Goal: Contribute content: Add original content to the website for others to see

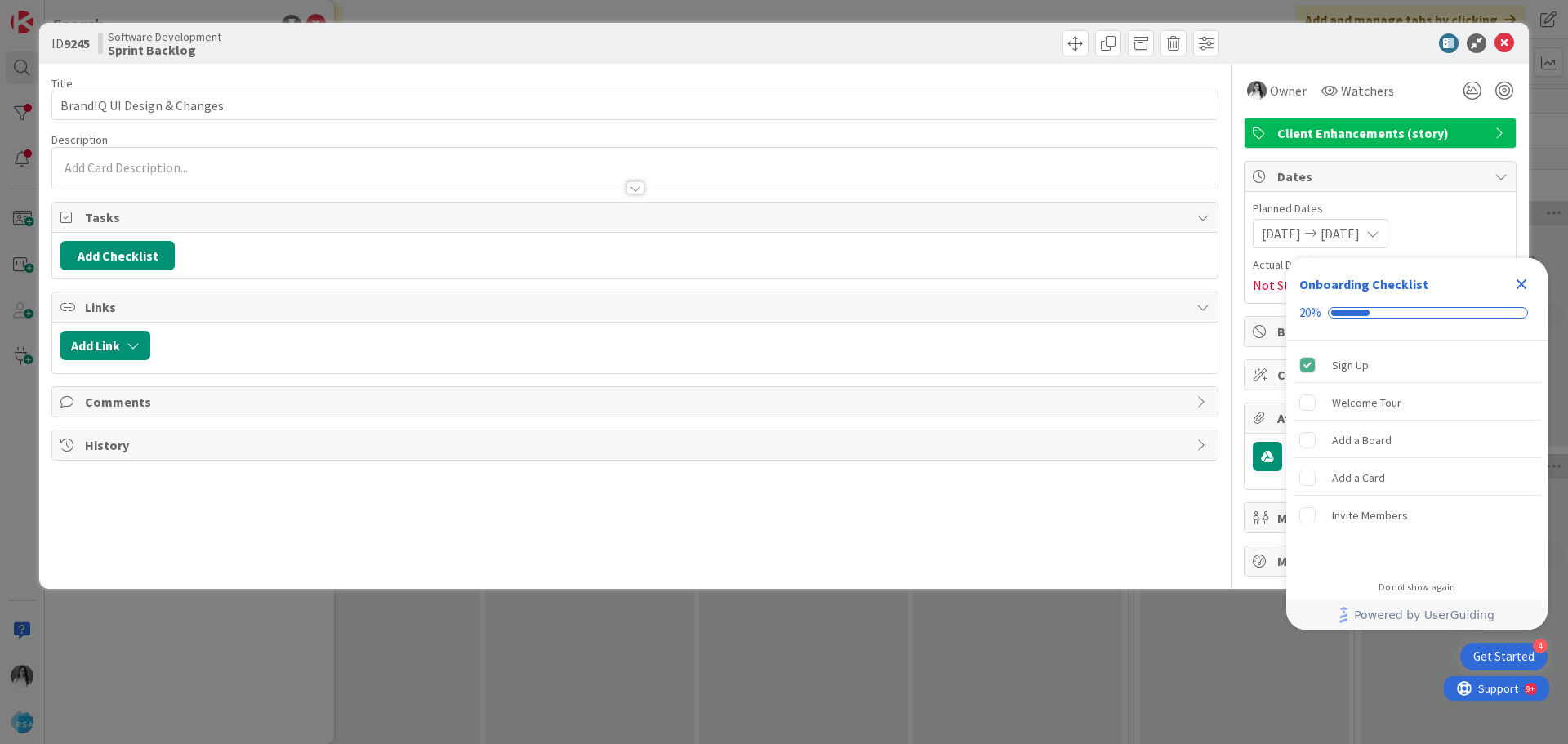
click at [1516, 281] on icon "Close Checklist" at bounding box center [1521, 284] width 20 height 20
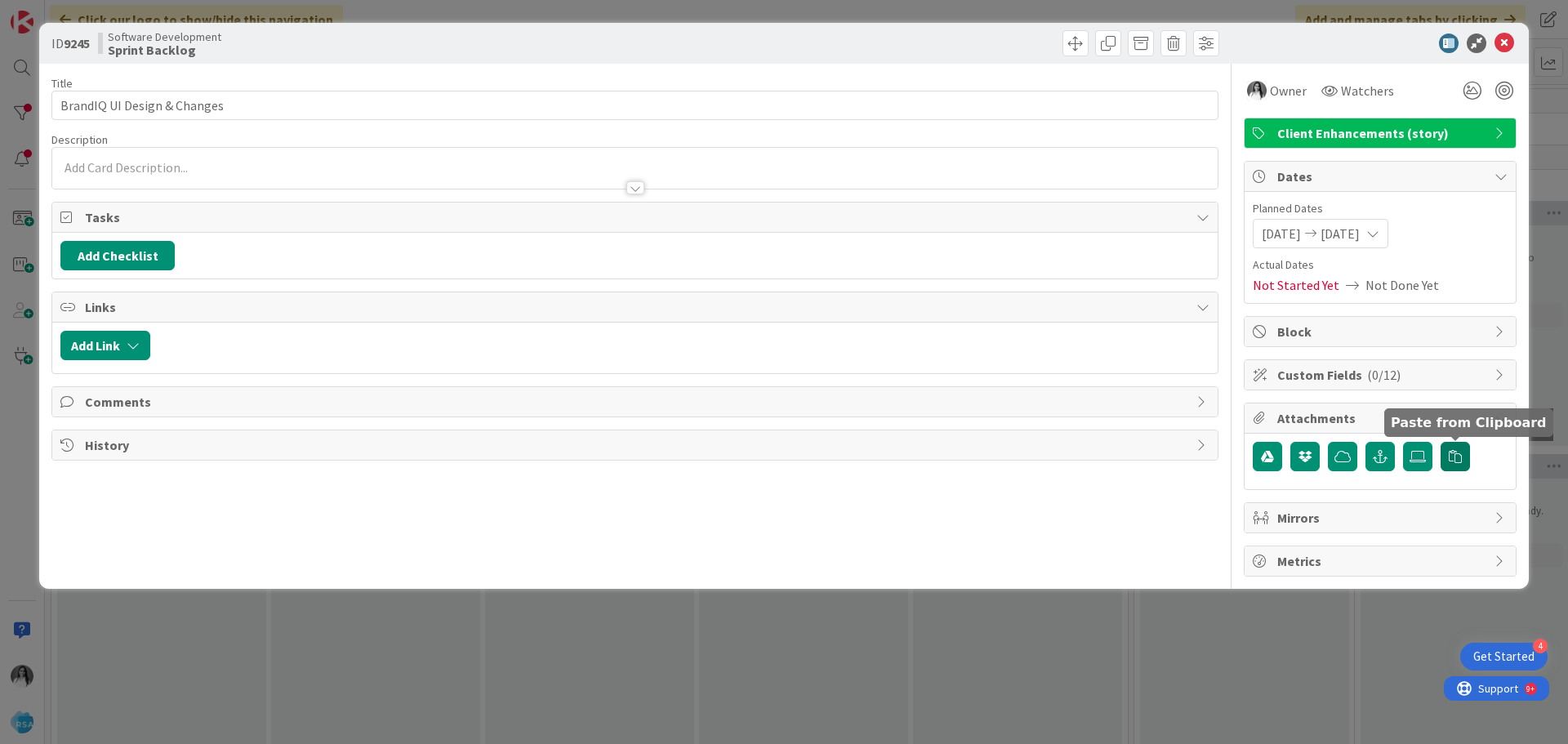
click at [1452, 459] on icon "button" at bounding box center [1455, 456] width 13 height 13
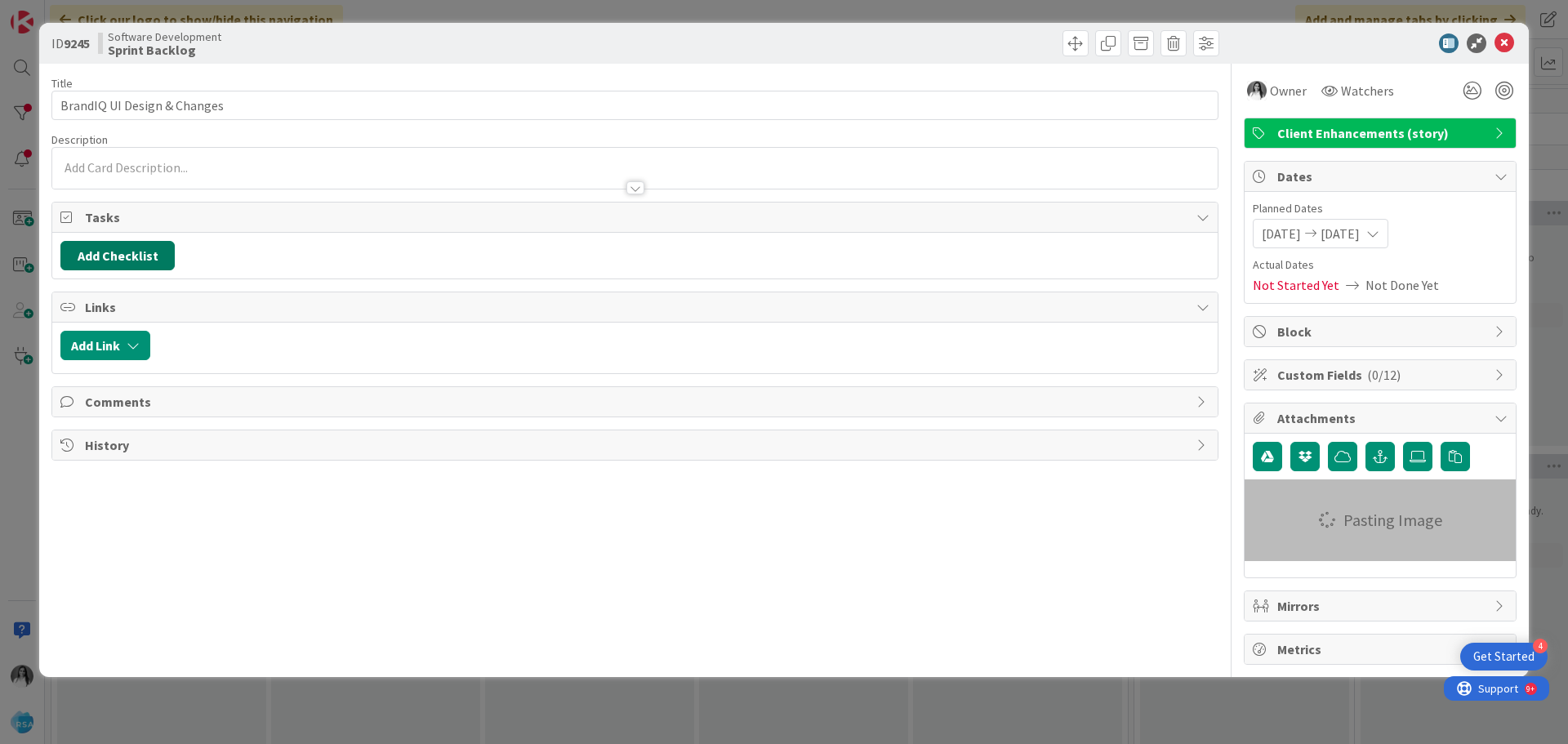
click at [97, 268] on button "Add Checklist" at bounding box center [118, 255] width 114 height 29
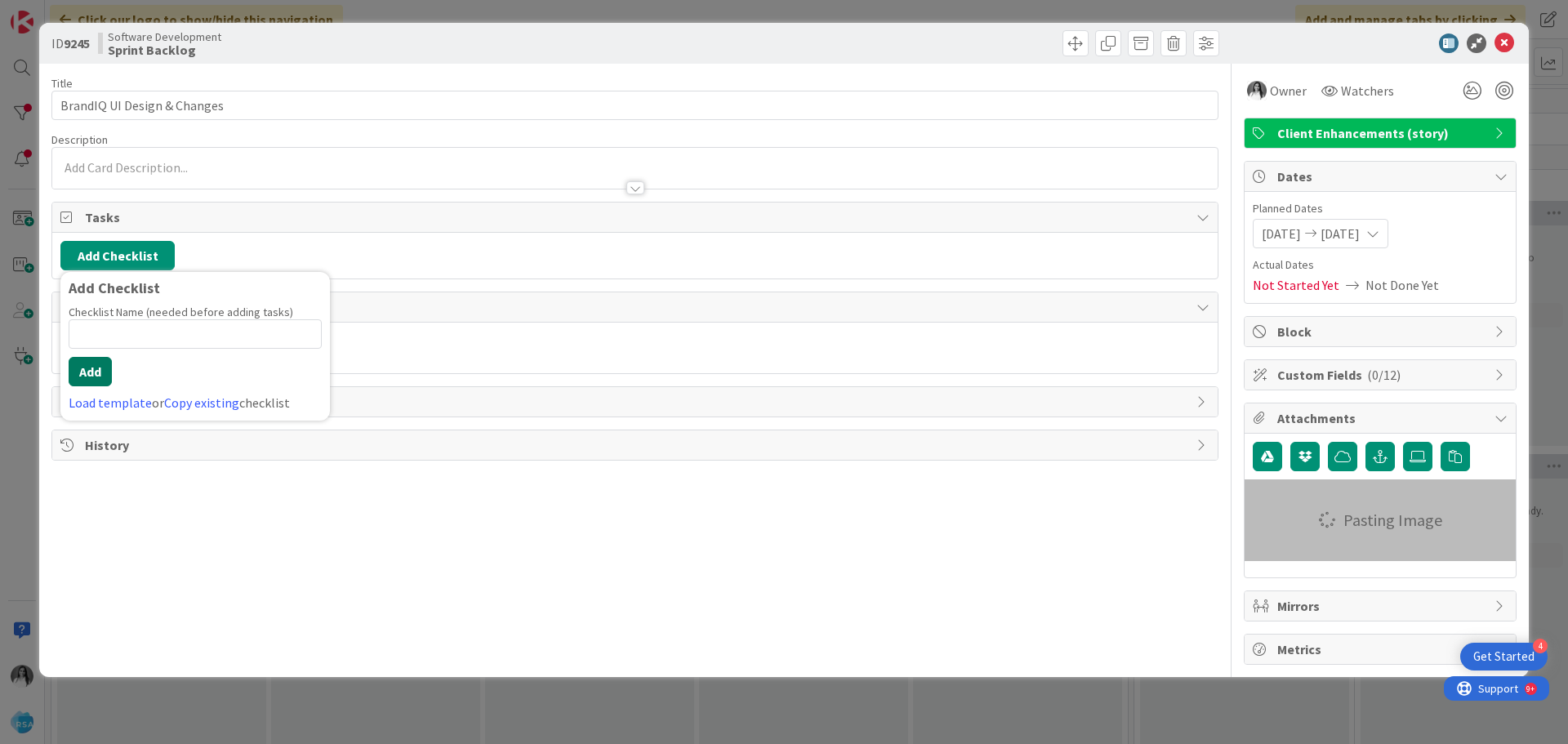
click at [97, 374] on button "Add" at bounding box center [90, 371] width 44 height 29
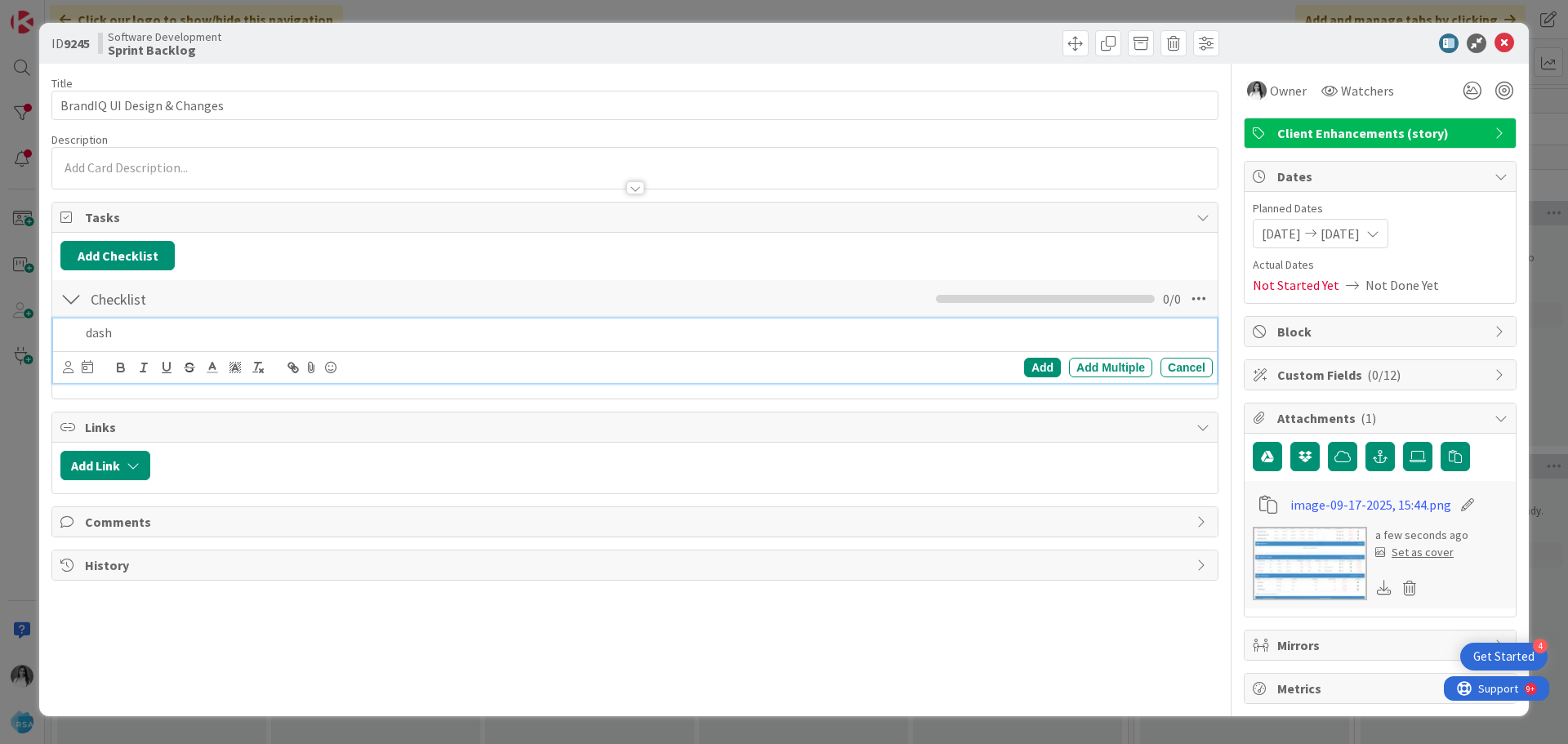
click at [278, 322] on div "dash" at bounding box center [645, 333] width 1133 height 28
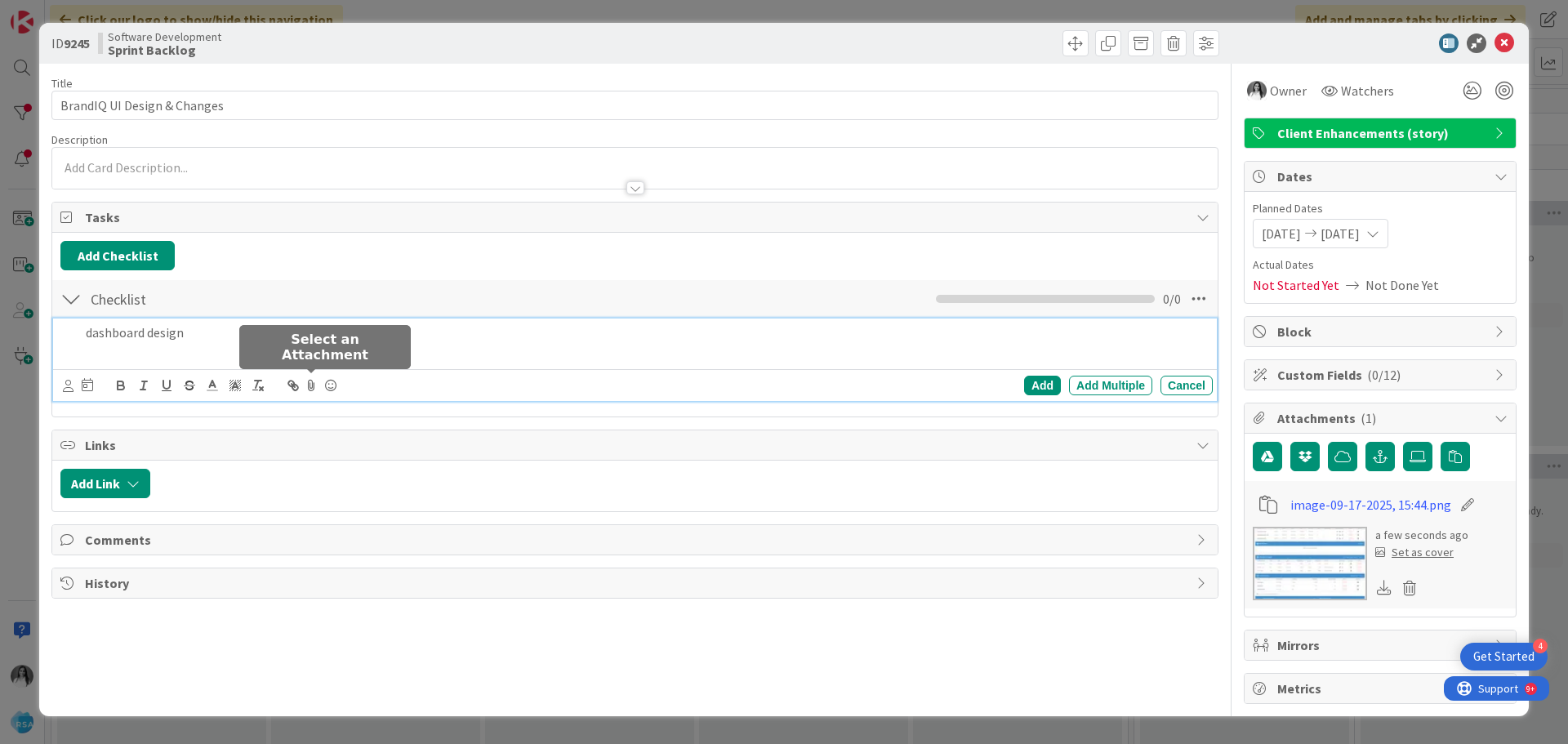
click at [314, 381] on icon at bounding box center [311, 385] width 20 height 23
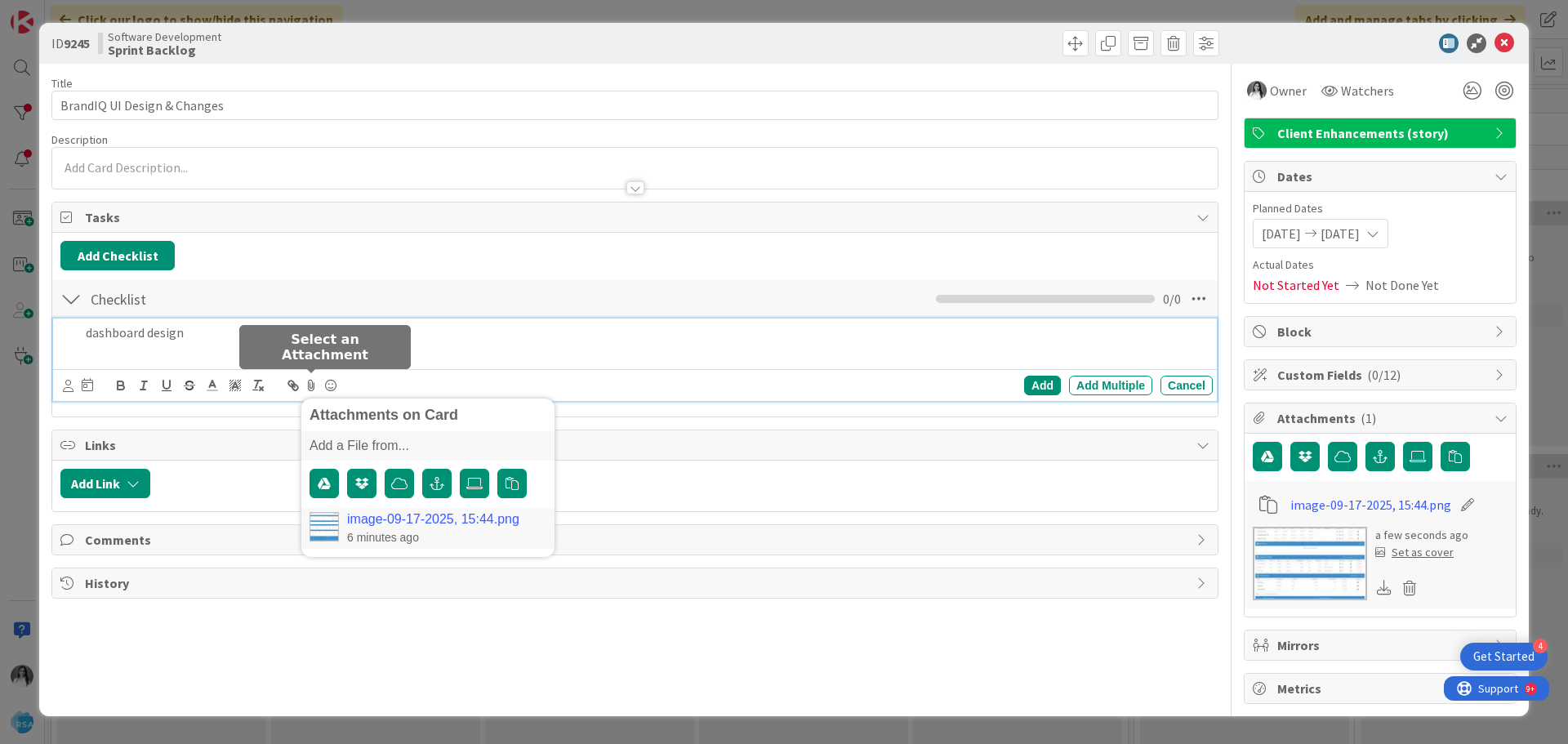
click at [383, 520] on link "image-09-17-2025, 15:44.png" at bounding box center [434, 519] width 173 height 14
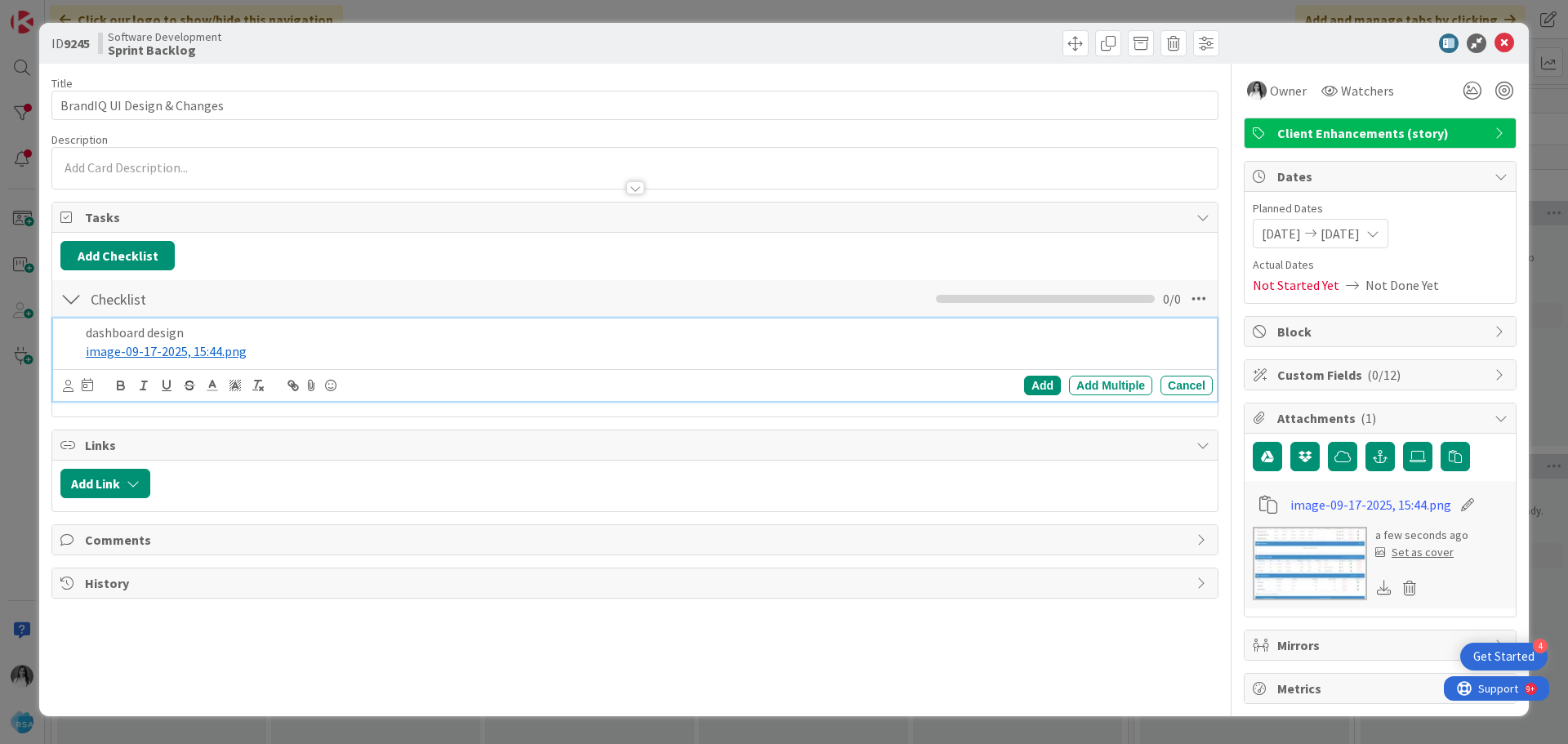
click at [309, 330] on p "dashboard design" at bounding box center [645, 333] width 1121 height 19
click at [1030, 383] on div "Add" at bounding box center [1042, 385] width 37 height 20
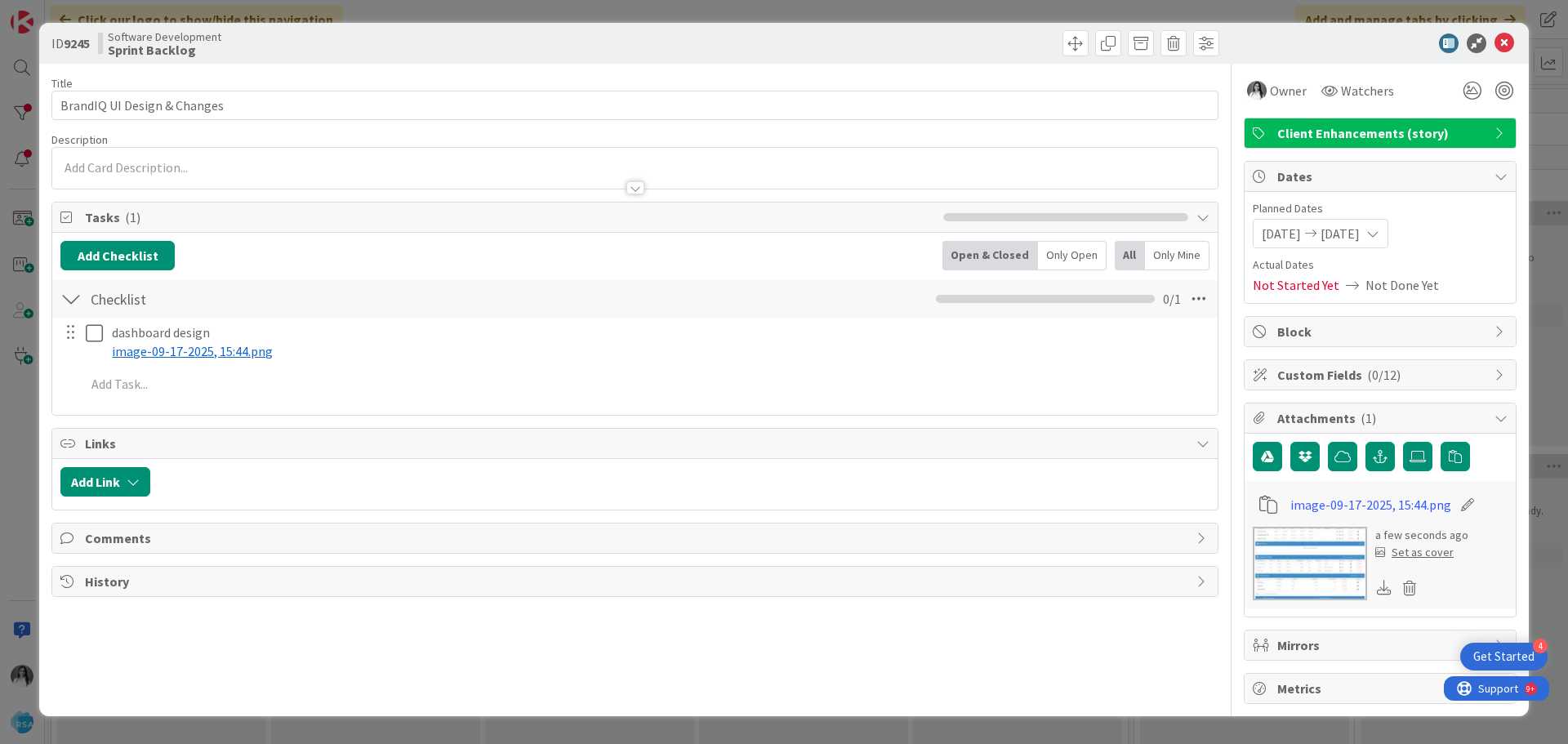
click at [95, 347] on div at bounding box center [83, 342] width 46 height 46
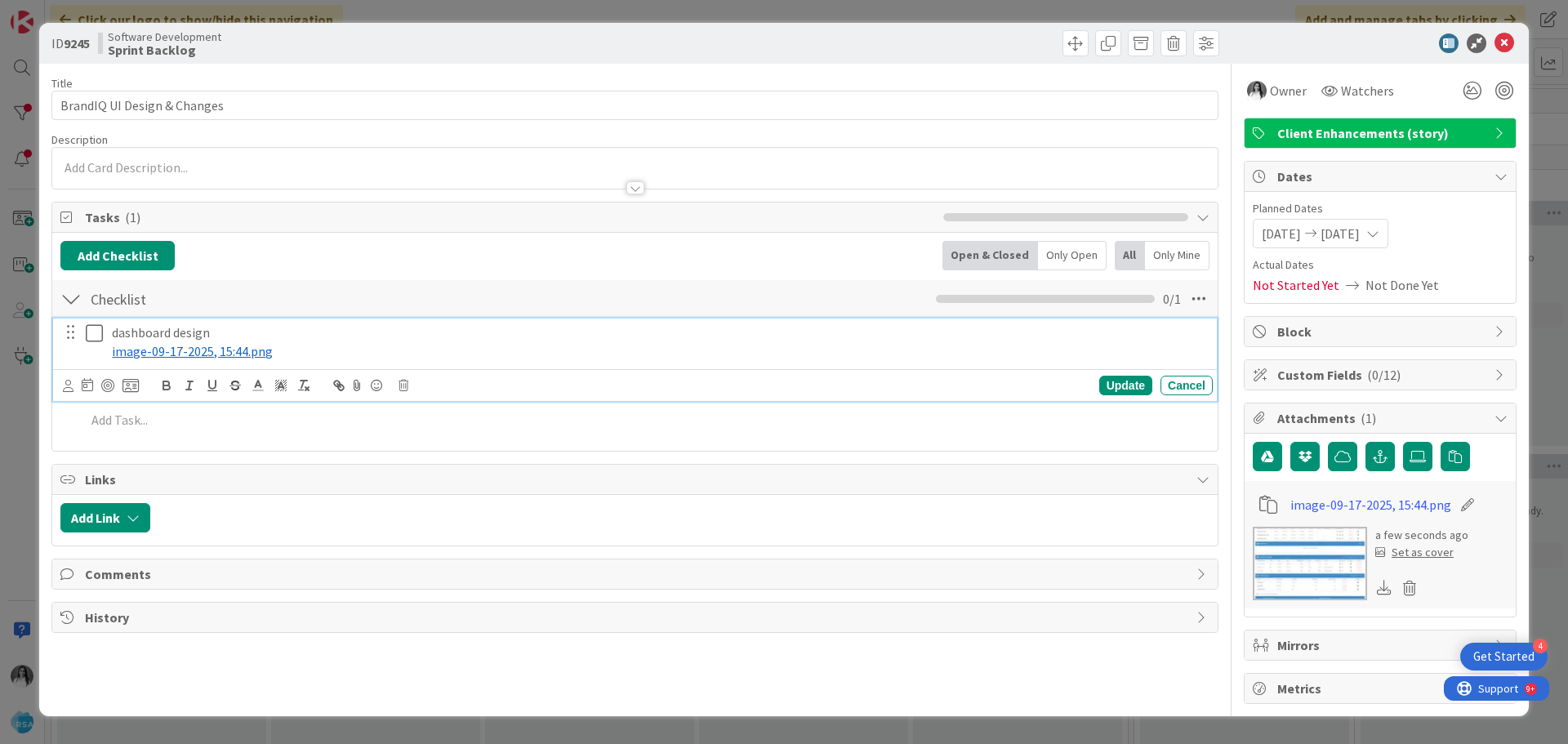
click at [93, 337] on icon at bounding box center [94, 333] width 17 height 20
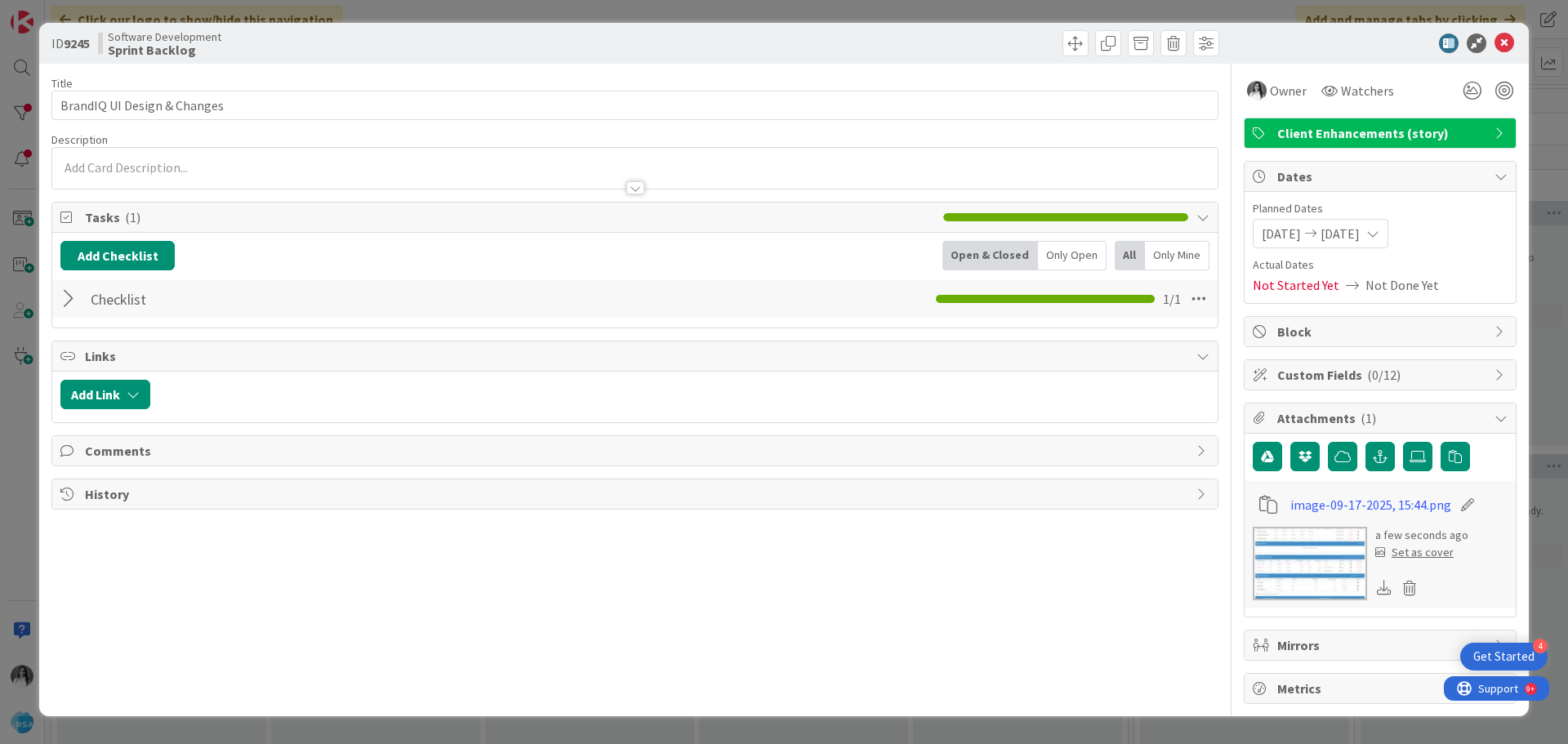
click at [54, 302] on div "Checklist Checklist Name 9 / 64 Checklist 1 / 1" at bounding box center [635, 299] width 1166 height 38
click at [71, 297] on div at bounding box center [71, 298] width 21 height 29
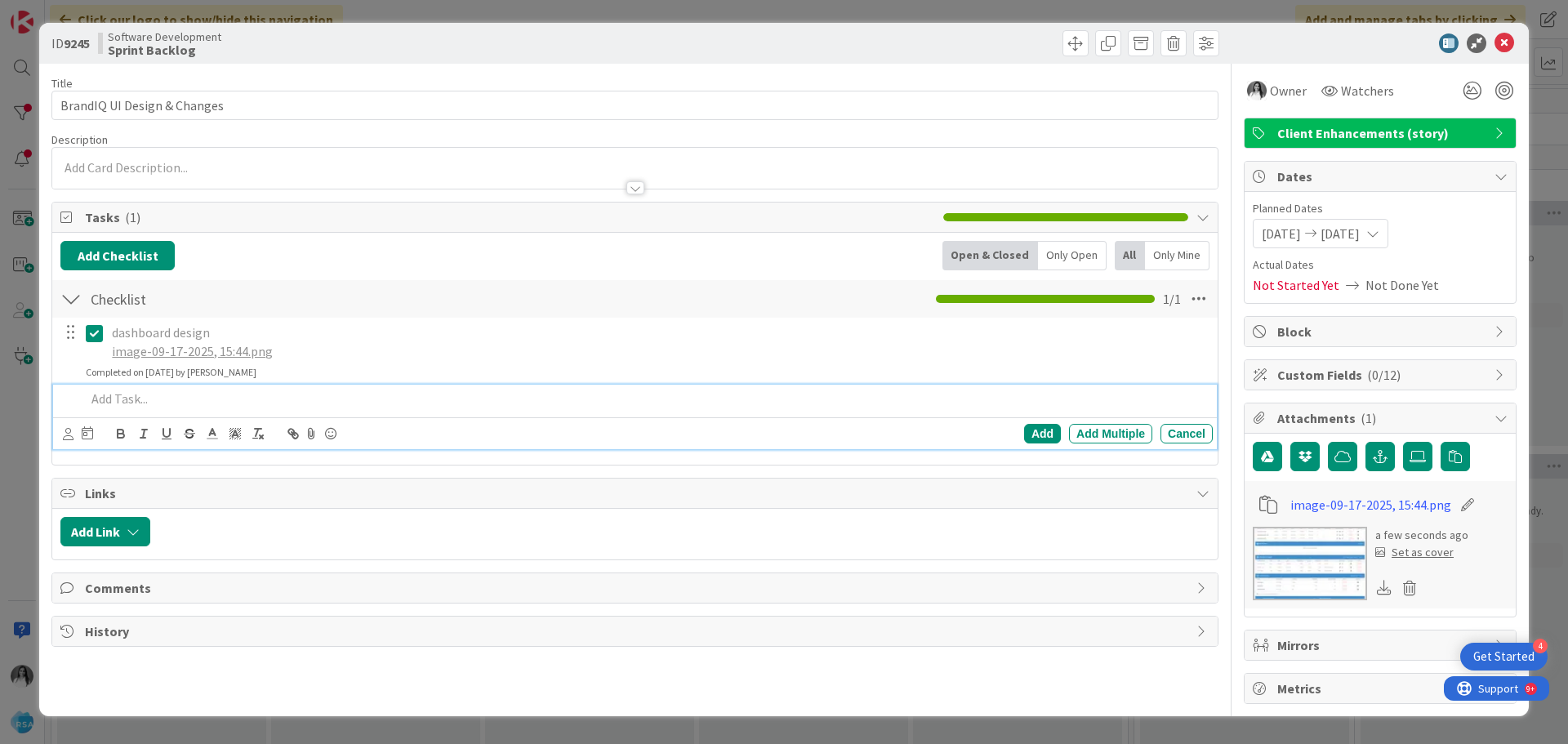
click at [175, 403] on p at bounding box center [645, 399] width 1121 height 19
paste div
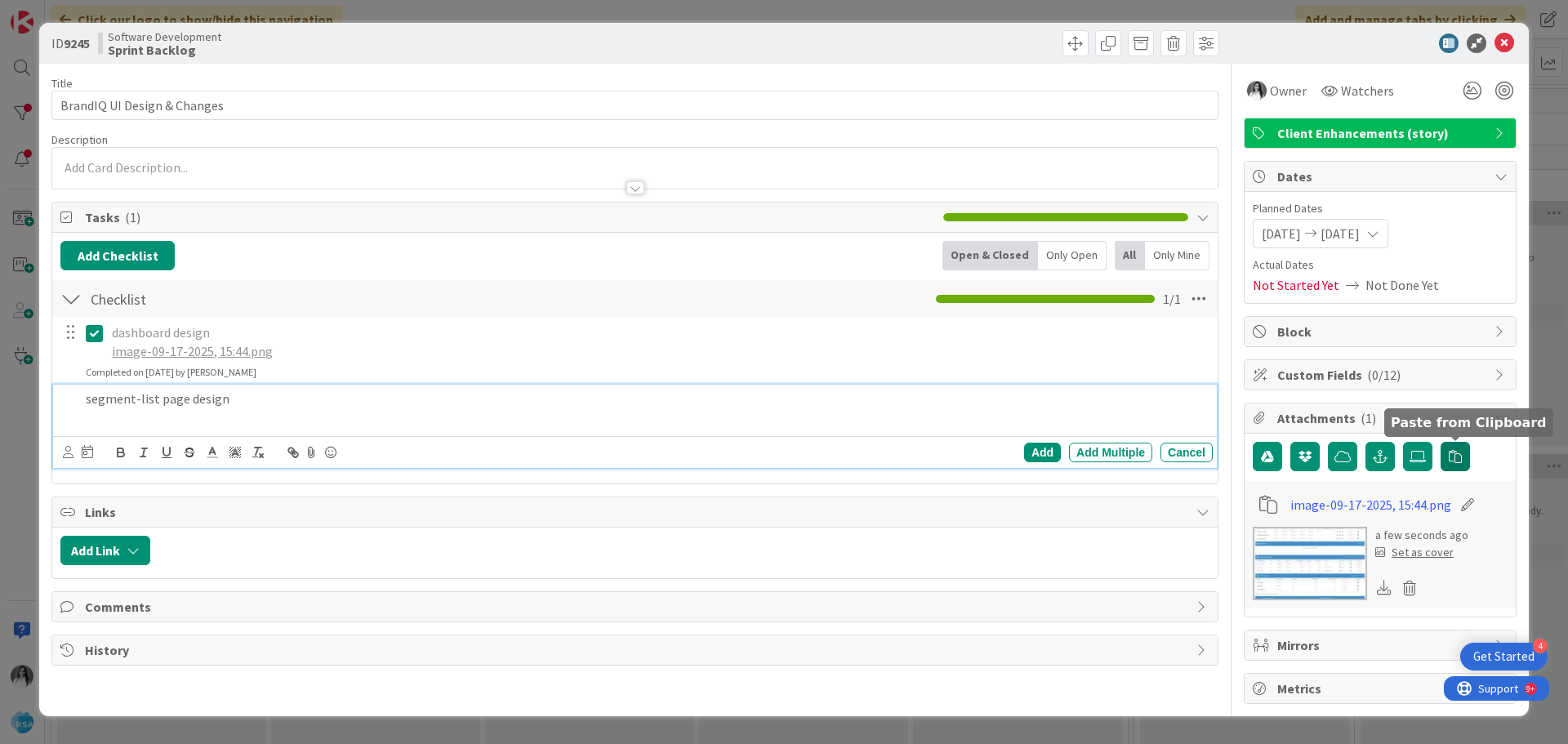
click at [1448, 455] on button "button" at bounding box center [1455, 456] width 29 height 29
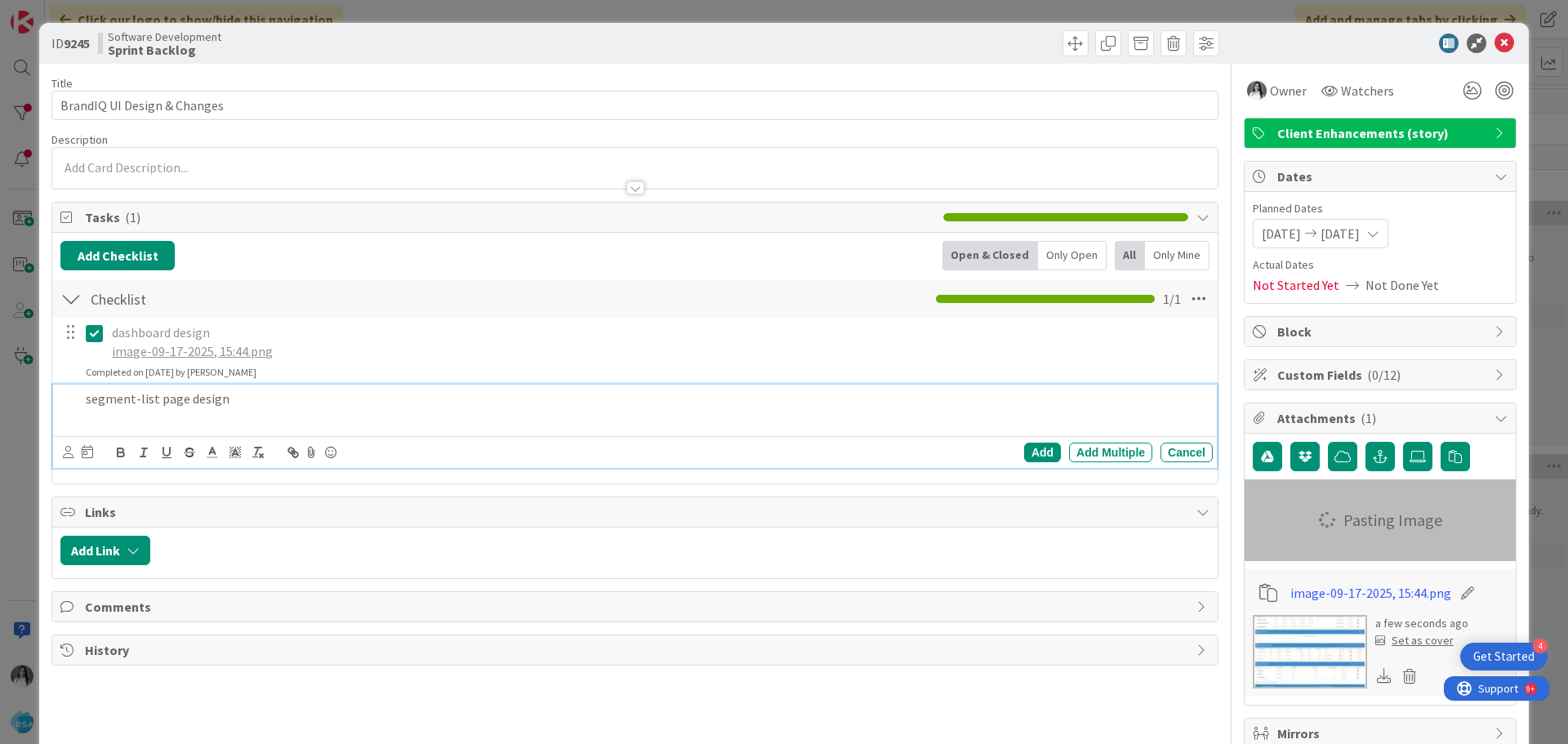
click at [185, 425] on p at bounding box center [645, 418] width 1121 height 19
click at [305, 451] on icon at bounding box center [311, 453] width 20 height 23
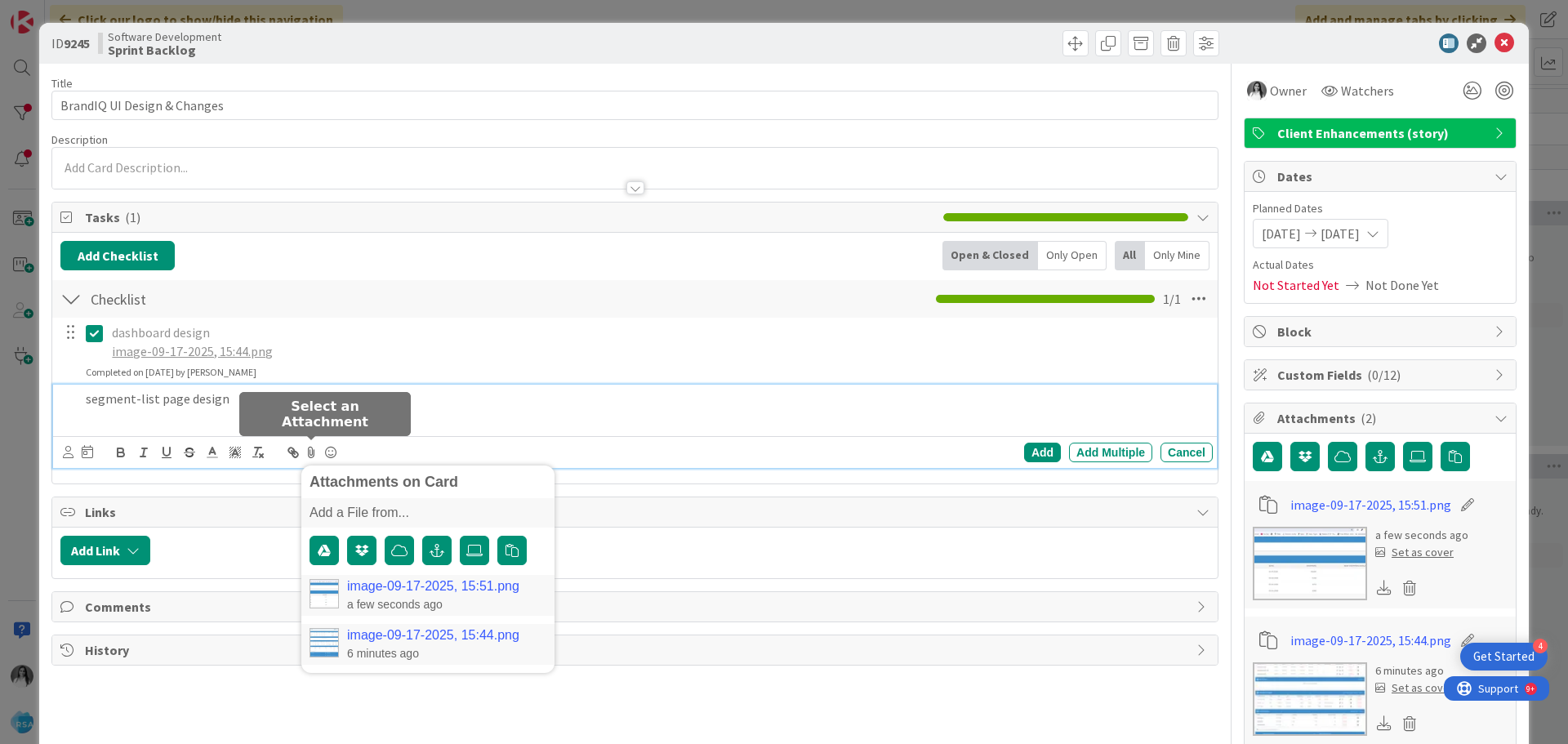
click at [395, 584] on link "image-09-17-2025, 15:51.png" at bounding box center [434, 586] width 173 height 14
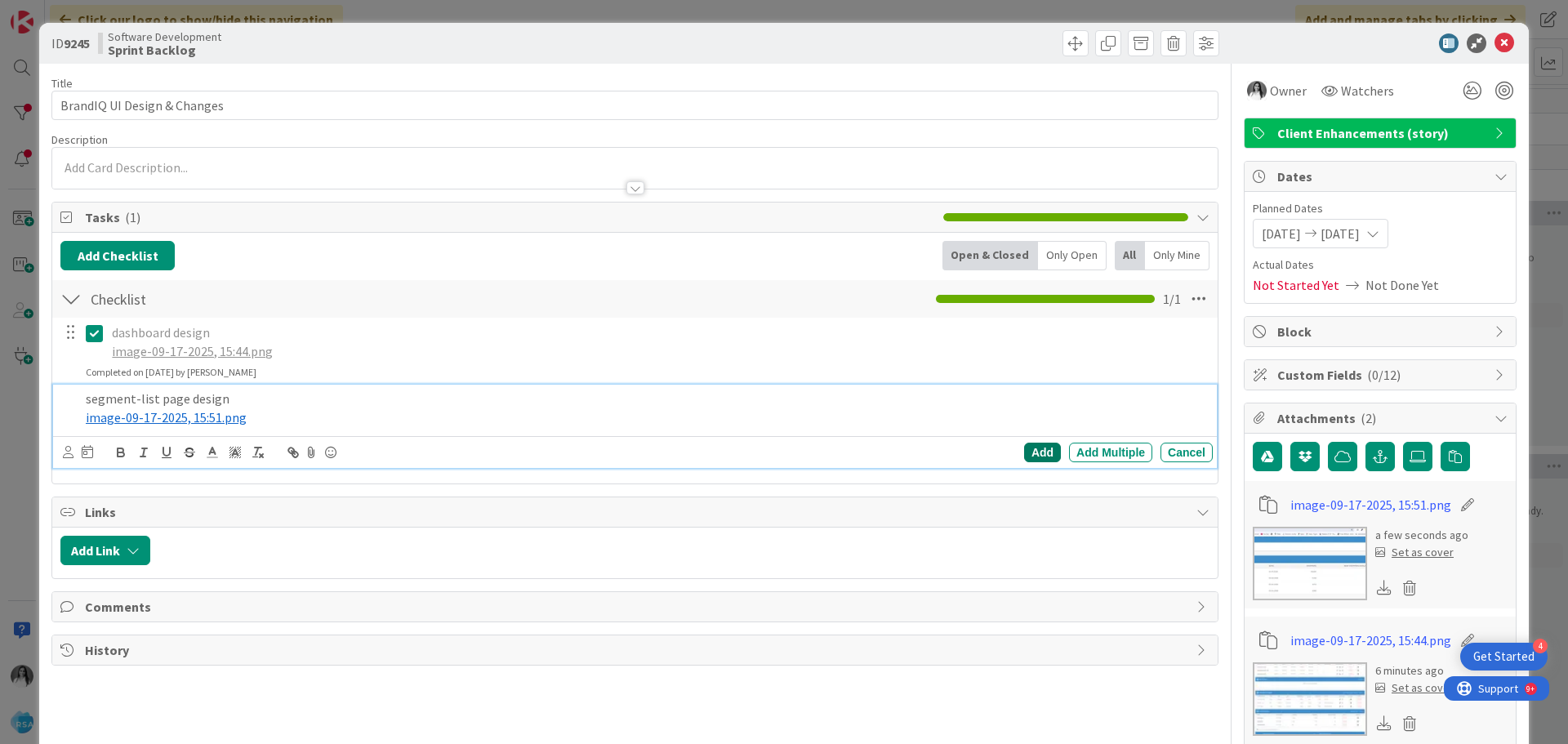
click at [1013, 452] on div "Add Add Multiple Cancel" at bounding box center [957, 452] width 513 height 20
click at [1039, 451] on div "Add" at bounding box center [1042, 452] width 37 height 20
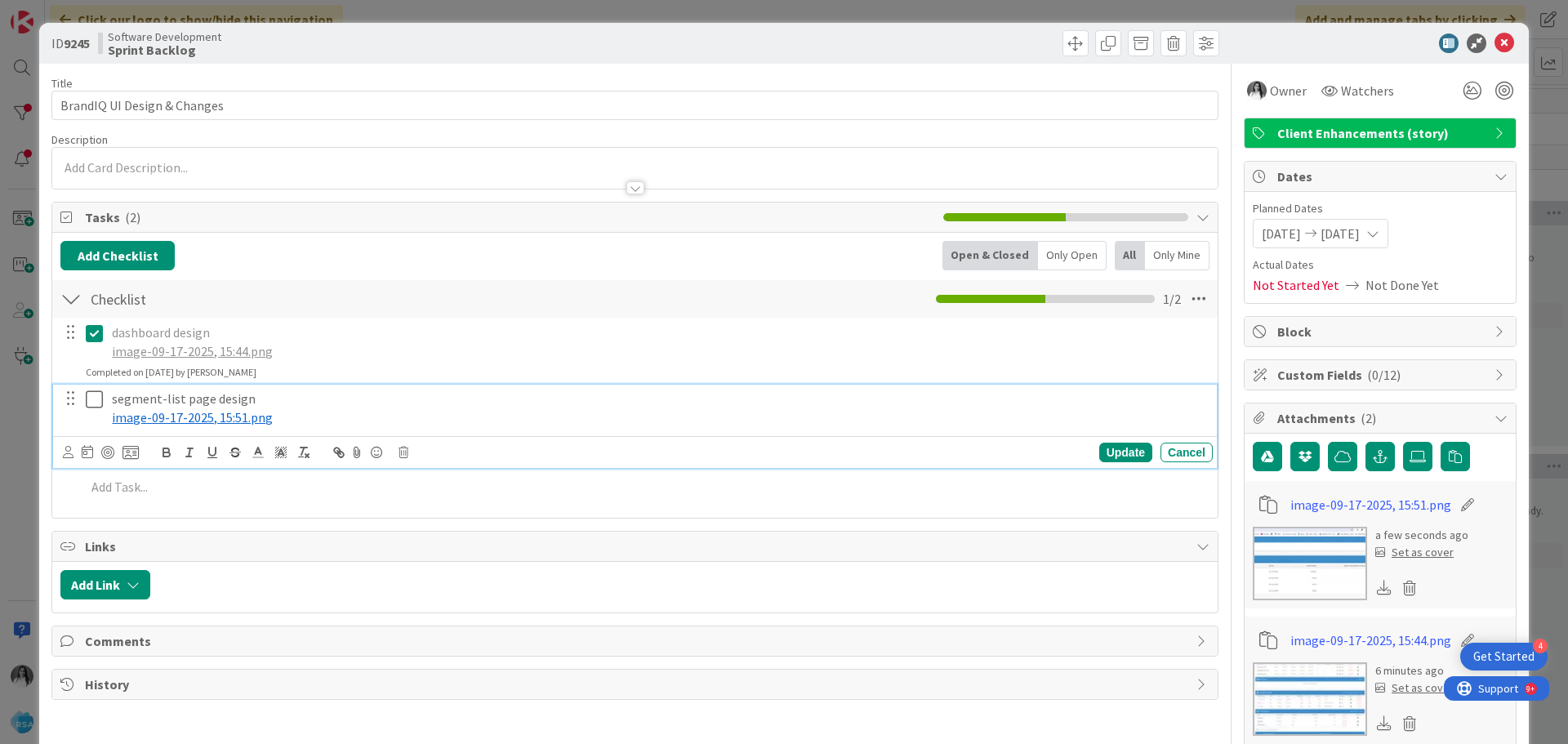
click at [95, 407] on icon at bounding box center [94, 399] width 17 height 20
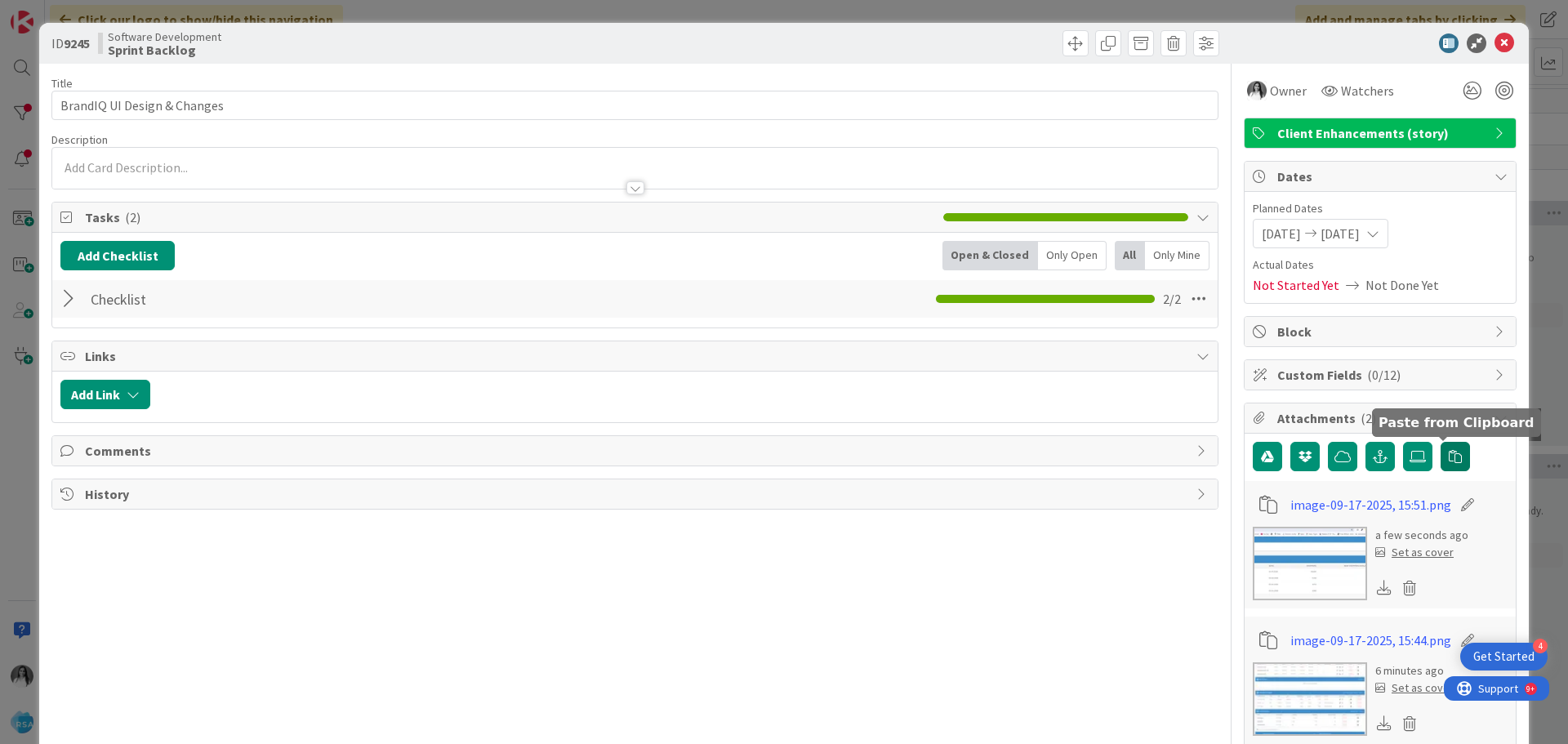
click at [1448, 461] on icon "button" at bounding box center [1455, 456] width 13 height 13
click at [1441, 442] on button "button" at bounding box center [1455, 456] width 29 height 29
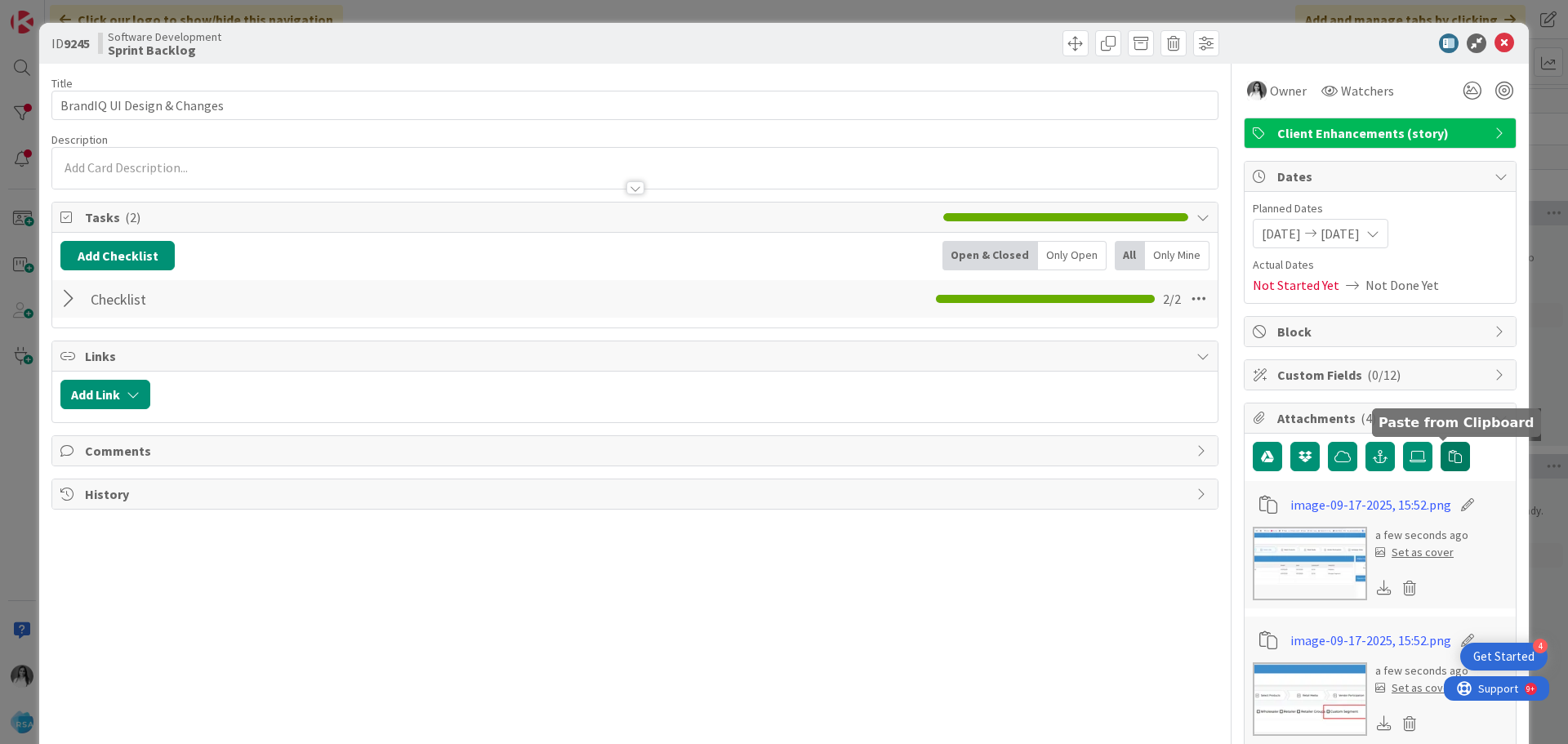
click at [1448, 457] on icon "button" at bounding box center [1455, 456] width 13 height 13
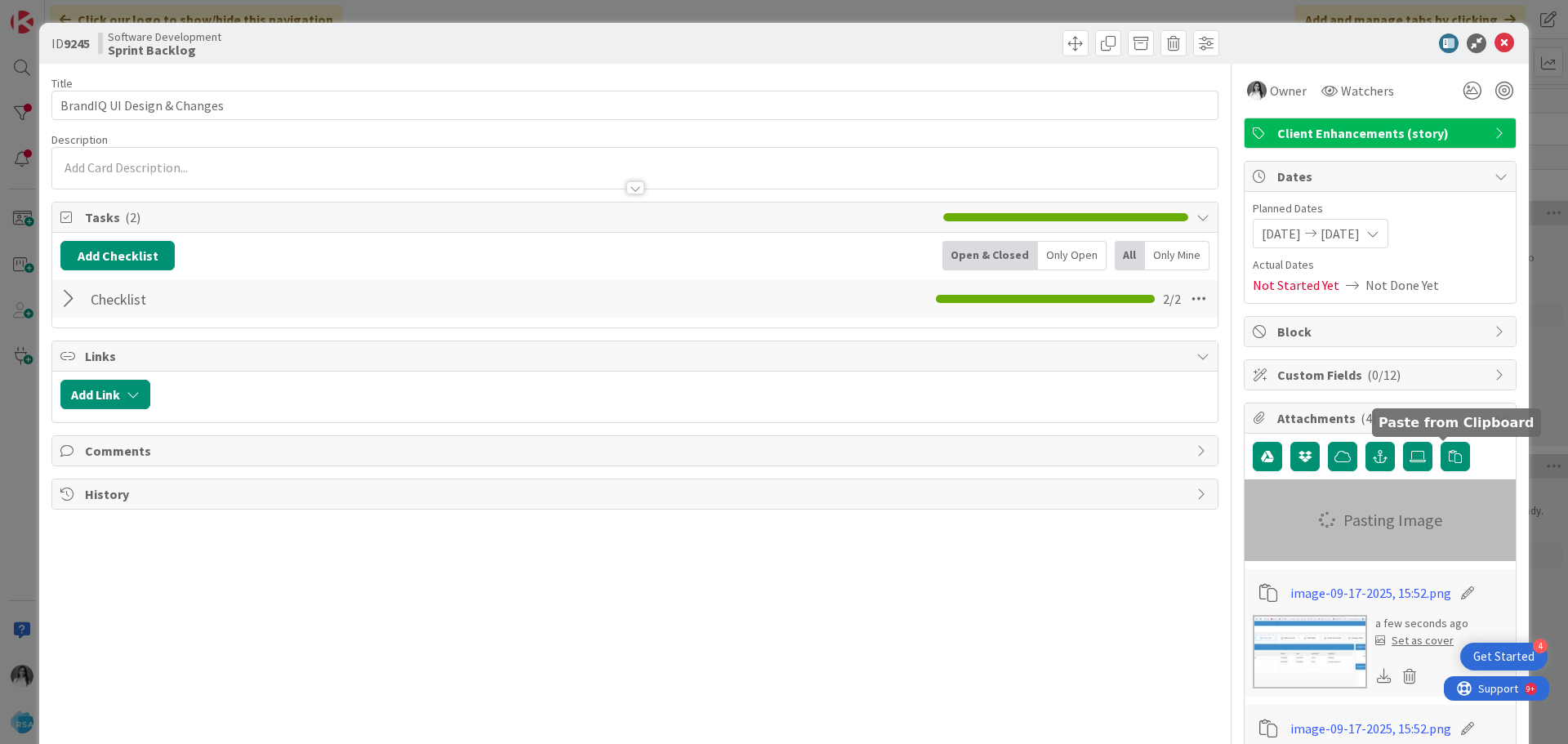
click at [74, 296] on div at bounding box center [71, 298] width 21 height 29
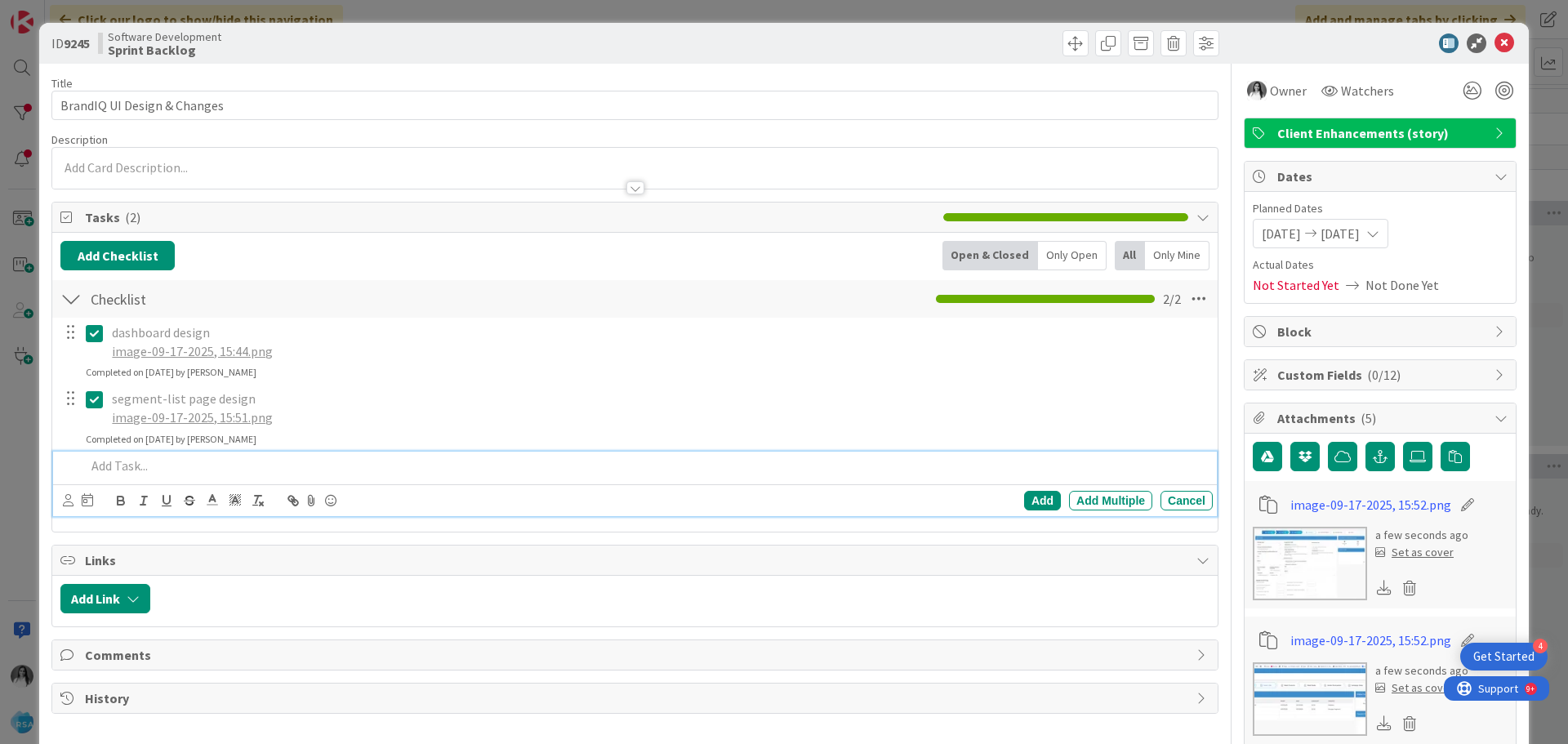
click at [124, 479] on div at bounding box center [645, 466] width 1133 height 28
paste div
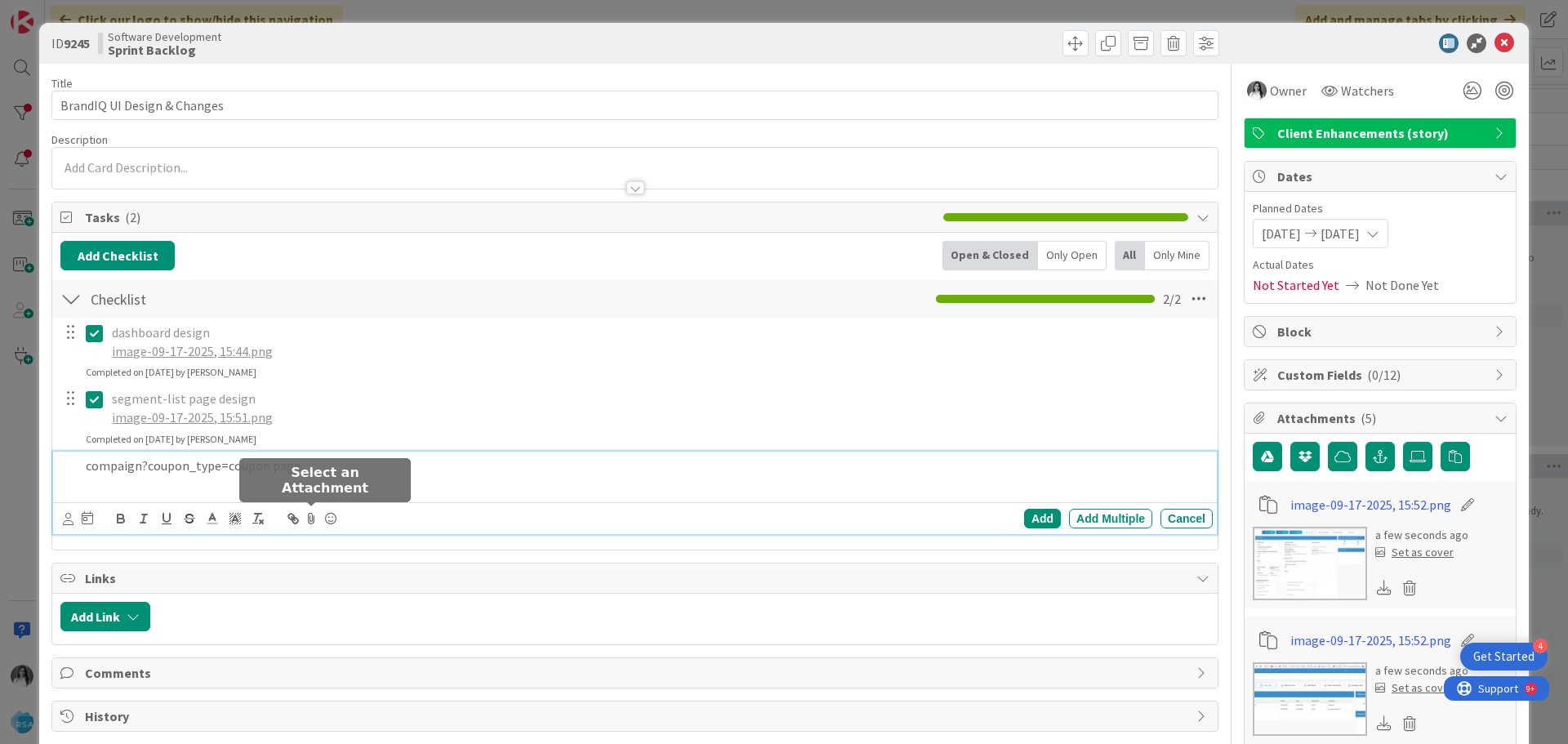
click at [312, 510] on icon at bounding box center [311, 518] width 20 height 23
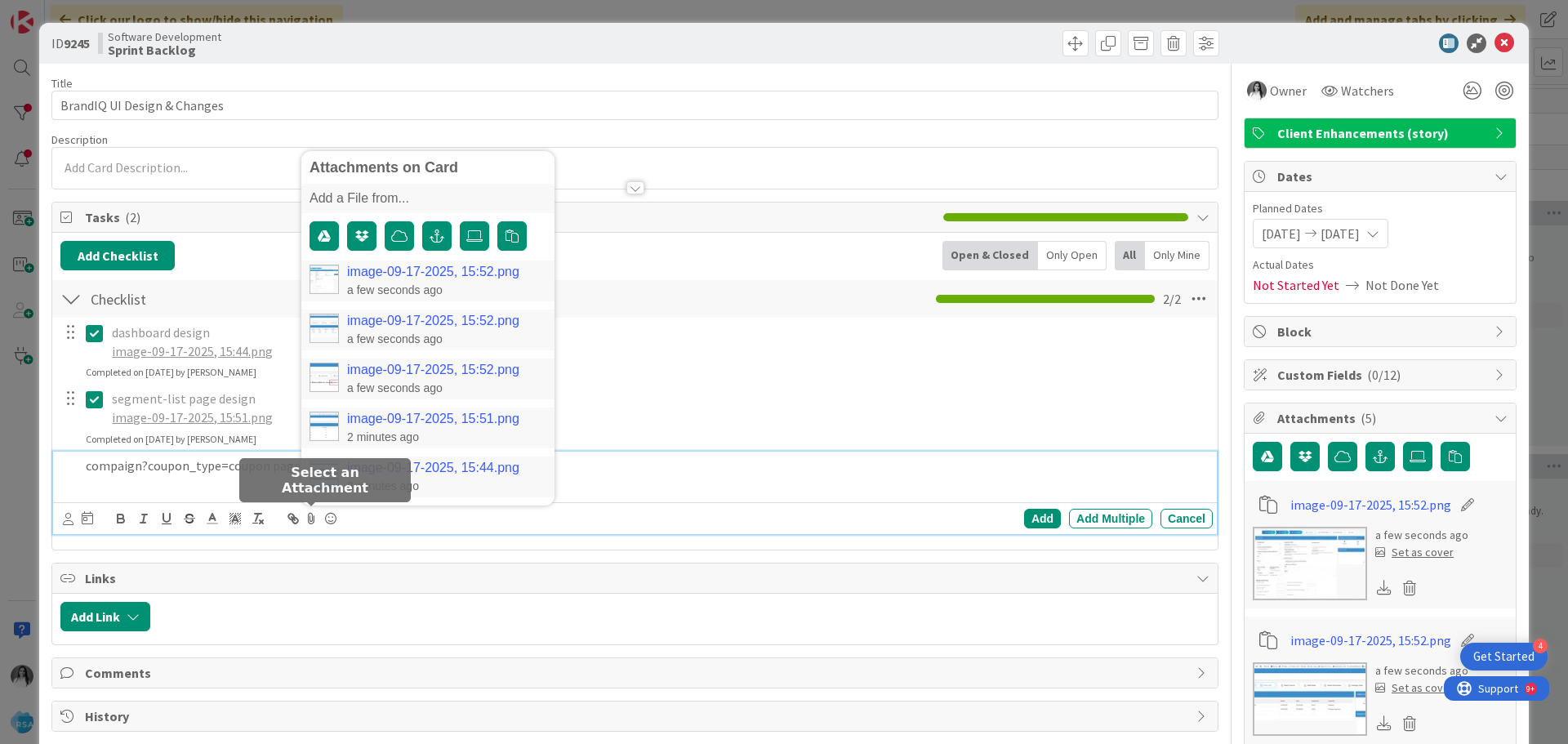
click at [392, 267] on link "image-09-17-2025, 15:52.png" at bounding box center [434, 271] width 173 height 14
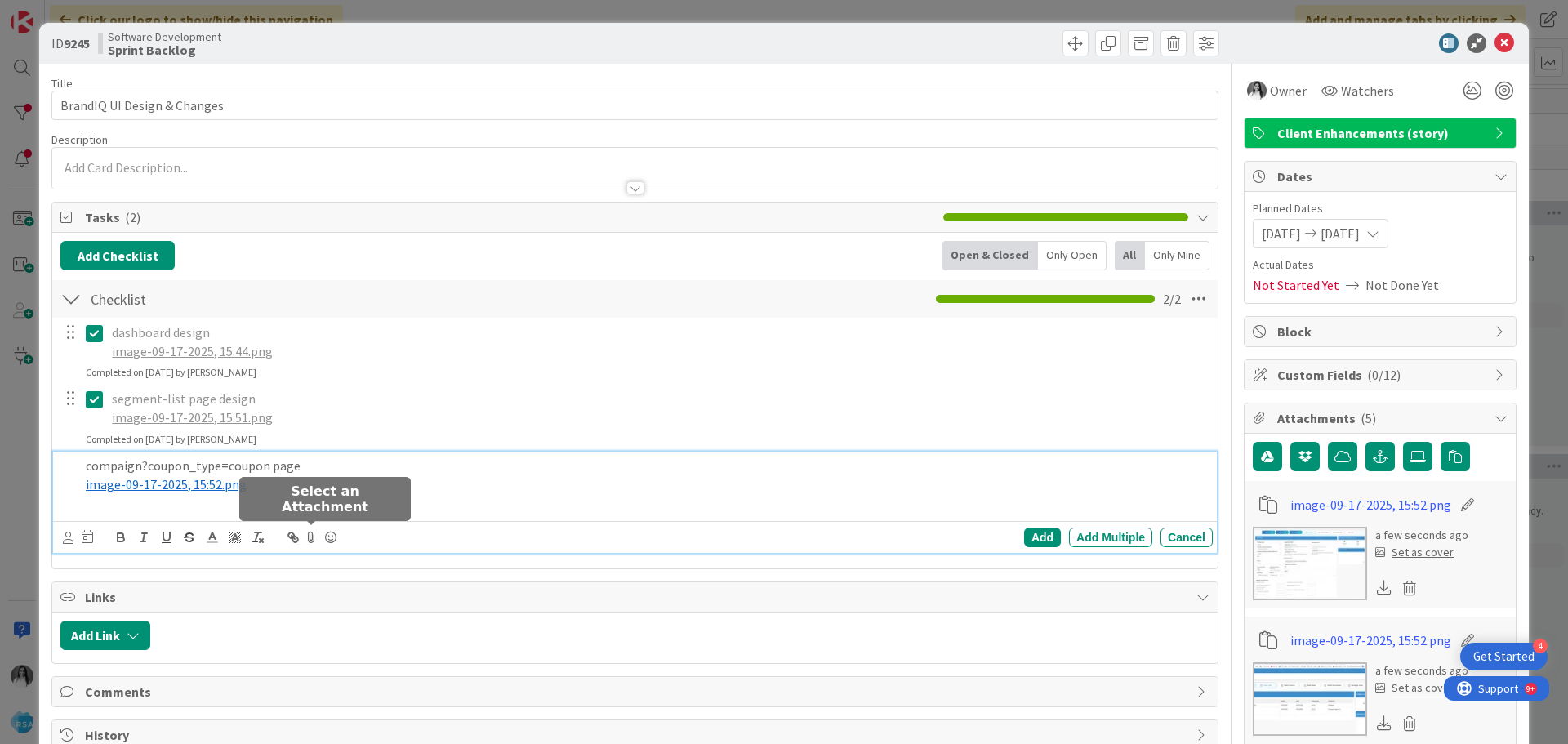
click at [313, 535] on icon at bounding box center [311, 537] width 20 height 23
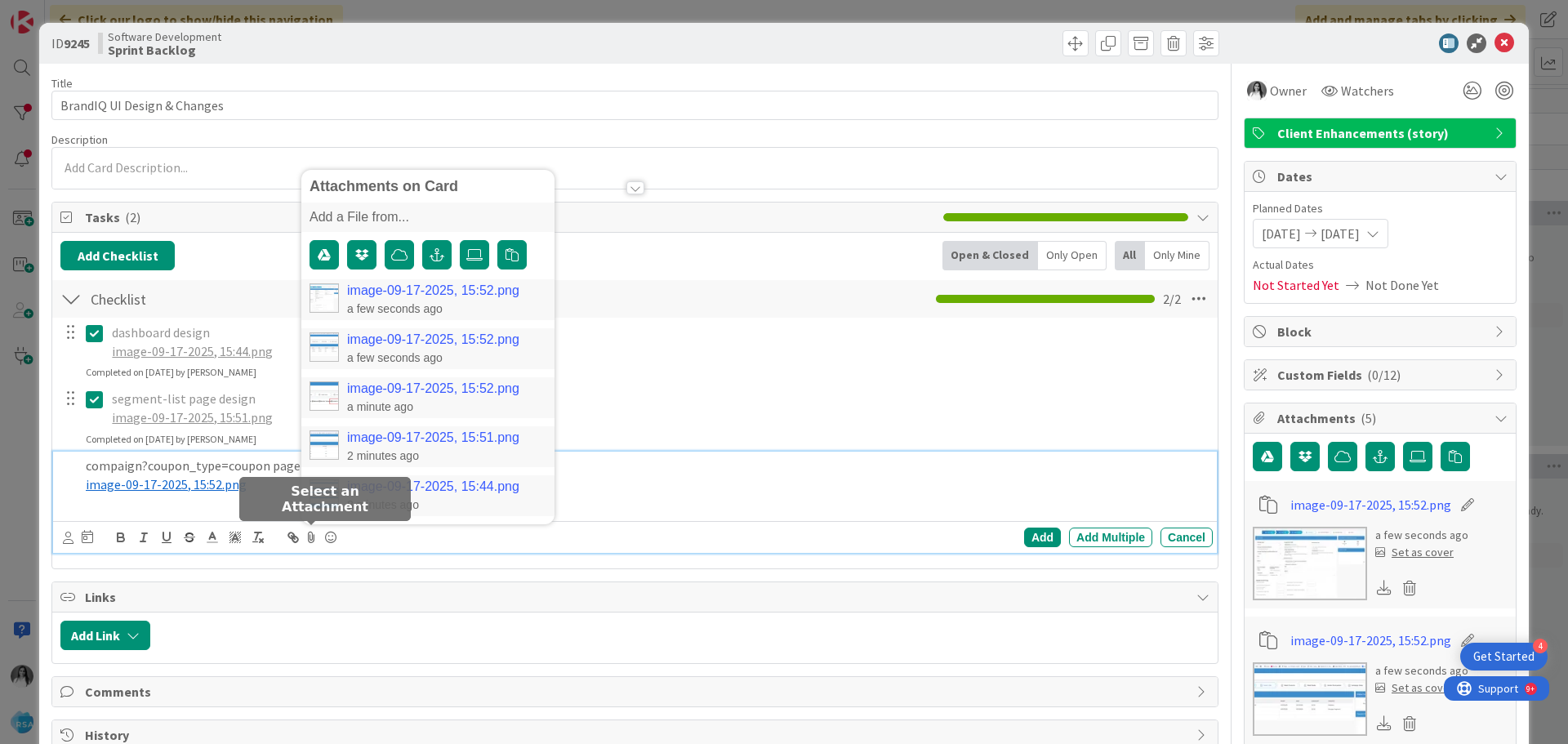
click at [407, 343] on link "image-09-17-2025, 15:52.png" at bounding box center [434, 339] width 173 height 14
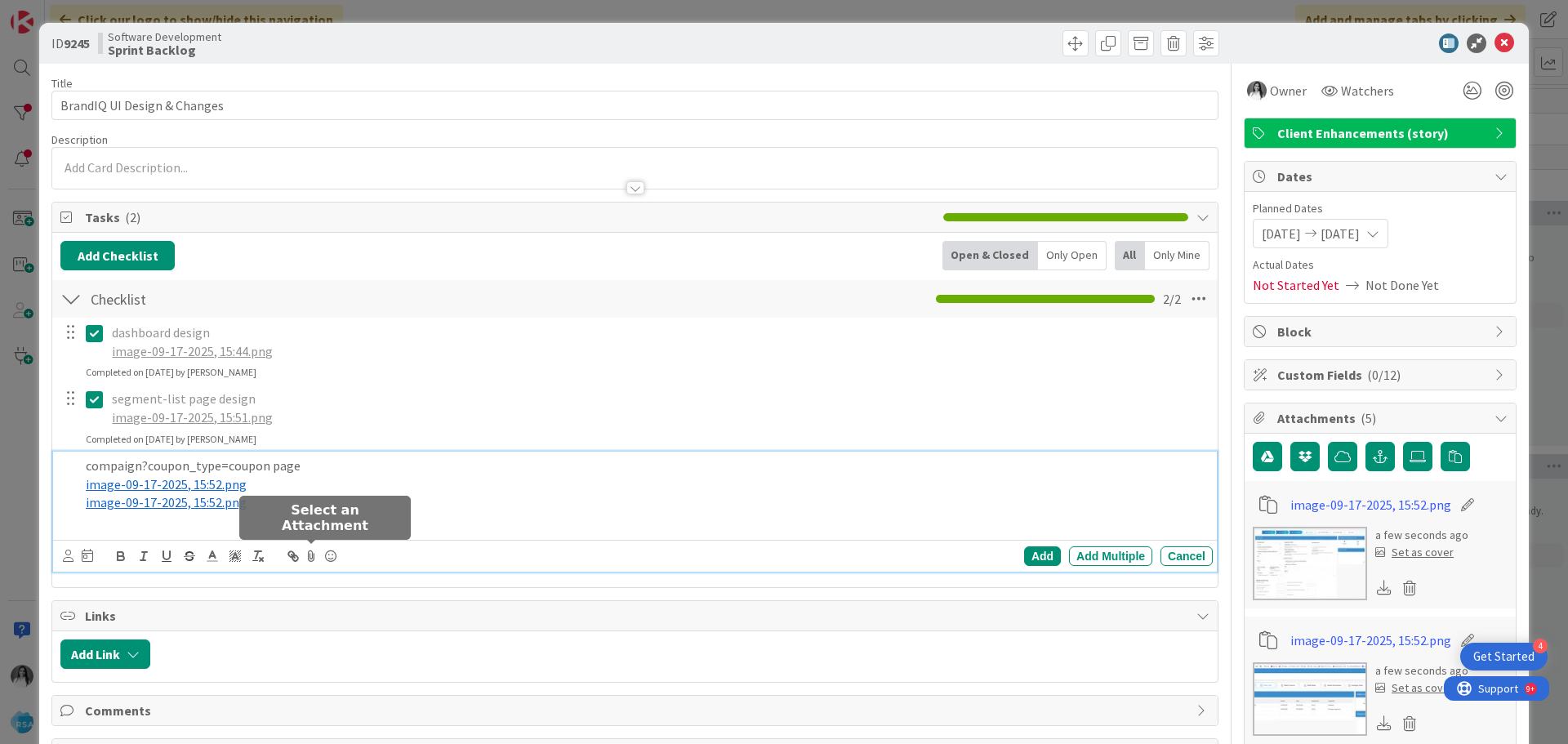
click at [311, 557] on icon at bounding box center [311, 556] width 20 height 23
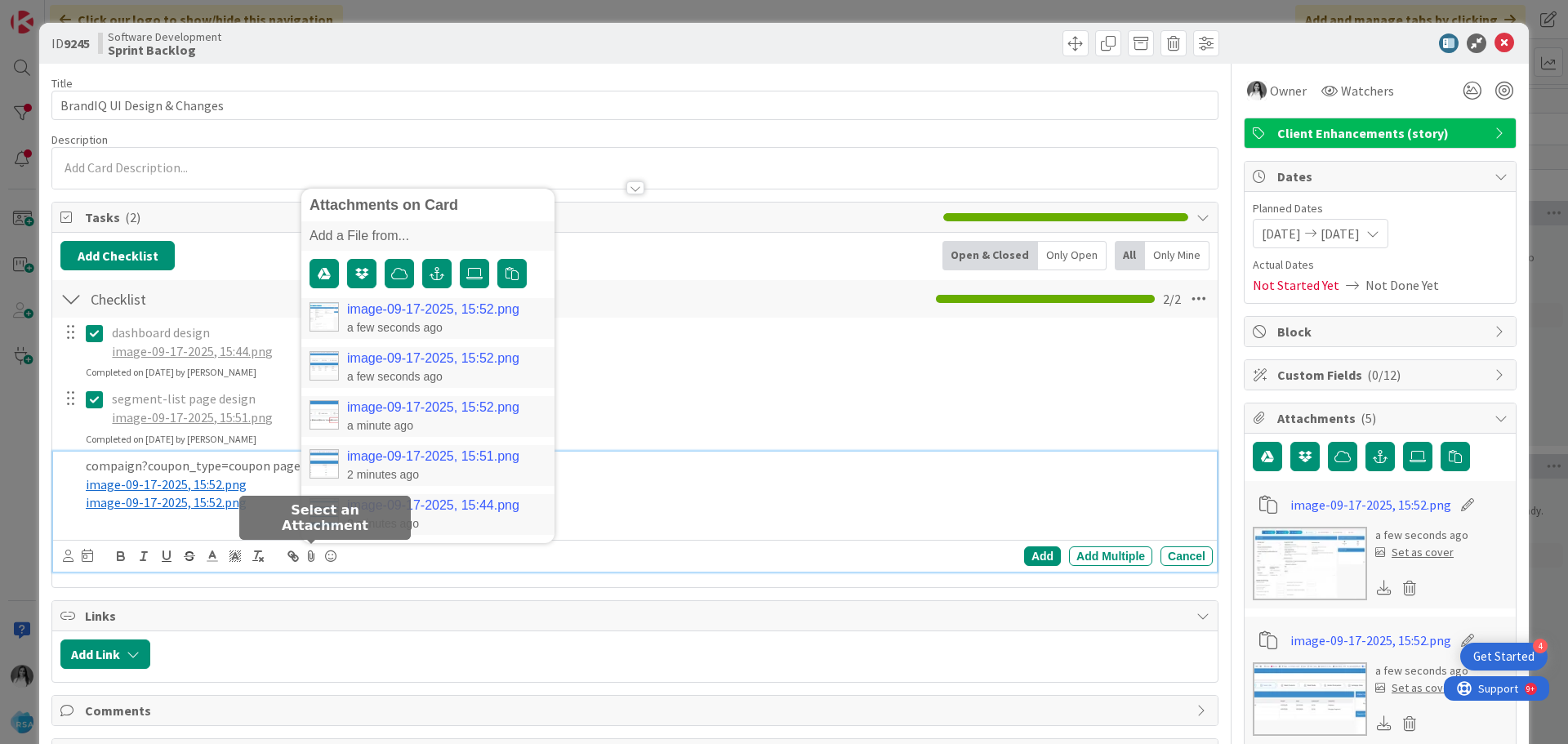
click at [364, 403] on link "image-09-17-2025, 15:52.png" at bounding box center [434, 407] width 173 height 14
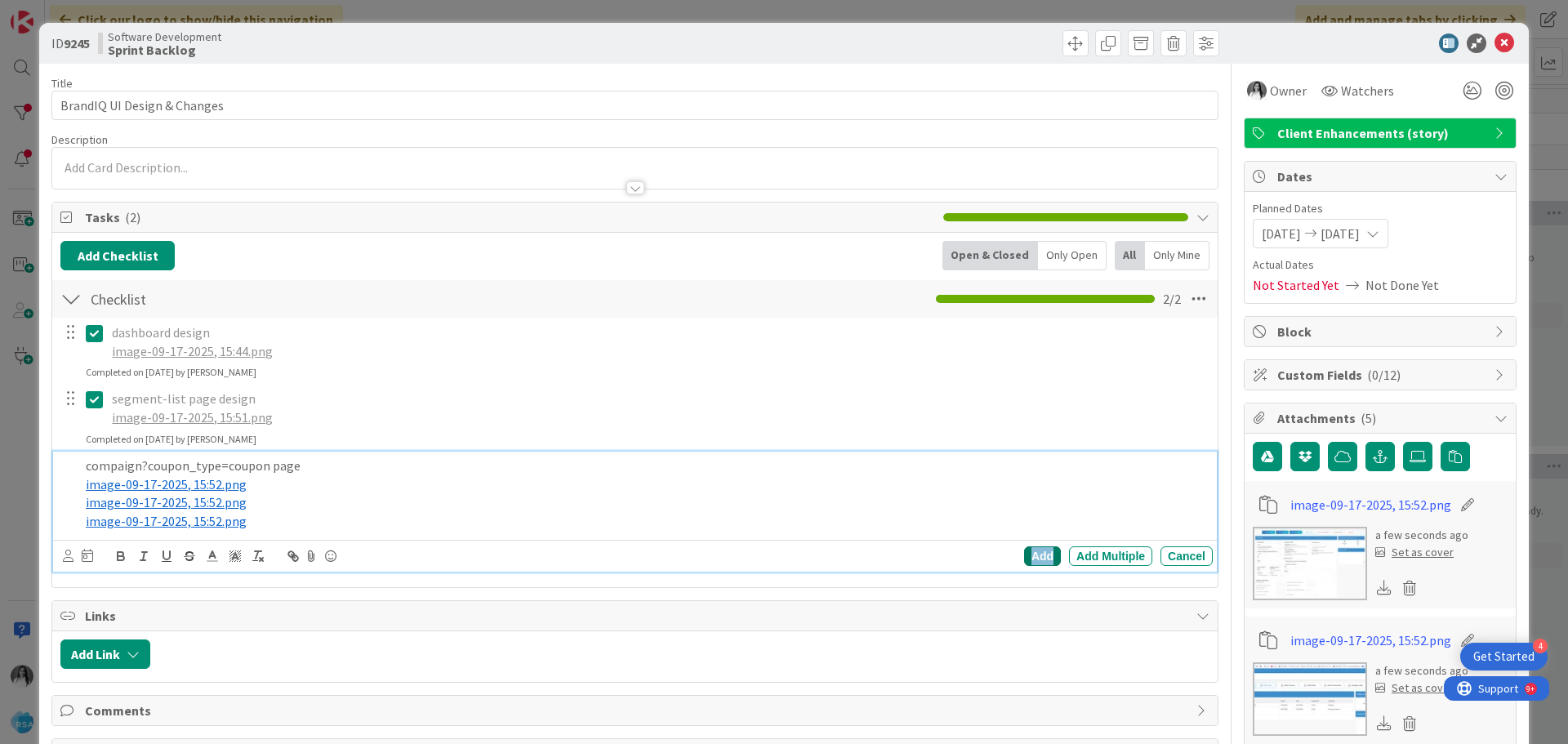
click at [1024, 557] on div "Add" at bounding box center [1042, 556] width 37 height 20
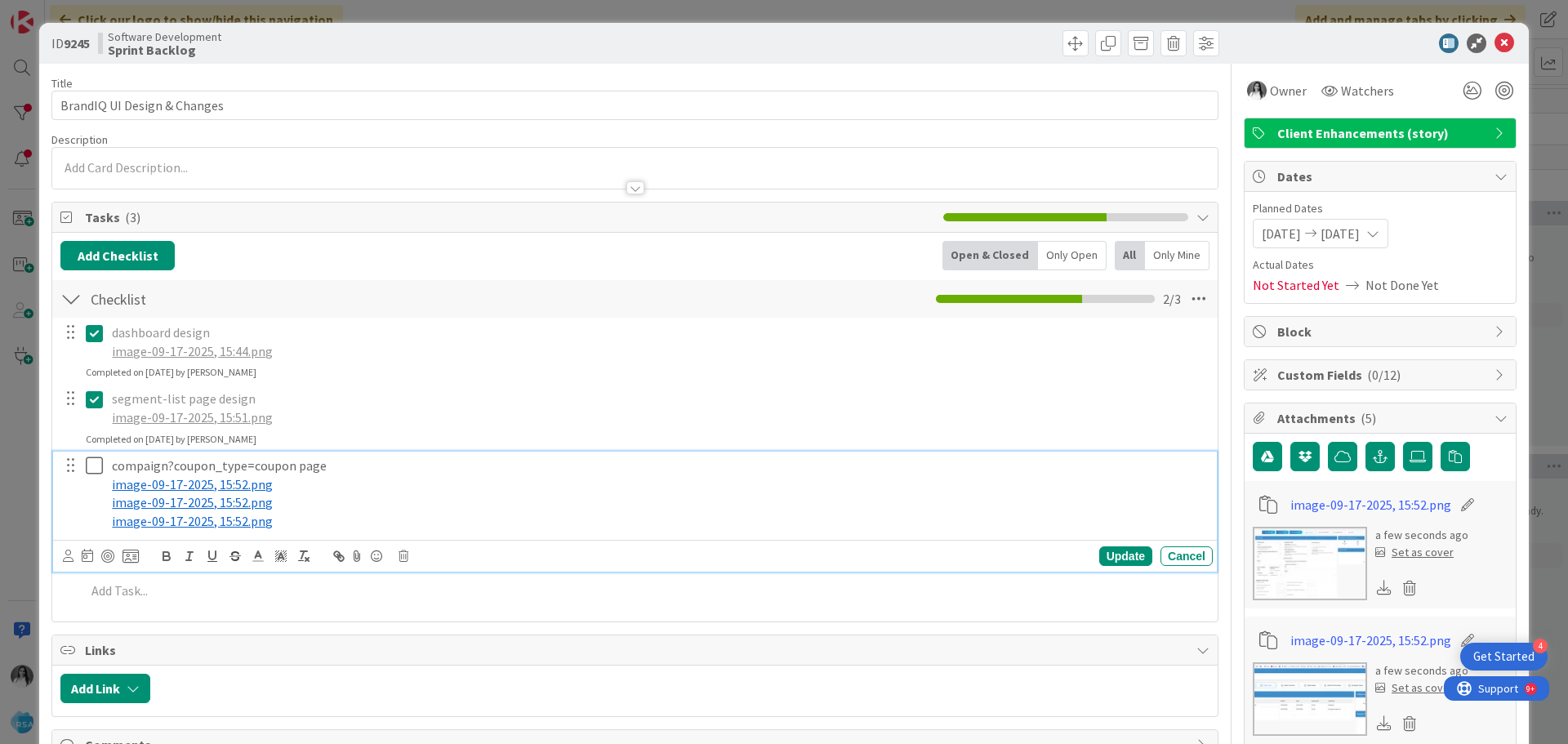
click at [90, 470] on icon at bounding box center [94, 465] width 17 height 20
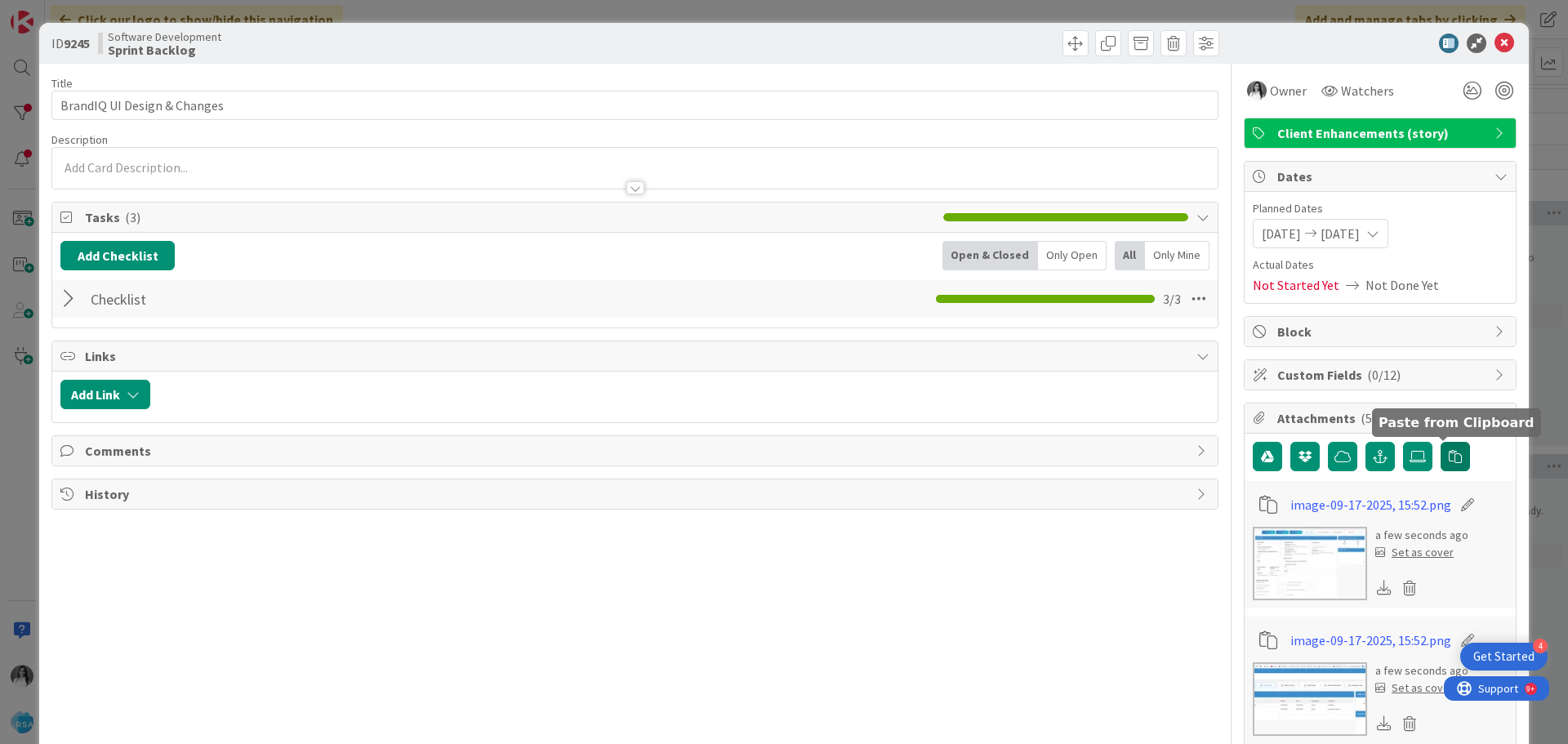
click at [1441, 453] on button "button" at bounding box center [1455, 456] width 29 height 29
click at [66, 296] on div at bounding box center [71, 298] width 21 height 29
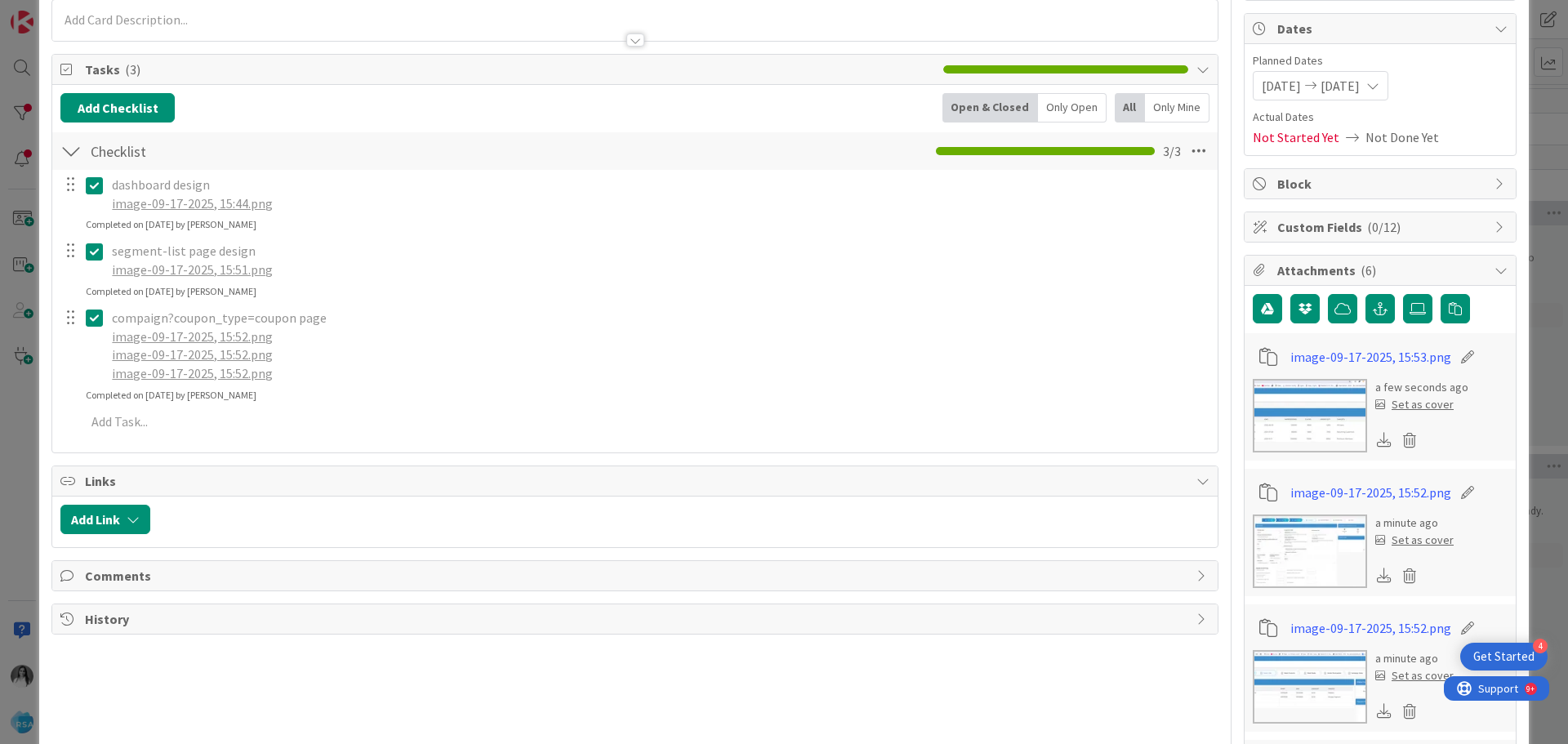
scroll to position [163, 0]
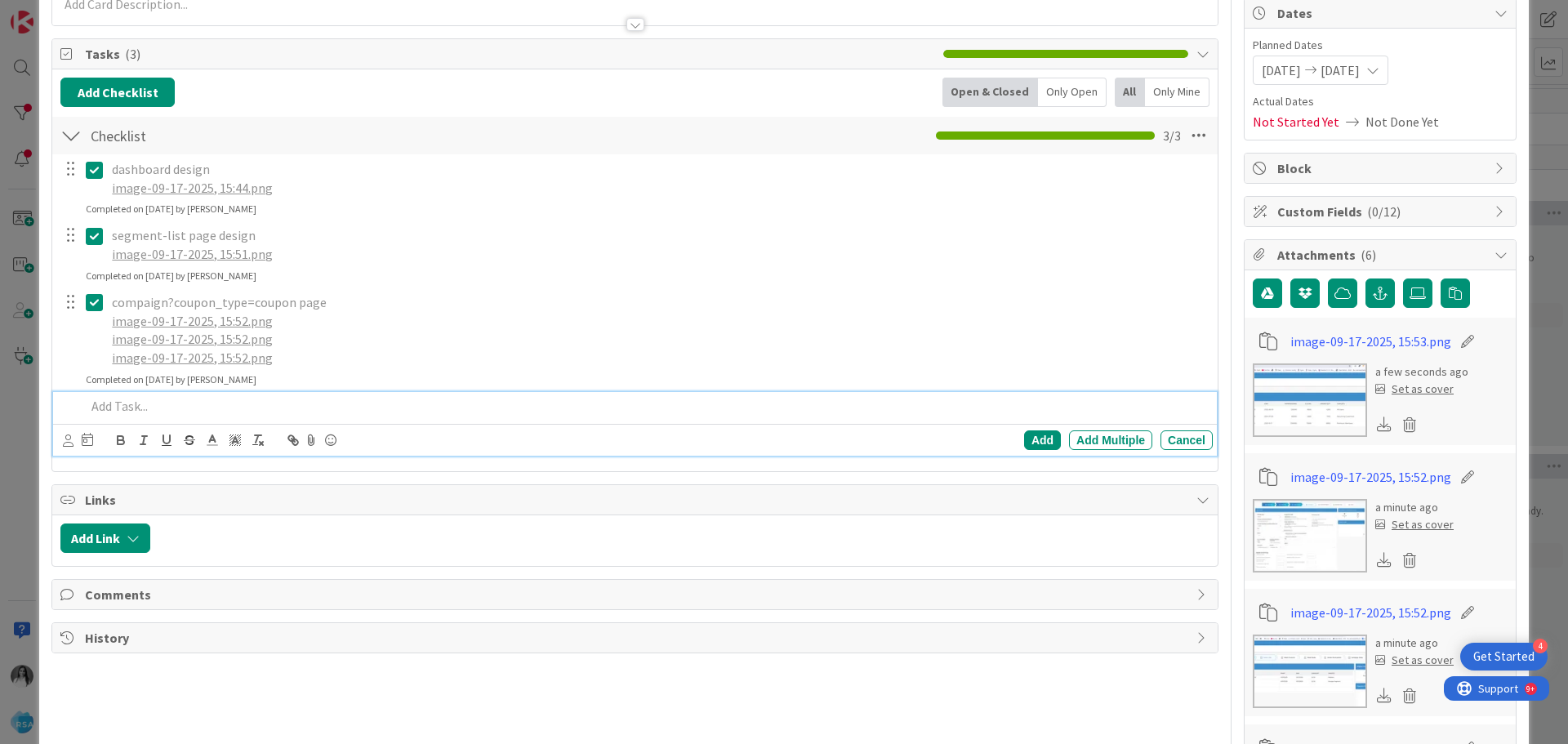
click at [162, 407] on p at bounding box center [645, 406] width 1121 height 19
paste div
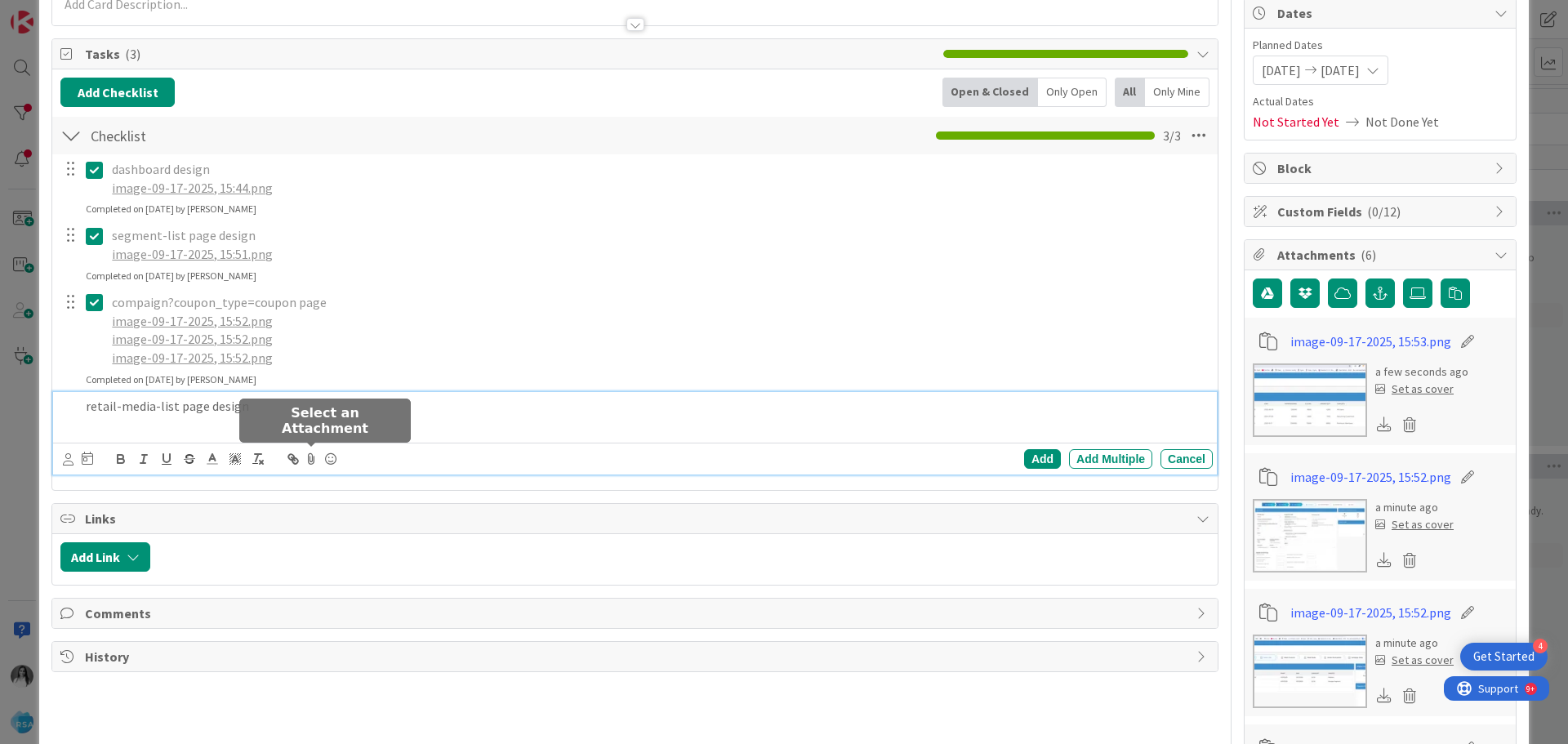
click at [314, 456] on icon at bounding box center [311, 459] width 20 height 23
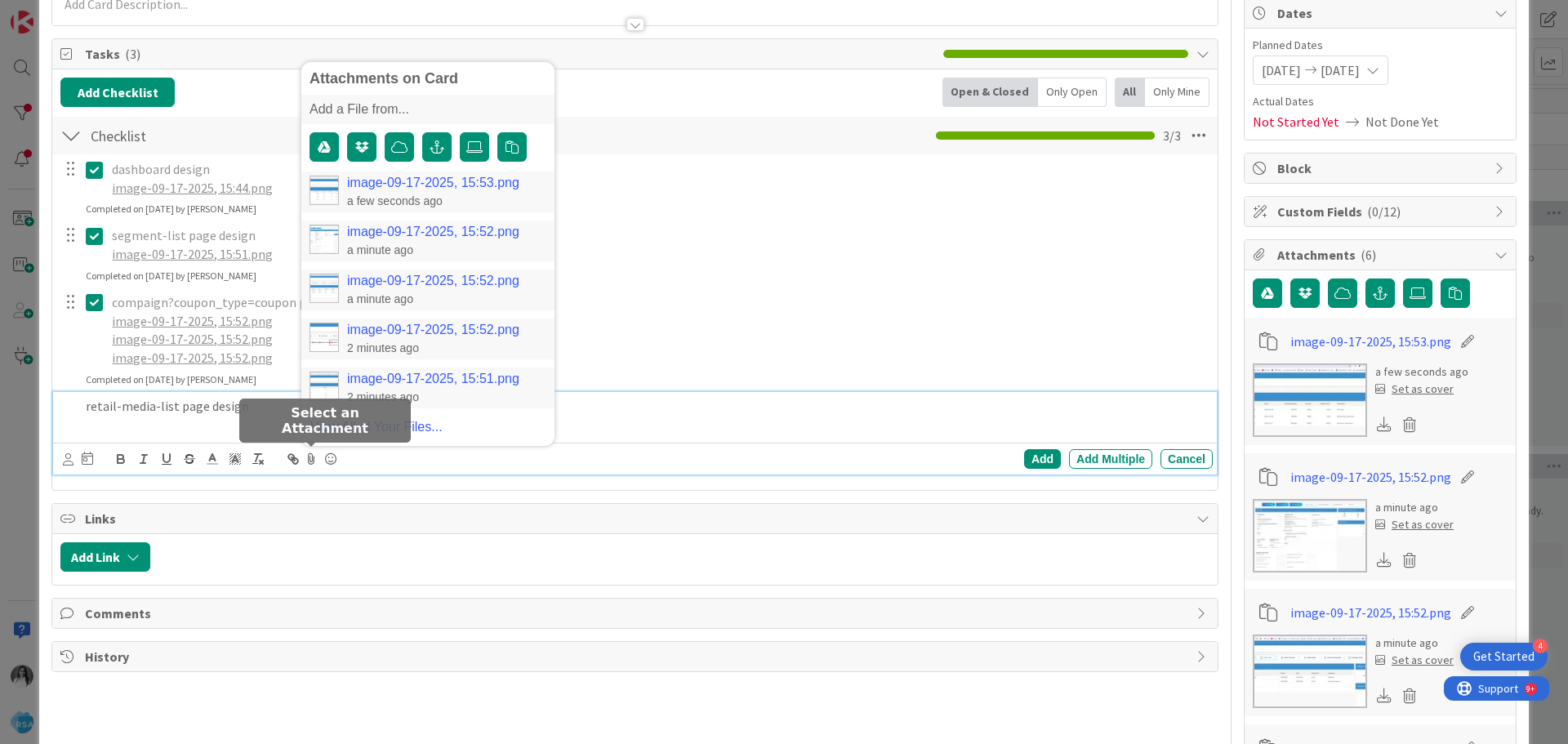
click at [378, 177] on link "image-09-17-2025, 15:53.png" at bounding box center [434, 182] width 173 height 14
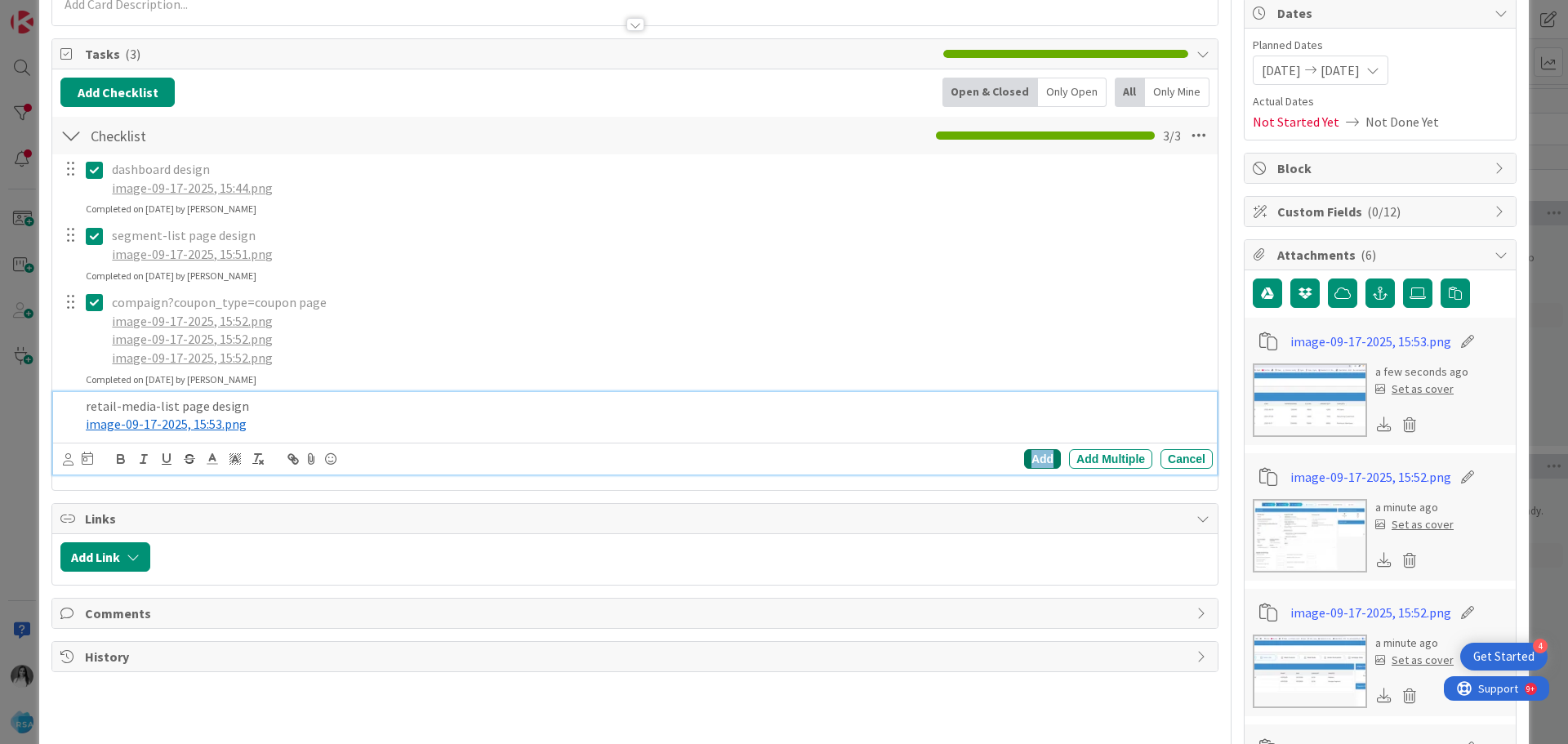
click at [1034, 459] on div "Add" at bounding box center [1042, 458] width 37 height 20
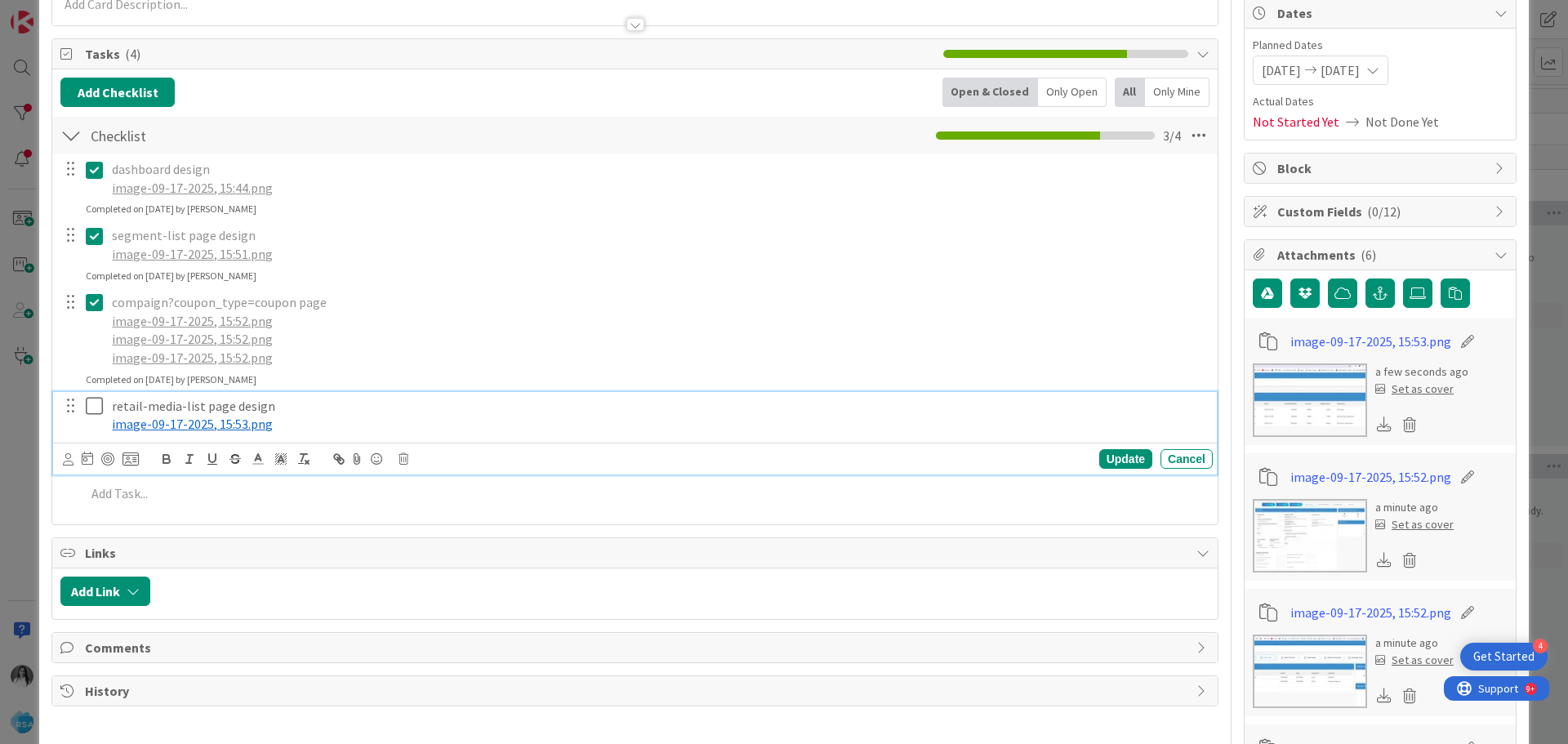
click at [89, 408] on icon at bounding box center [94, 405] width 17 height 20
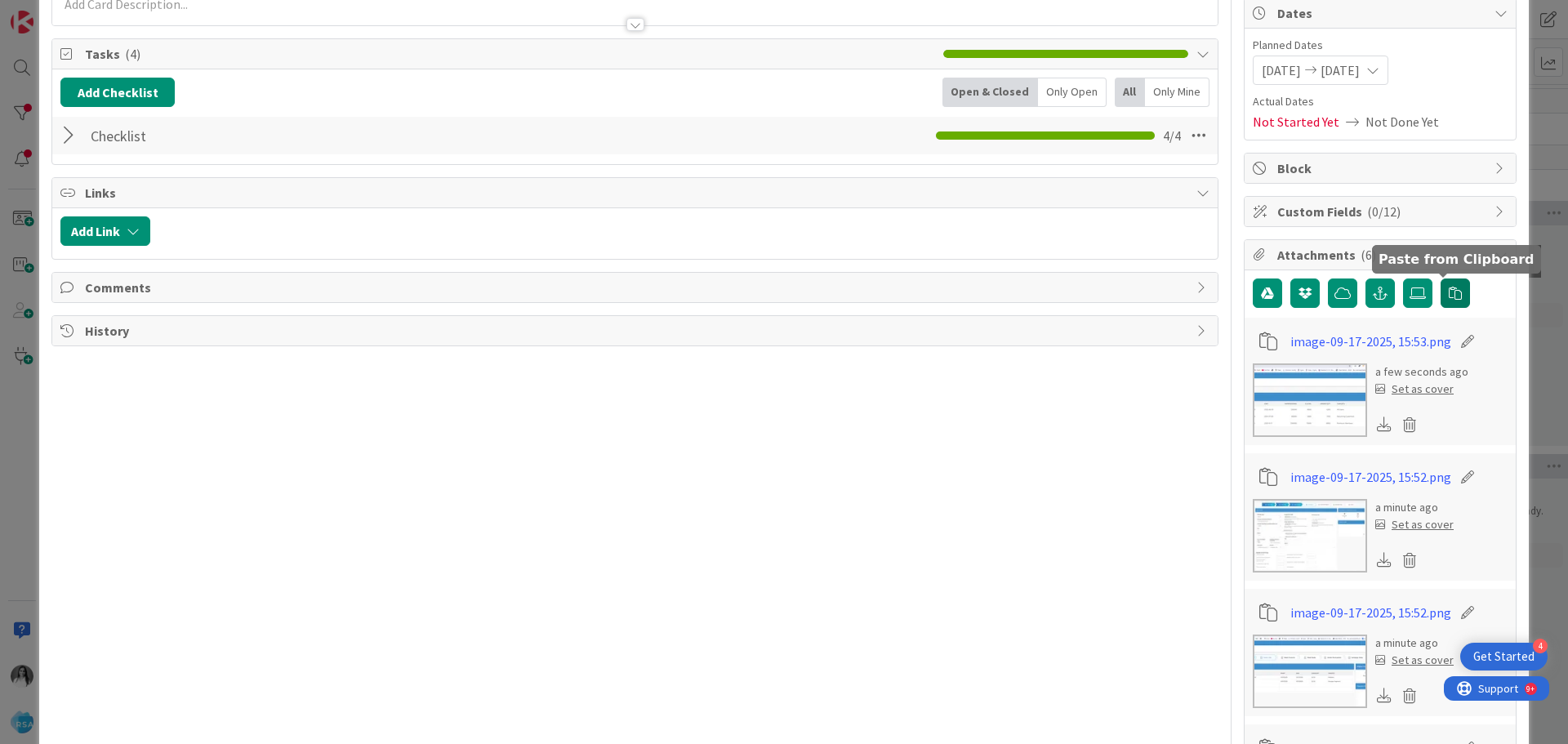
click at [1447, 301] on button "button" at bounding box center [1455, 292] width 29 height 29
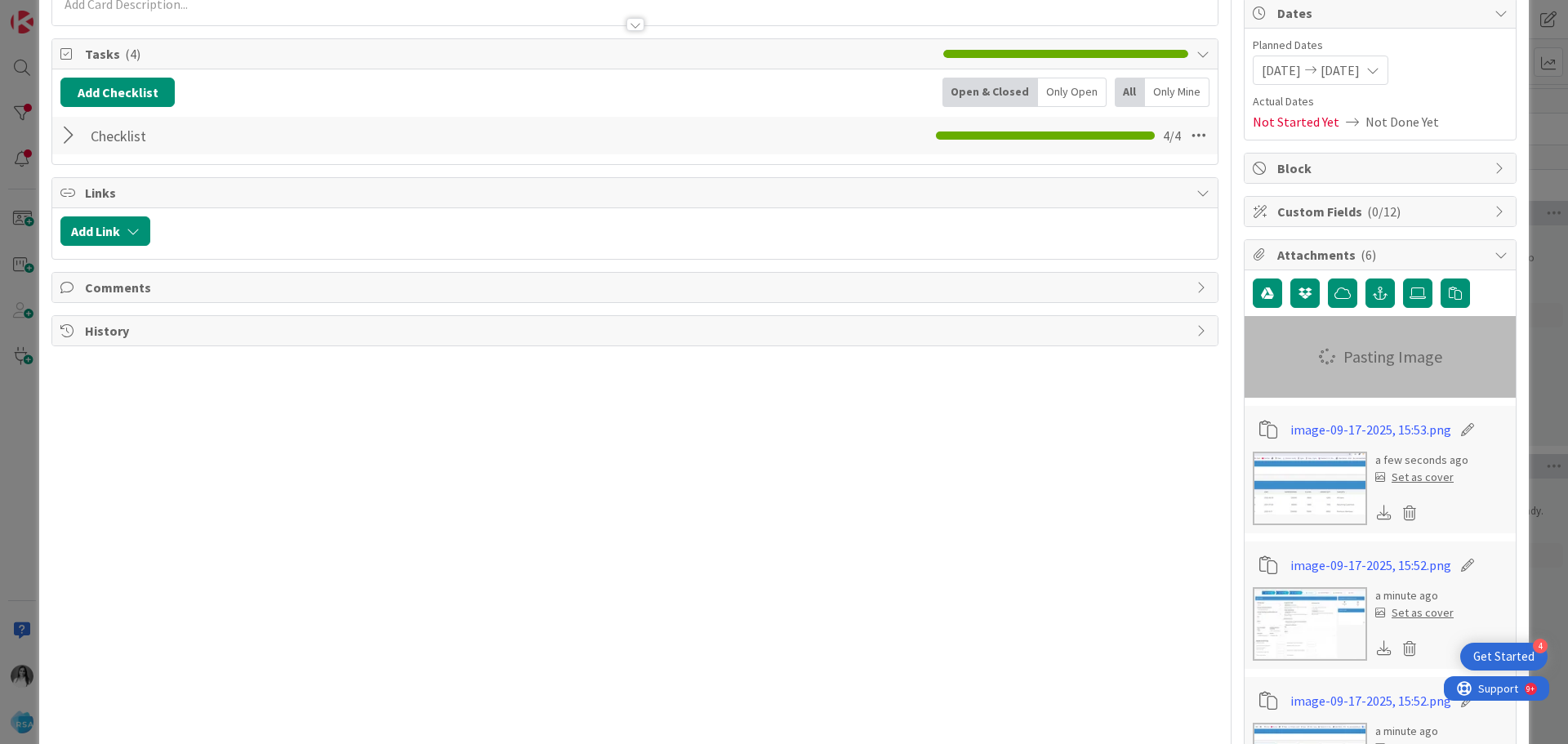
click at [61, 132] on div at bounding box center [71, 135] width 21 height 29
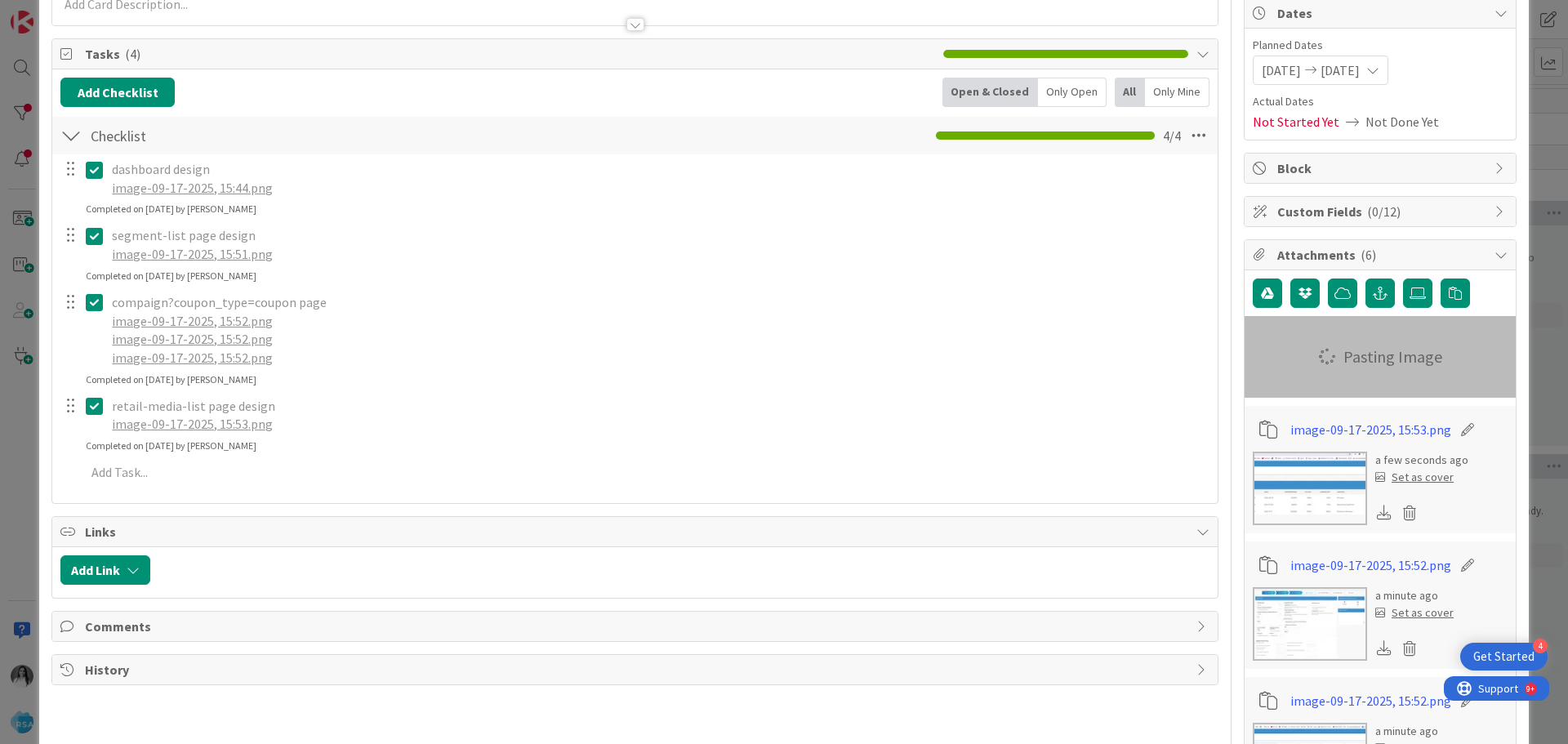
scroll to position [490, 0]
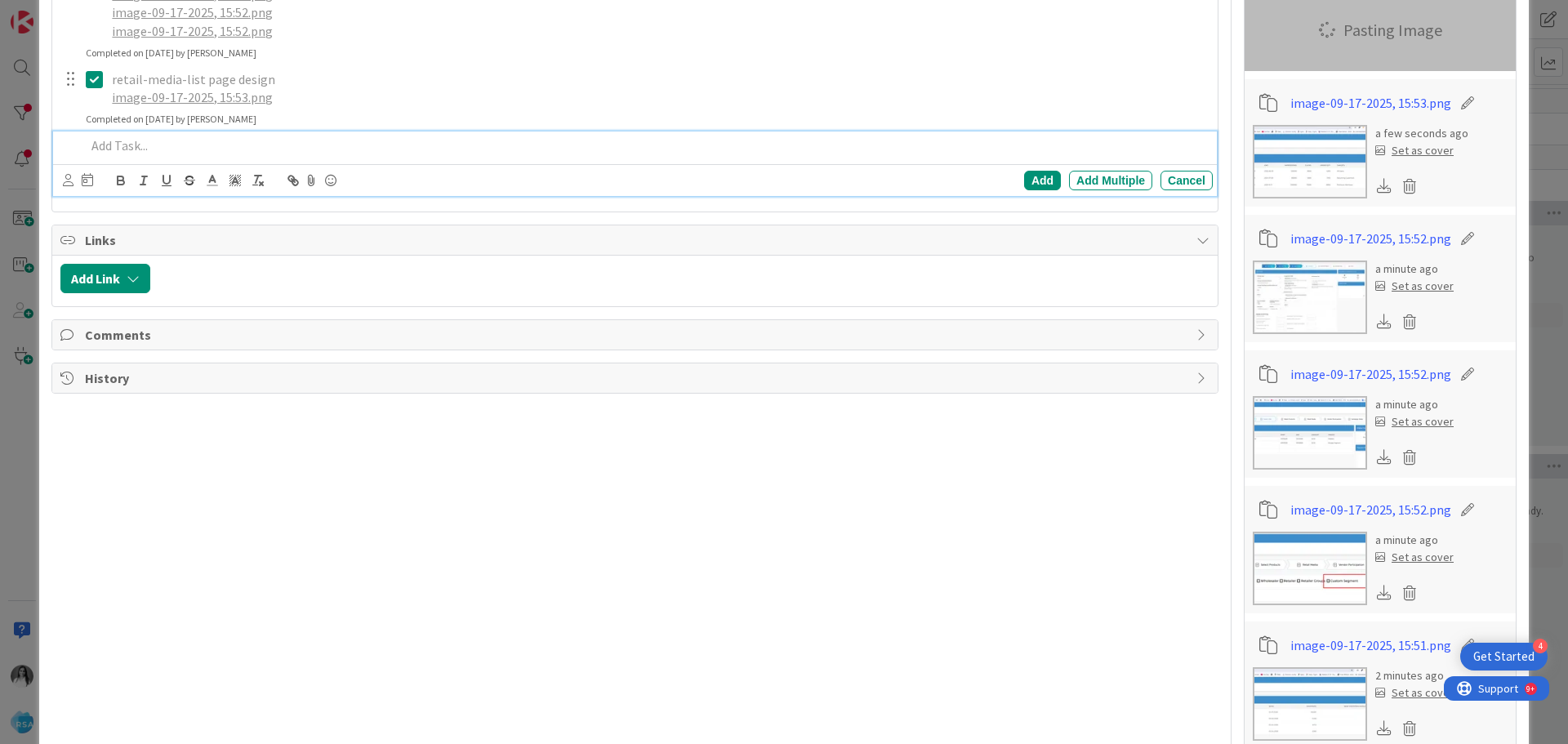
click at [149, 151] on p at bounding box center [645, 146] width 1121 height 19
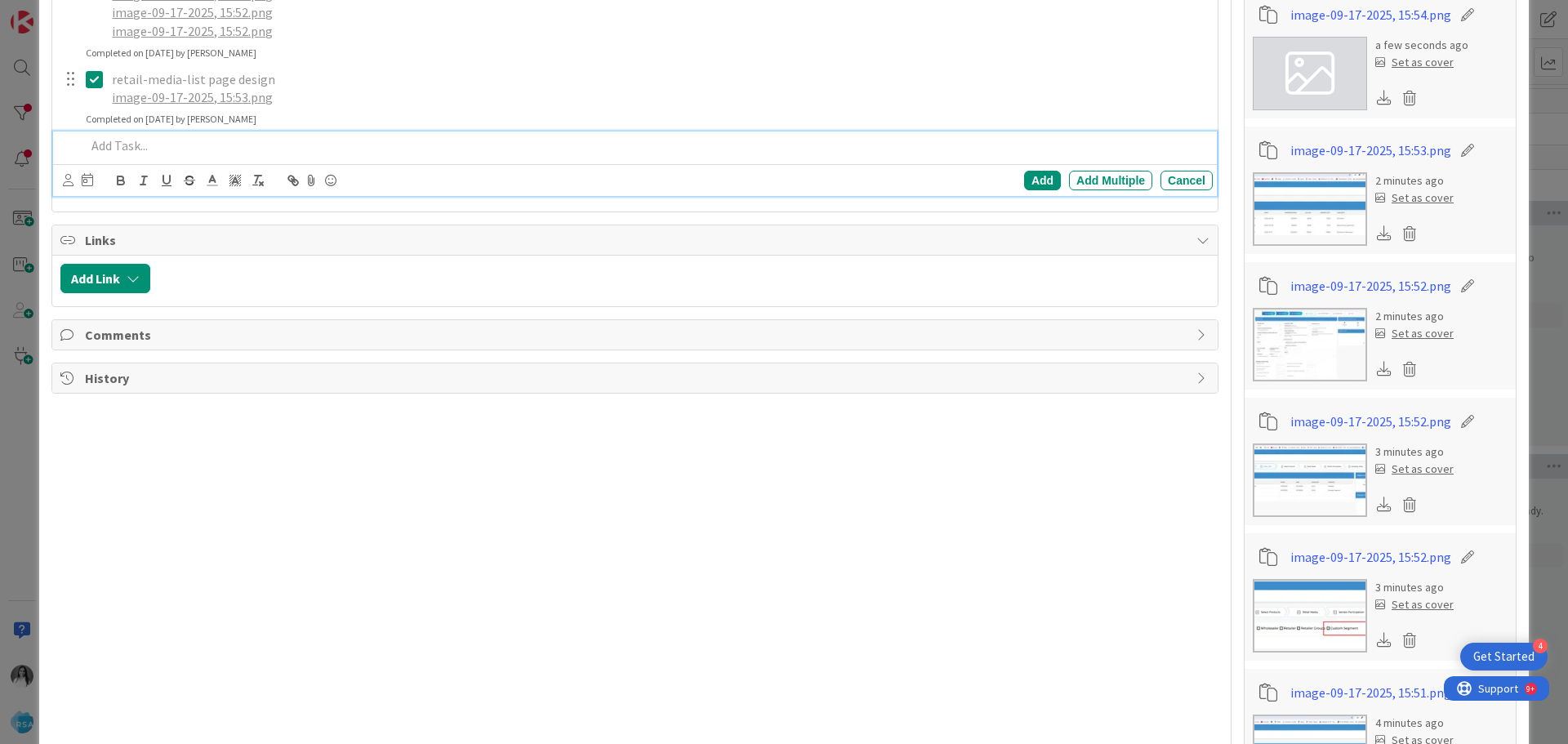
paste div
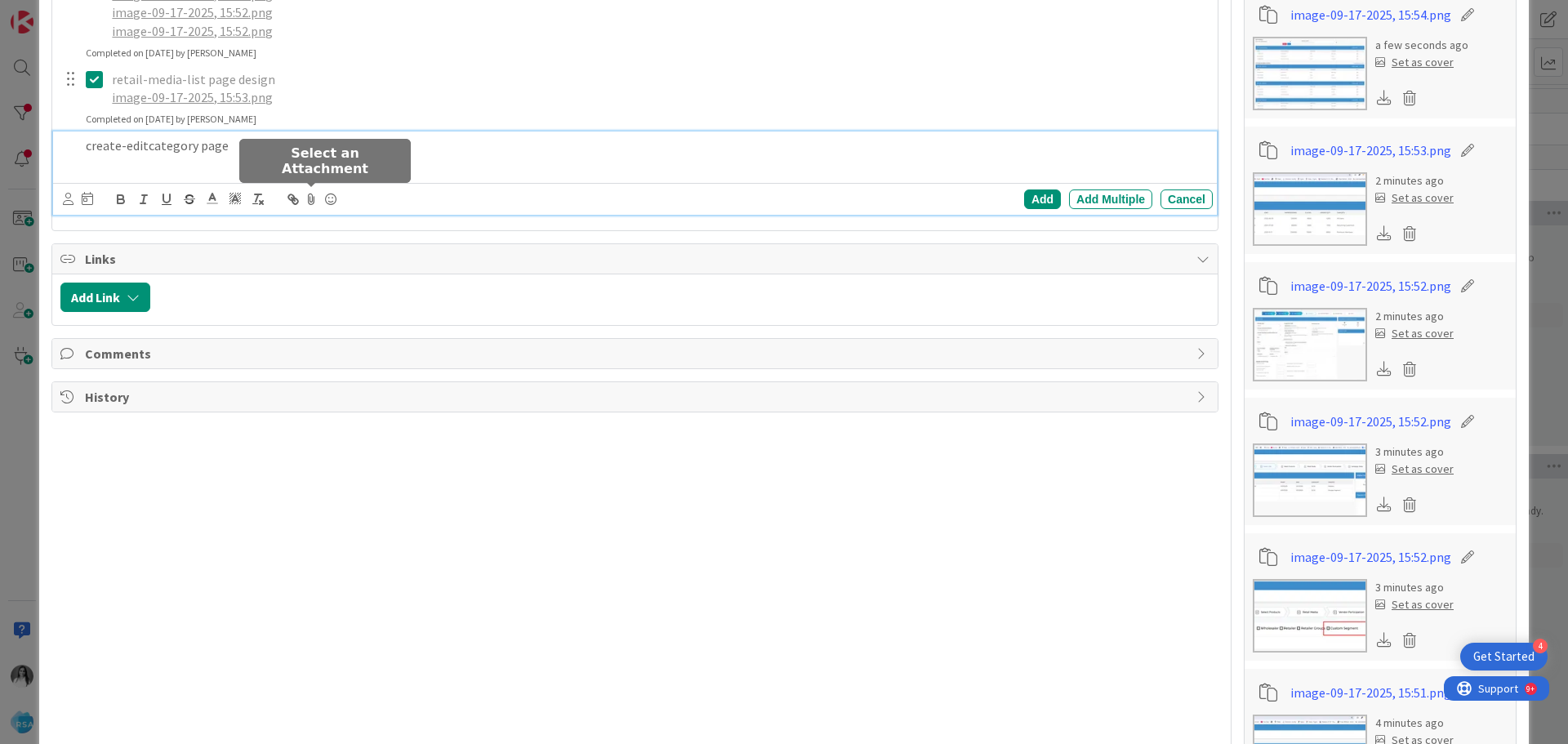
click at [313, 207] on icon at bounding box center [311, 199] width 20 height 23
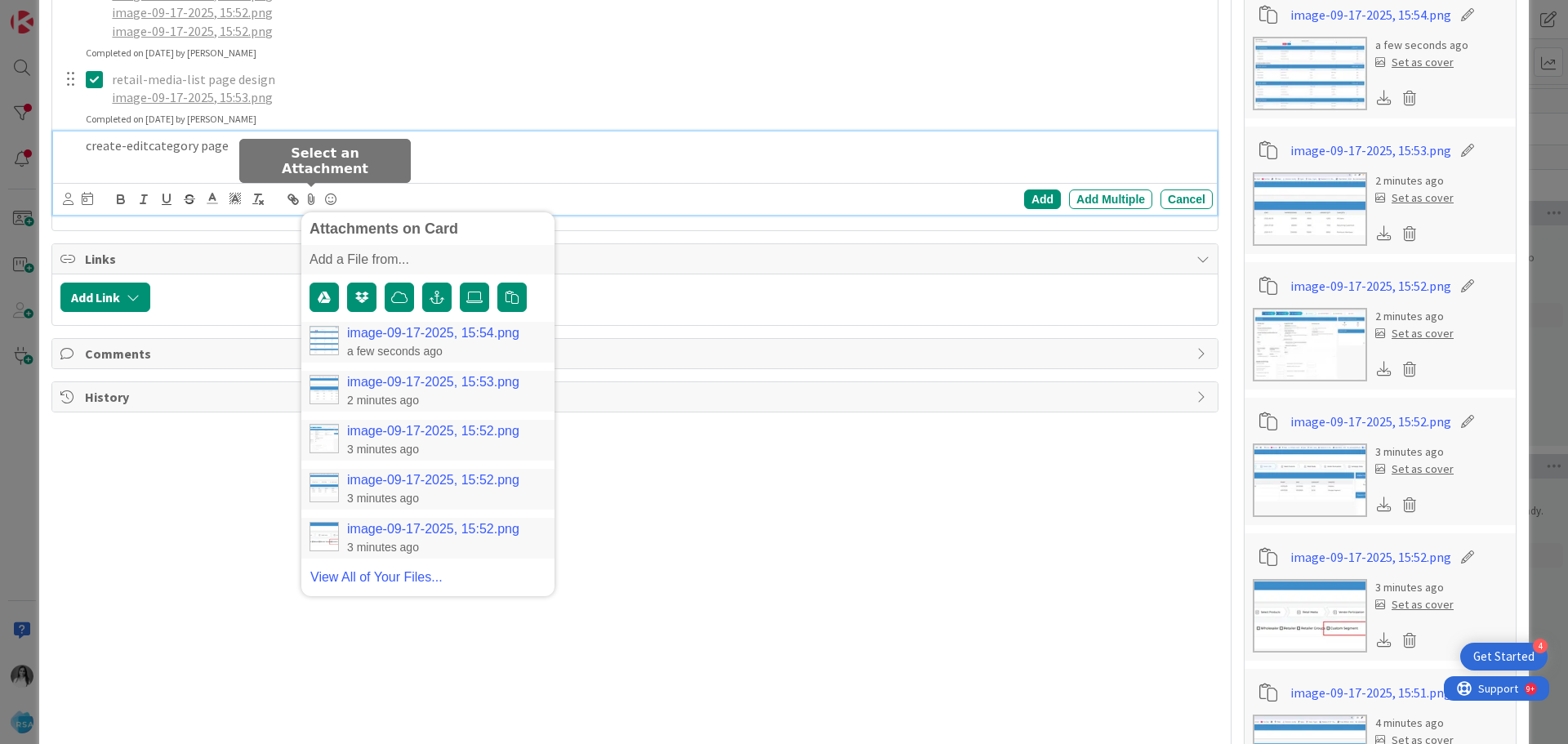
click at [405, 336] on link "image-09-17-2025, 15:54.png" at bounding box center [434, 332] width 173 height 14
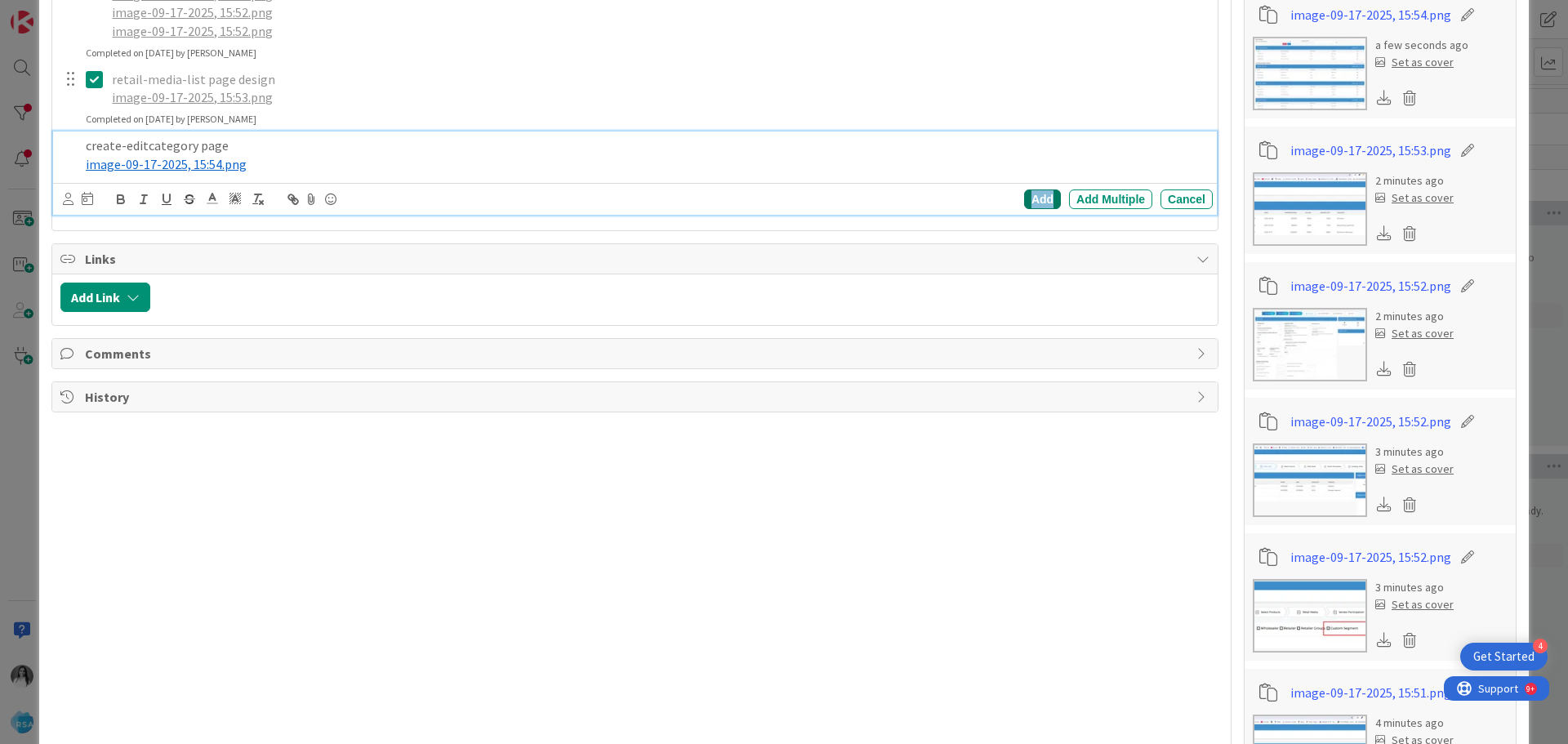
click at [1024, 203] on div "Add" at bounding box center [1042, 199] width 37 height 20
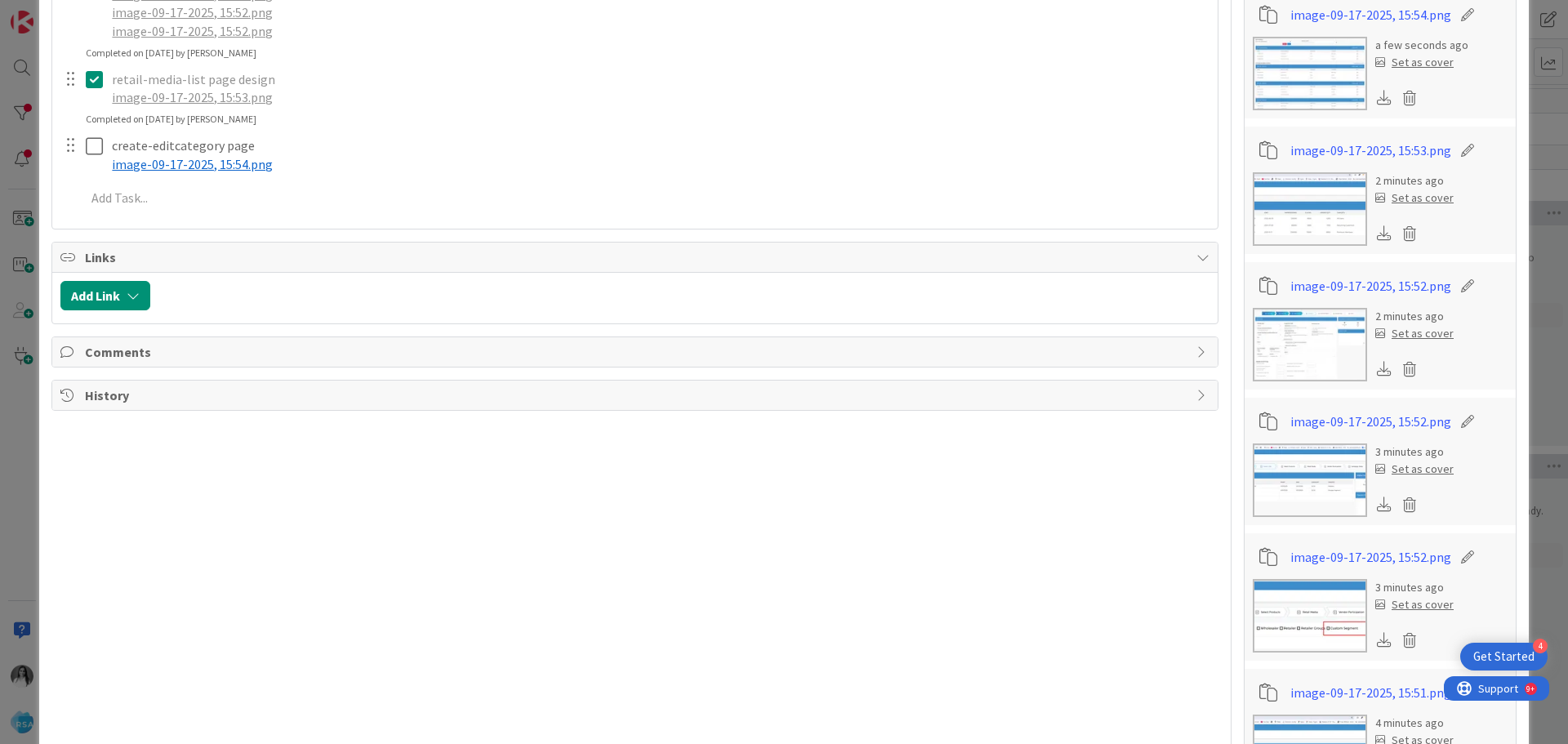
click at [84, 149] on div at bounding box center [83, 155] width 46 height 46
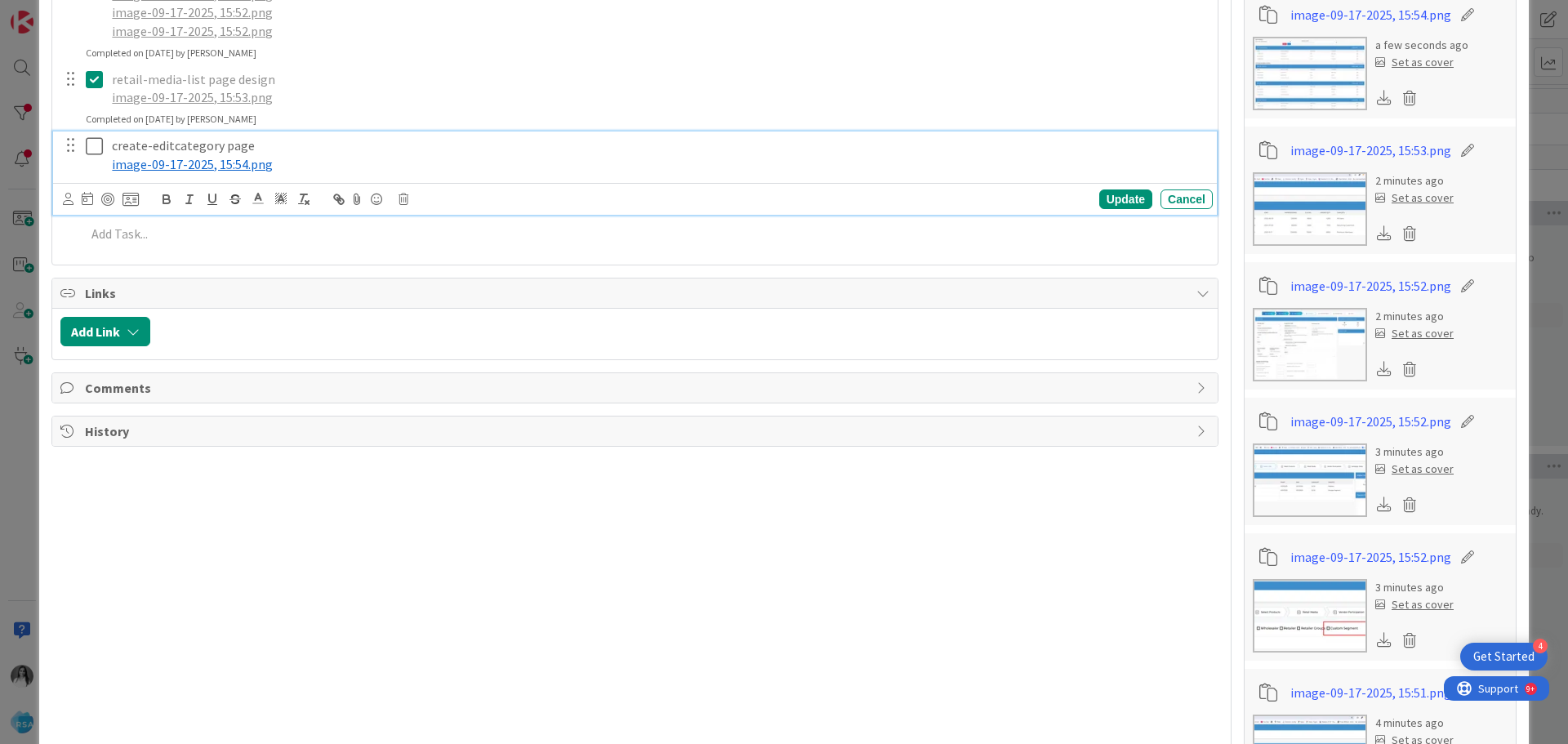
click at [96, 150] on icon at bounding box center [94, 146] width 17 height 20
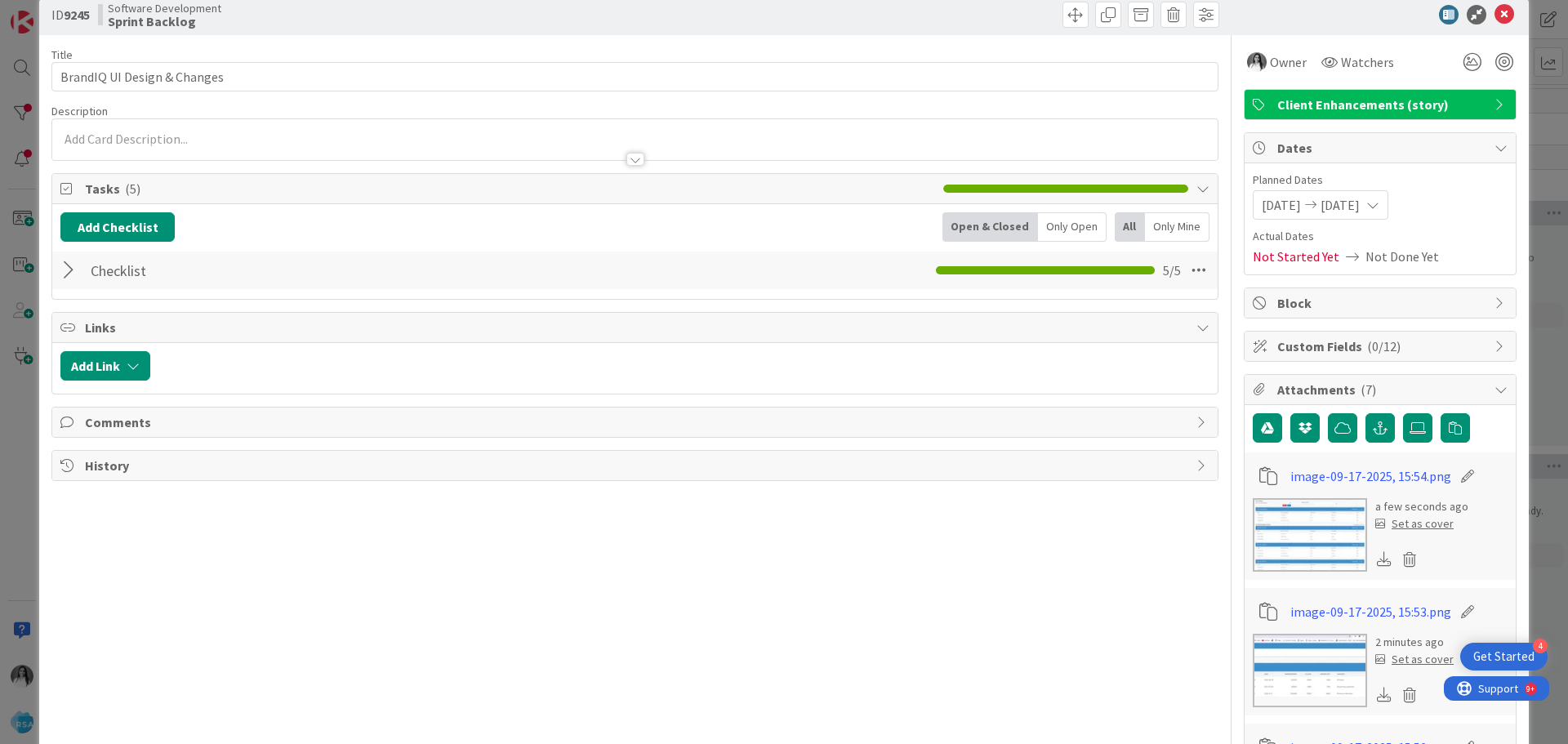
scroll to position [0, 0]
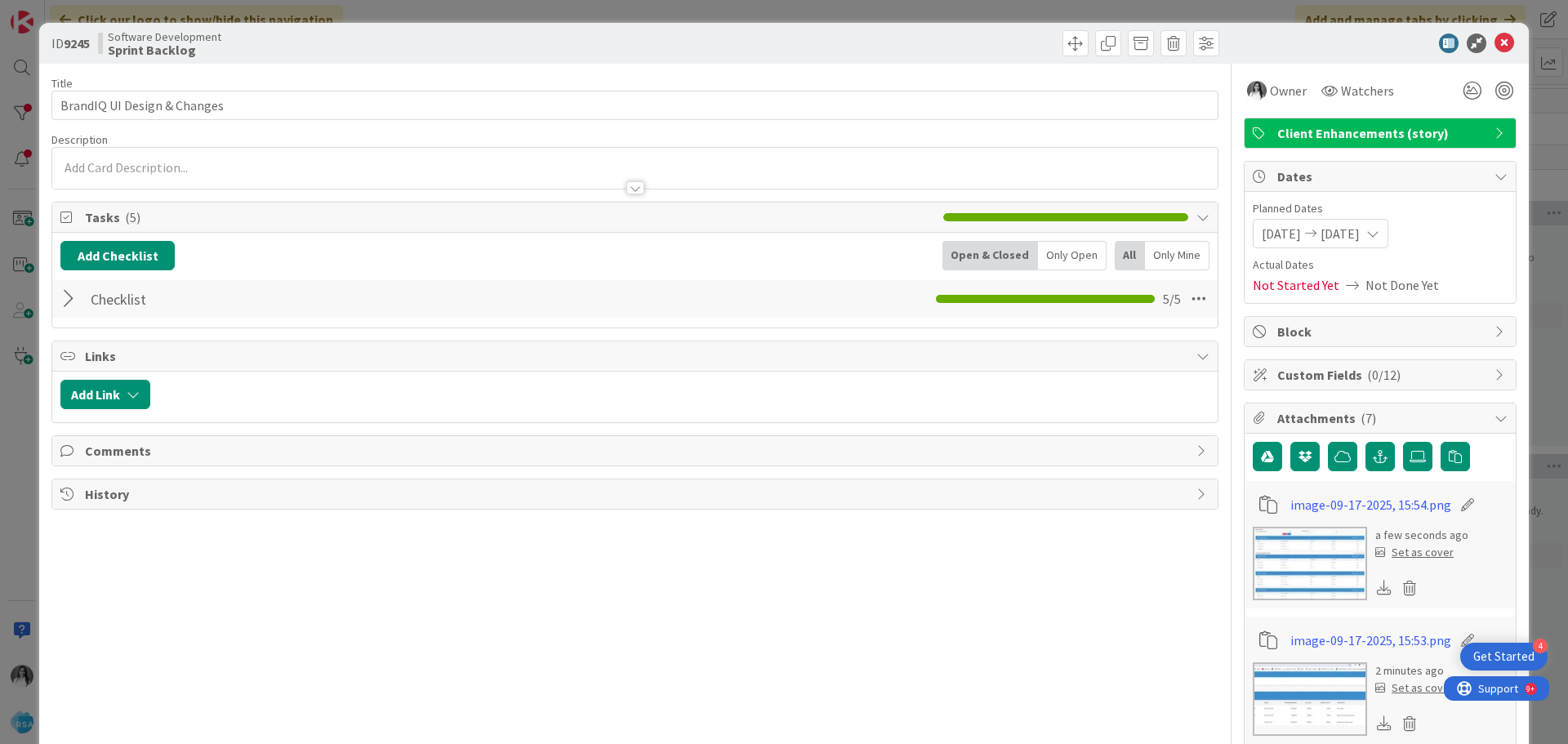
click at [71, 290] on div at bounding box center [71, 298] width 21 height 29
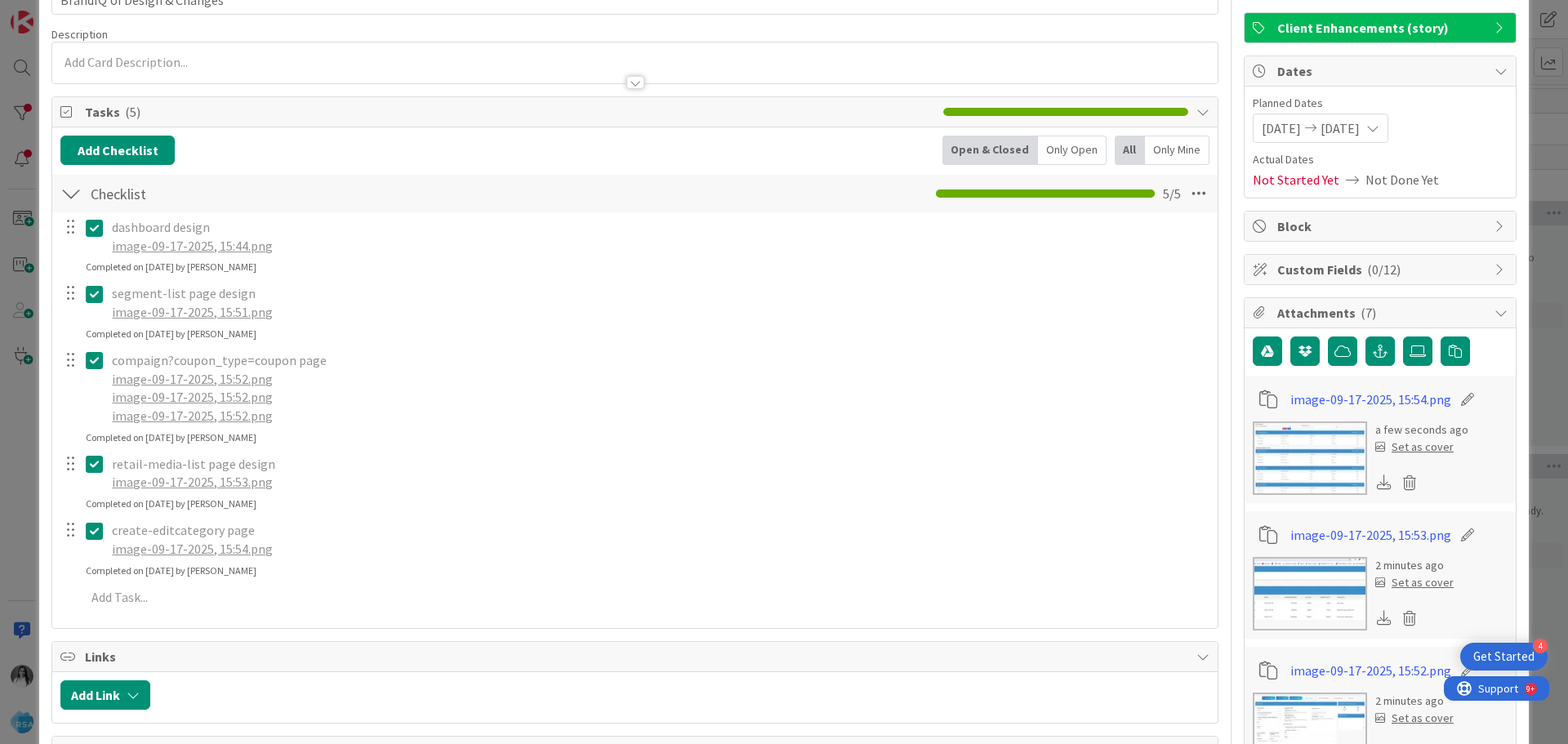
scroll to position [326, 0]
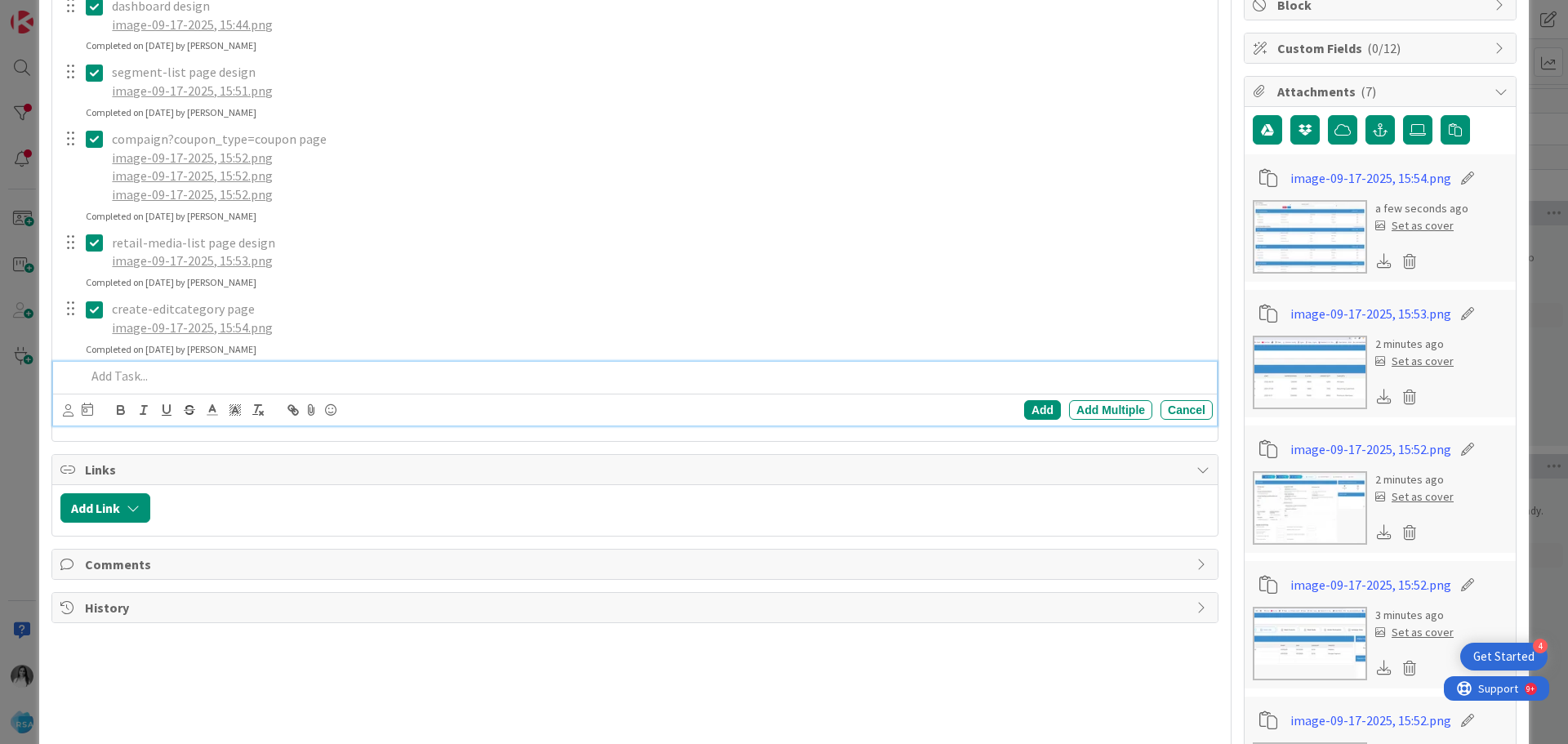
click at [150, 370] on p at bounding box center [645, 376] width 1121 height 19
paste div
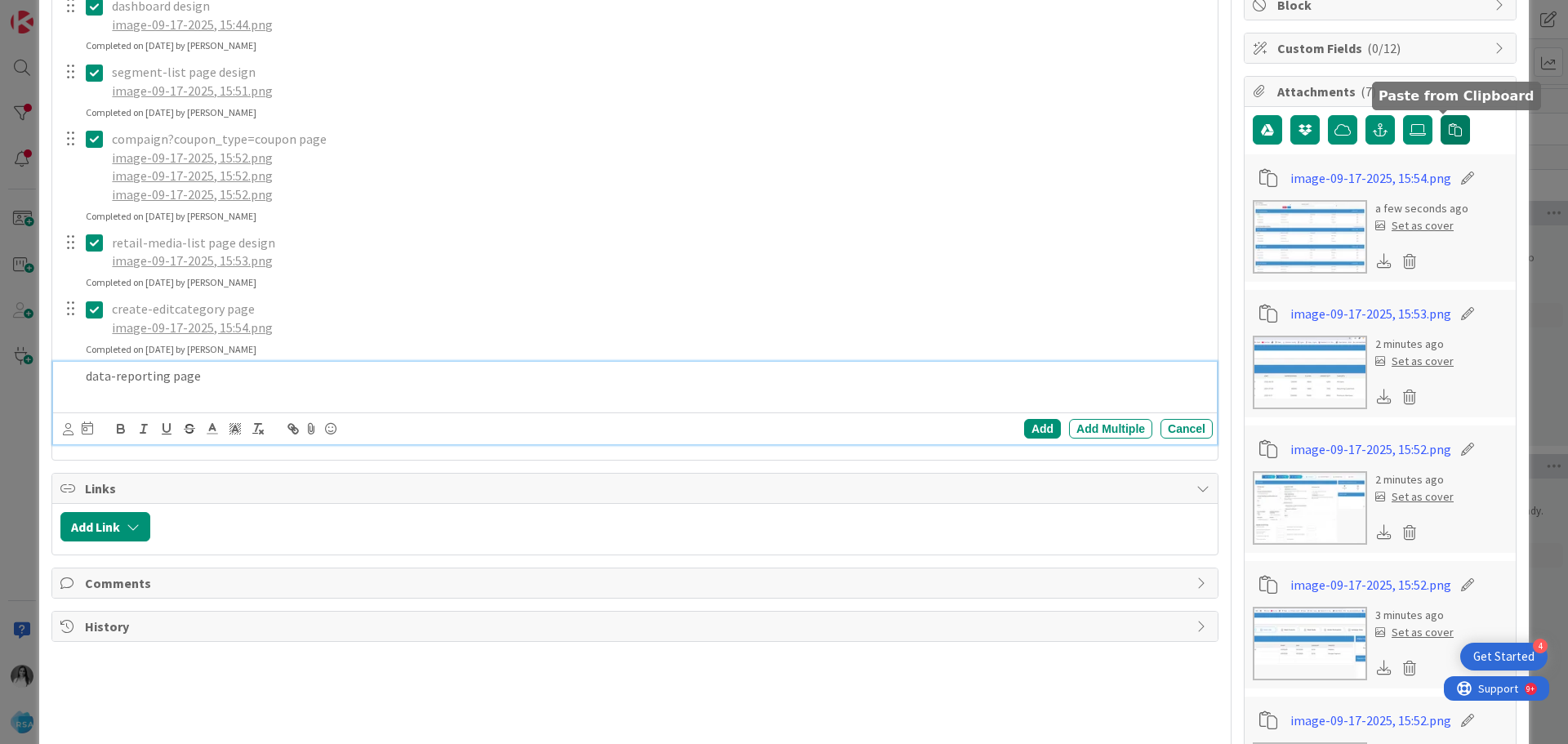
click at [1448, 124] on icon "button" at bounding box center [1455, 130] width 13 height 13
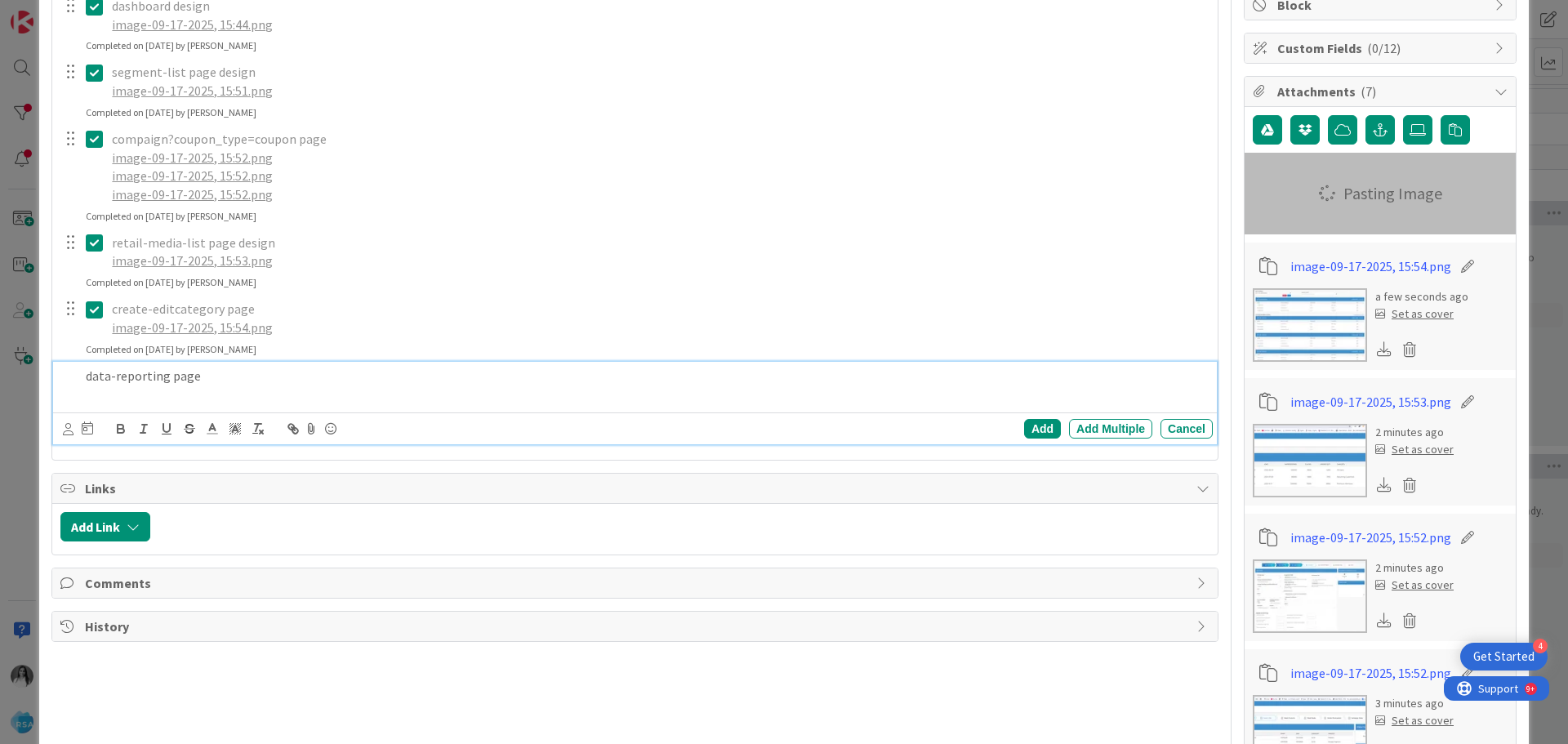
click at [130, 388] on p at bounding box center [645, 394] width 1121 height 19
click at [313, 419] on icon at bounding box center [311, 429] width 20 height 23
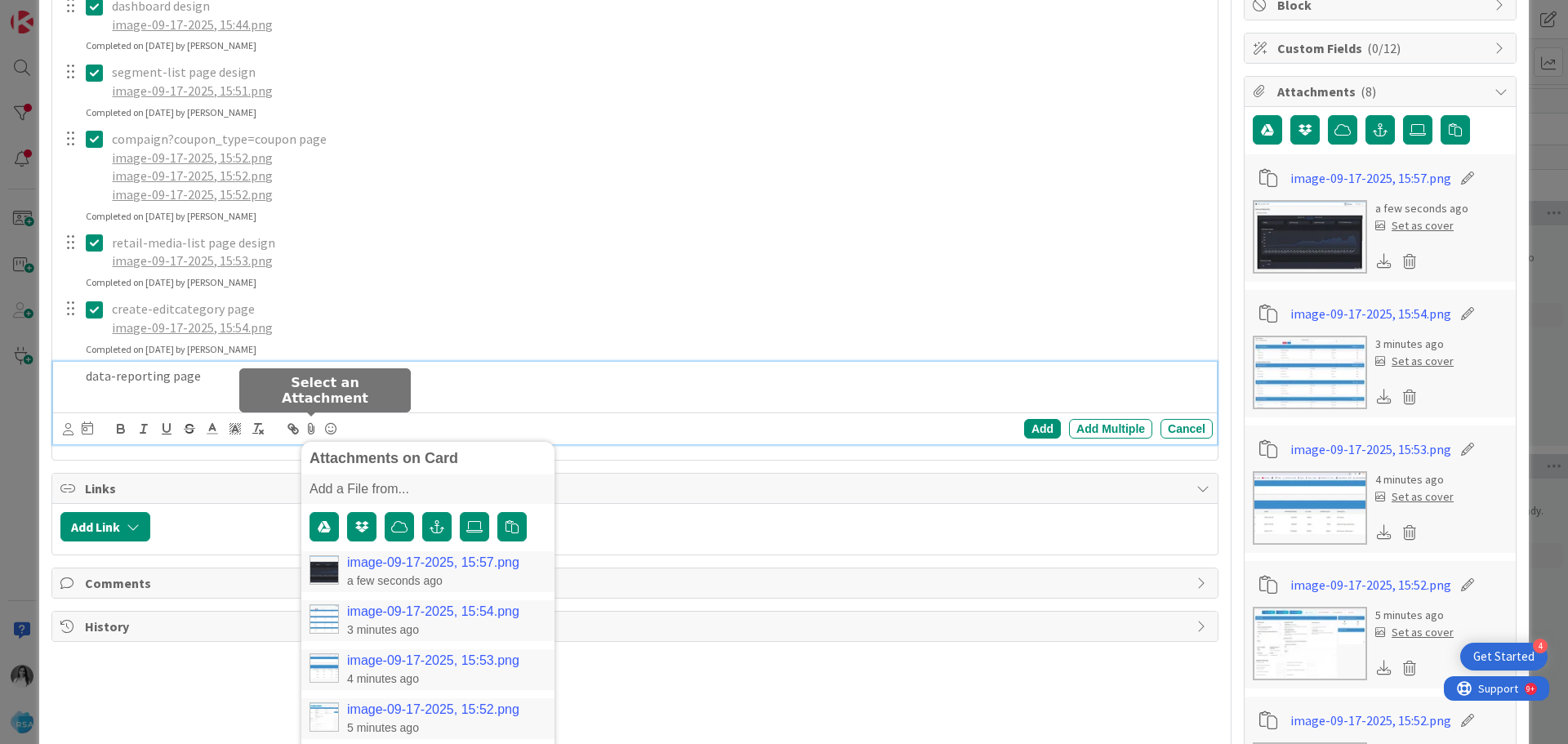
click at [419, 562] on link "image-09-17-2025, 15:57.png" at bounding box center [434, 562] width 173 height 14
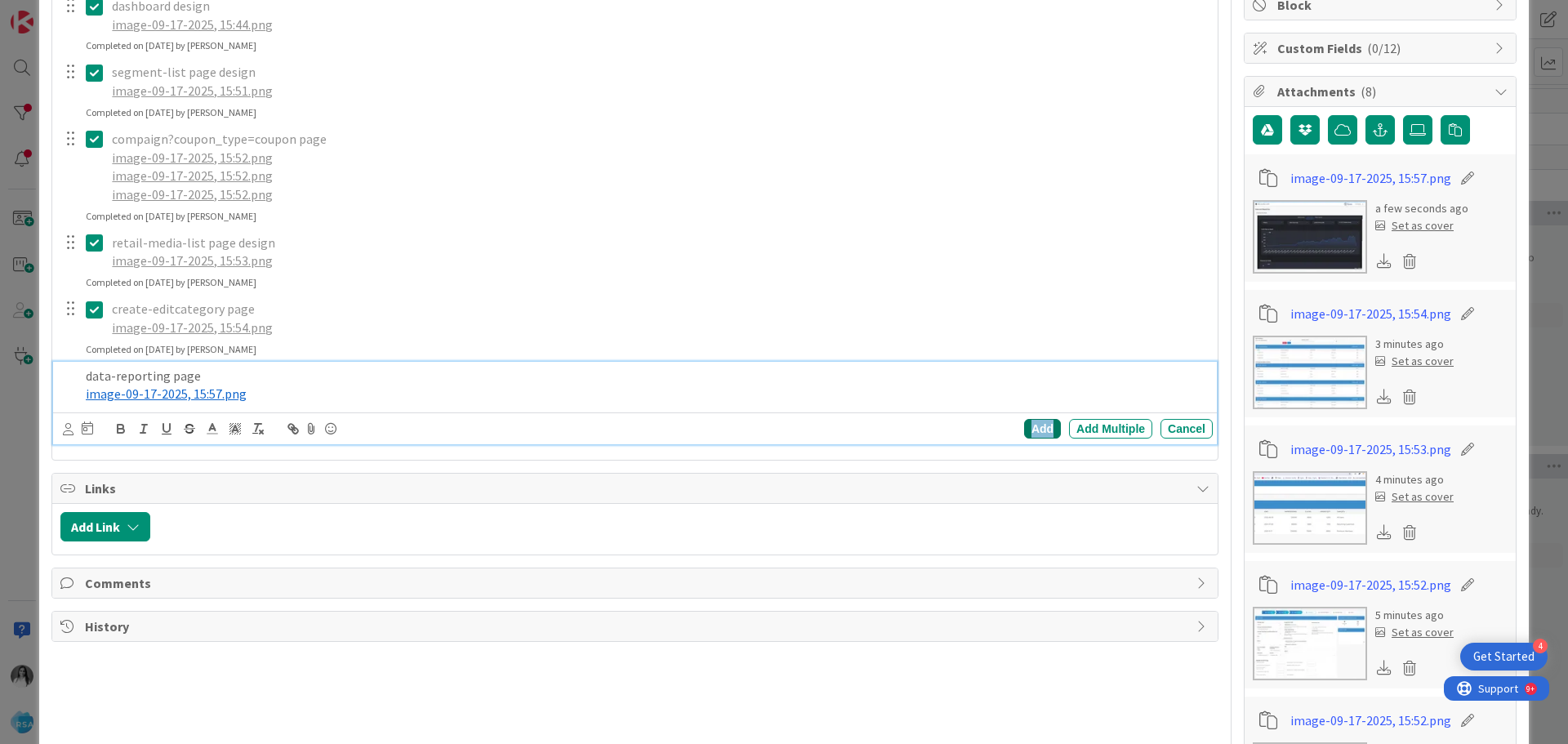
click at [1029, 421] on div "Add" at bounding box center [1042, 428] width 37 height 20
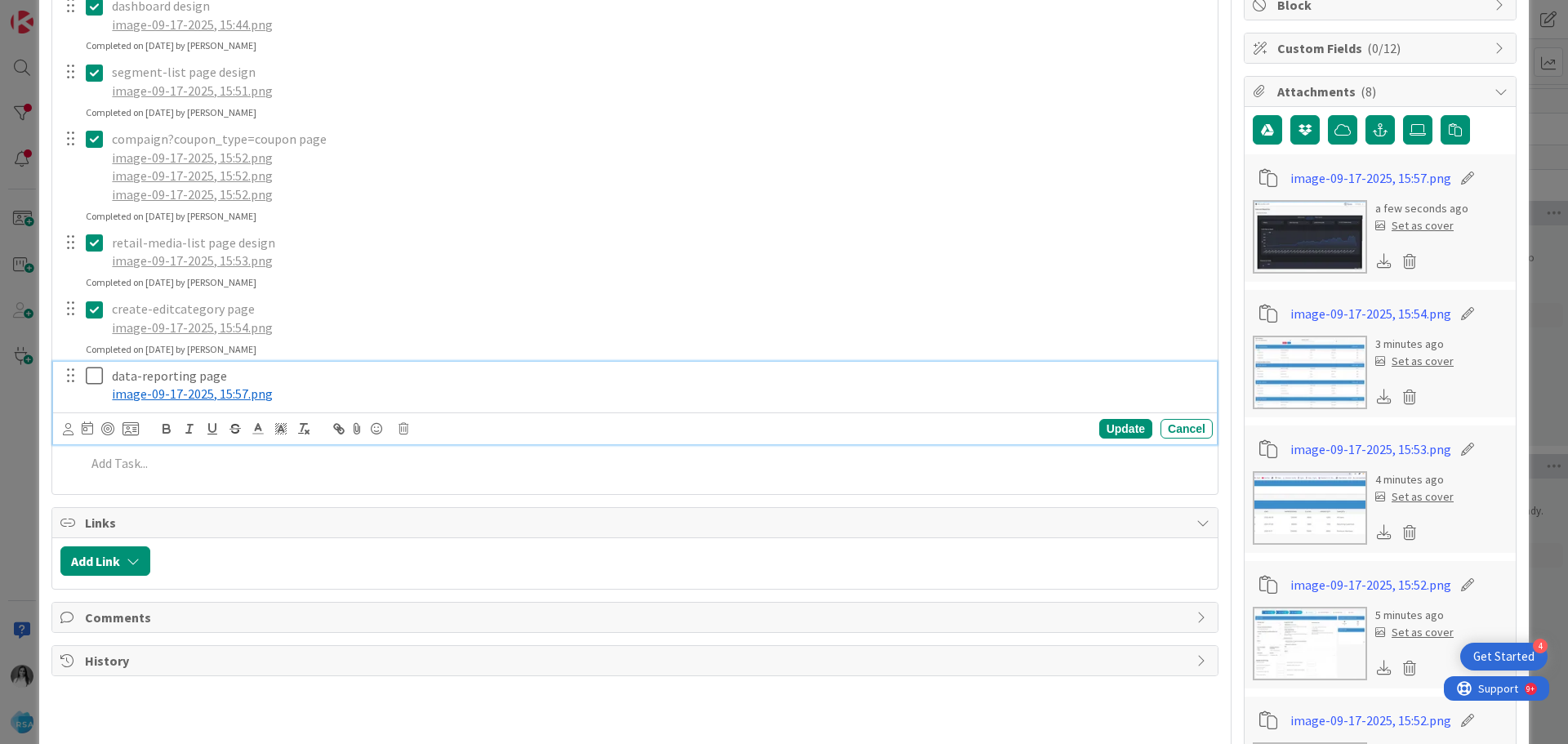
click at [90, 381] on icon at bounding box center [94, 375] width 17 height 20
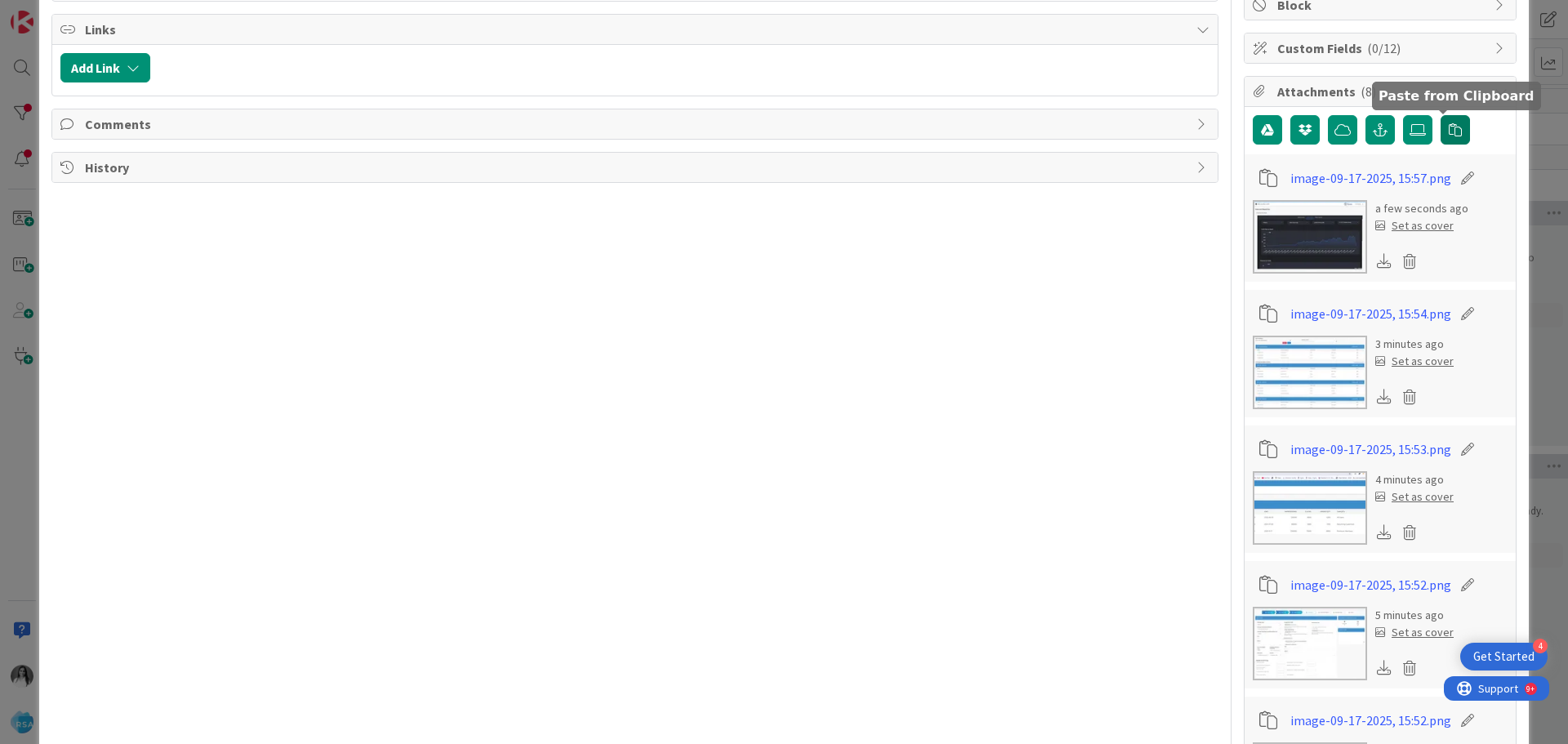
click at [1448, 135] on icon "button" at bounding box center [1455, 130] width 13 height 13
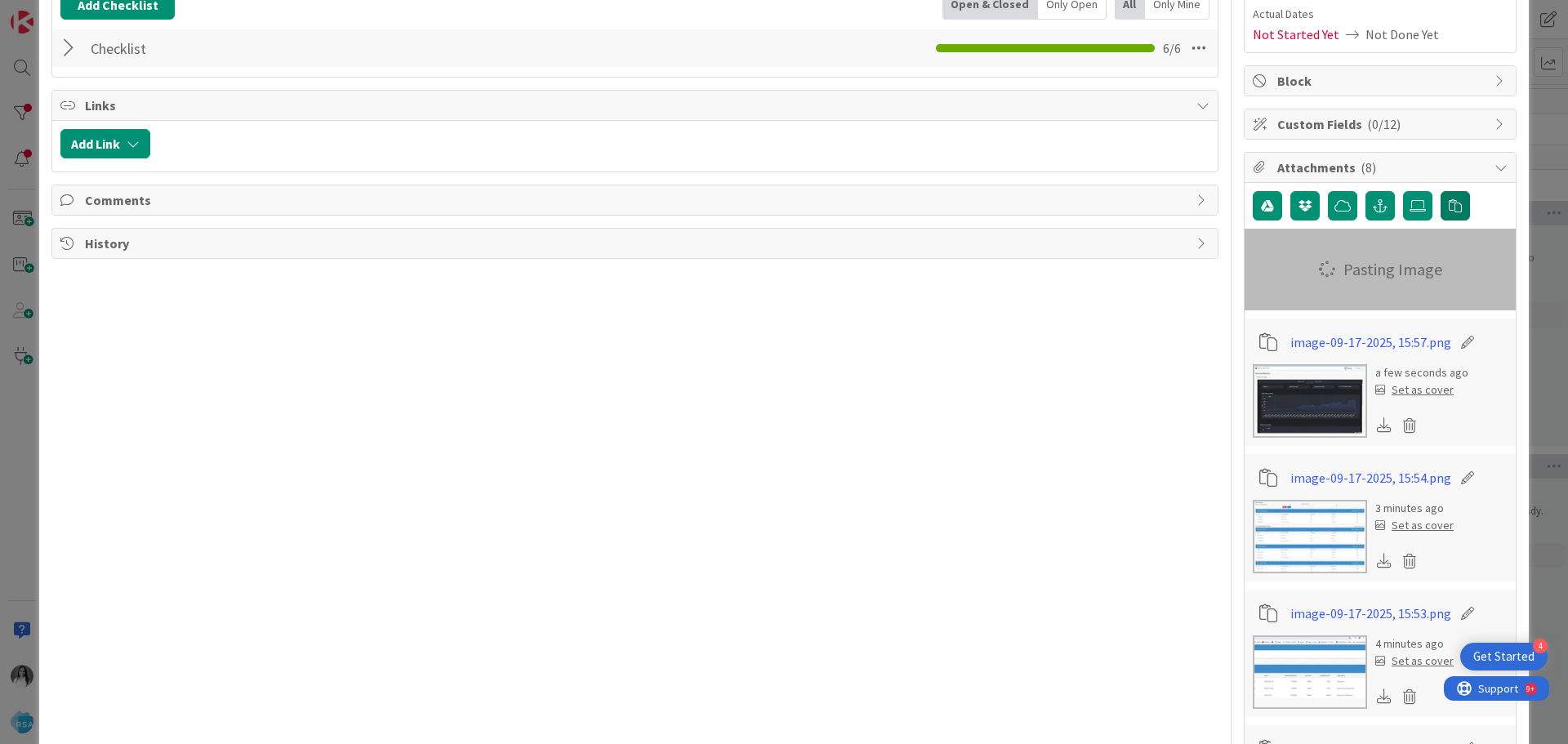
scroll to position [163, 0]
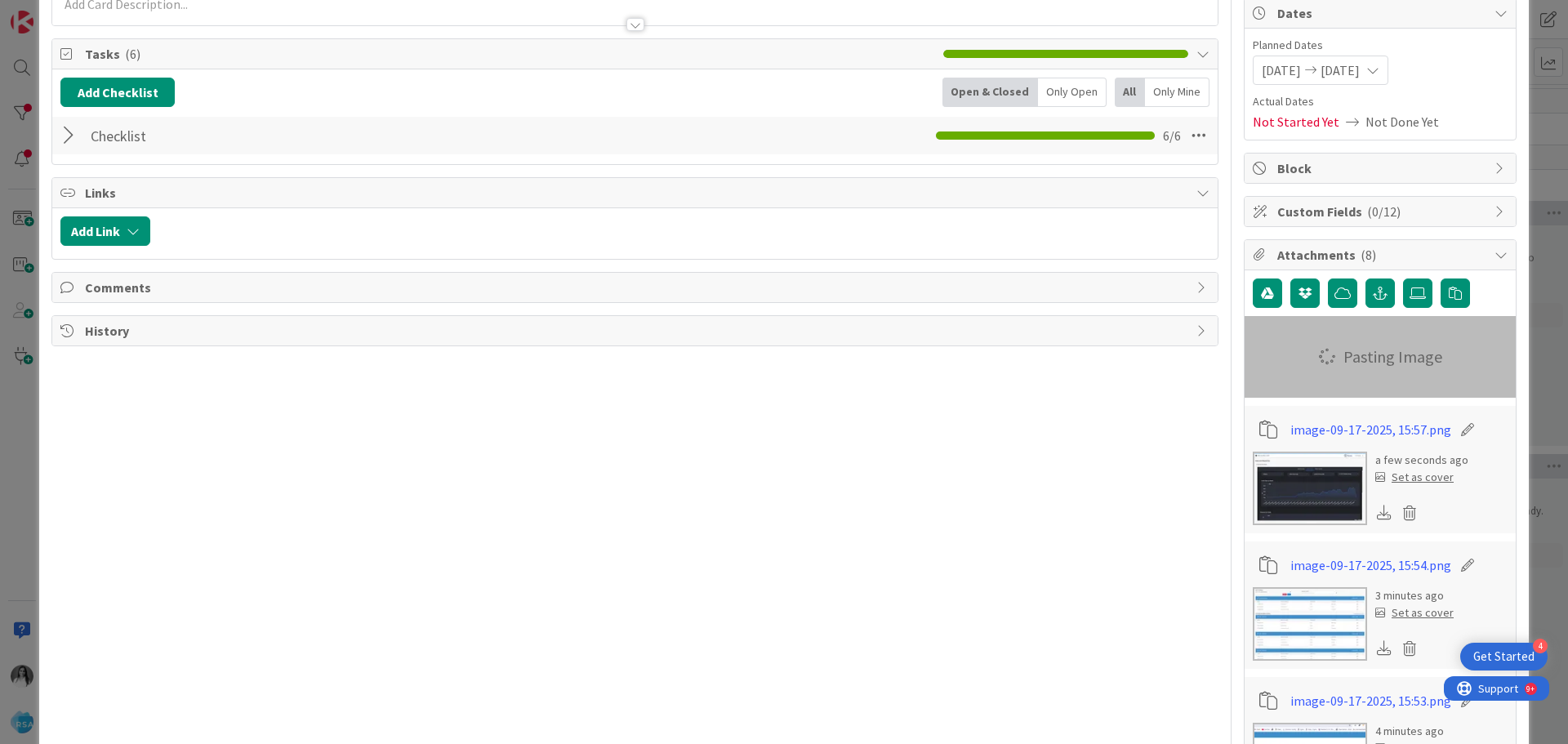
click at [65, 134] on div at bounding box center [71, 135] width 21 height 29
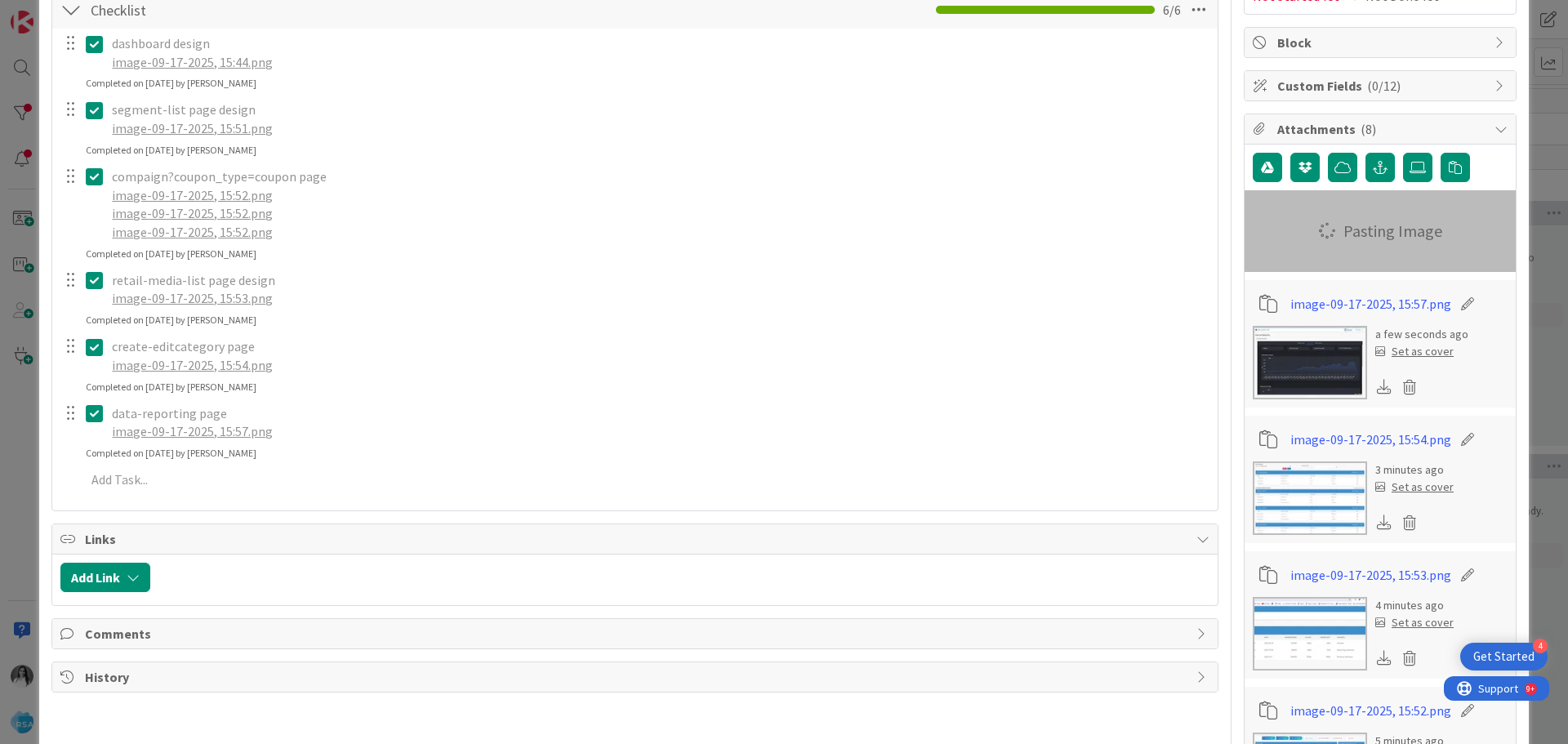
scroll to position [571, 0]
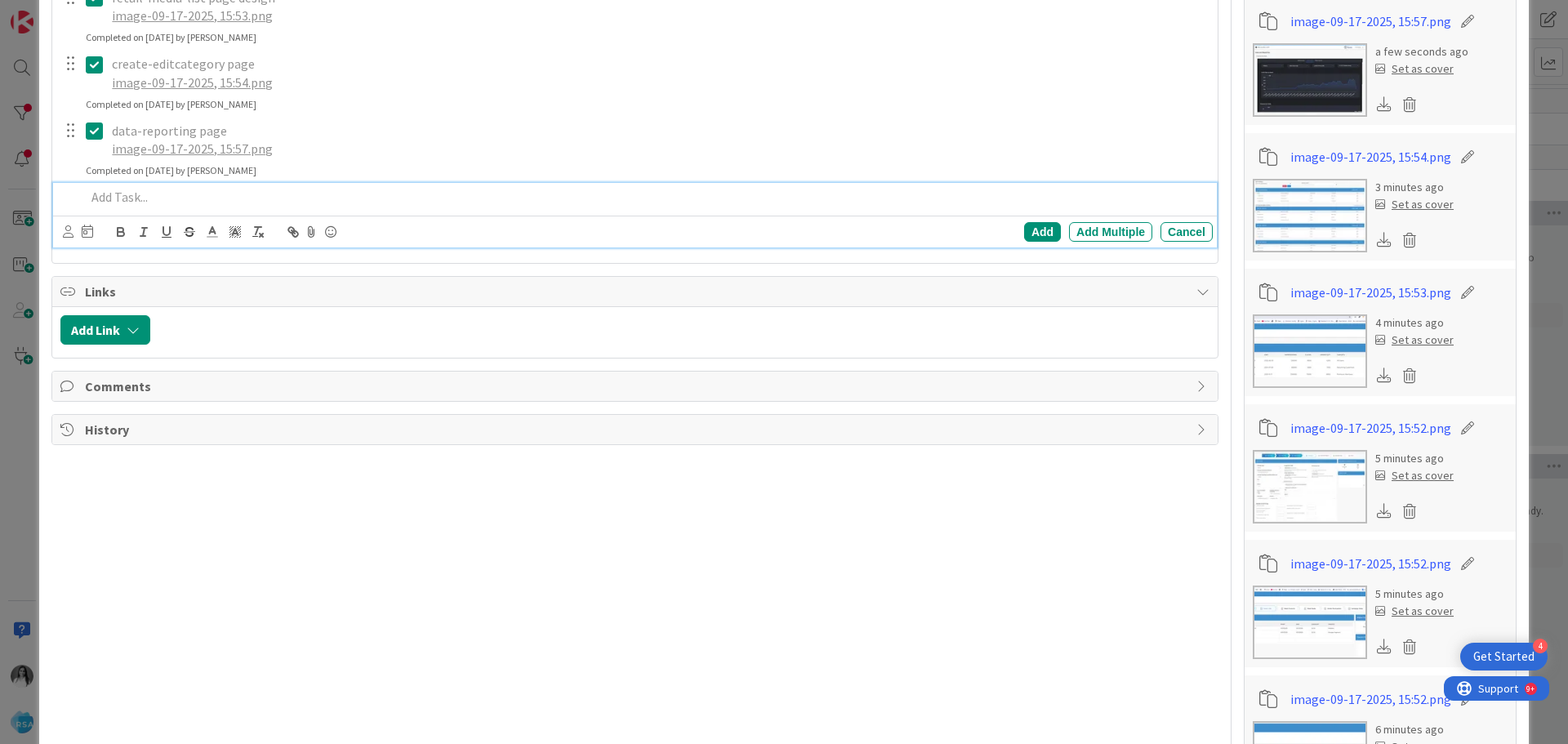
click at [124, 206] on p at bounding box center [645, 197] width 1121 height 19
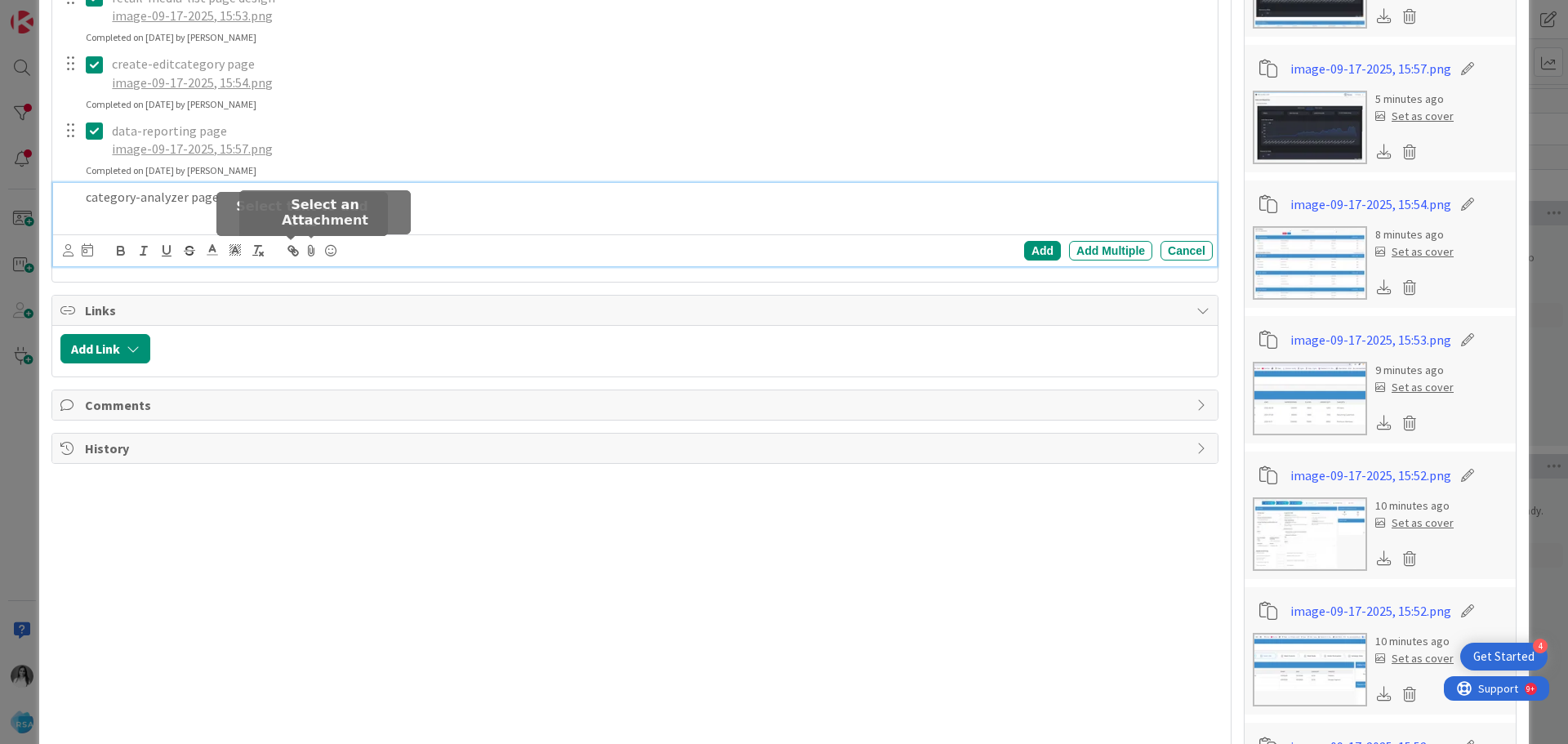
click at [307, 245] on icon at bounding box center [311, 251] width 20 height 23
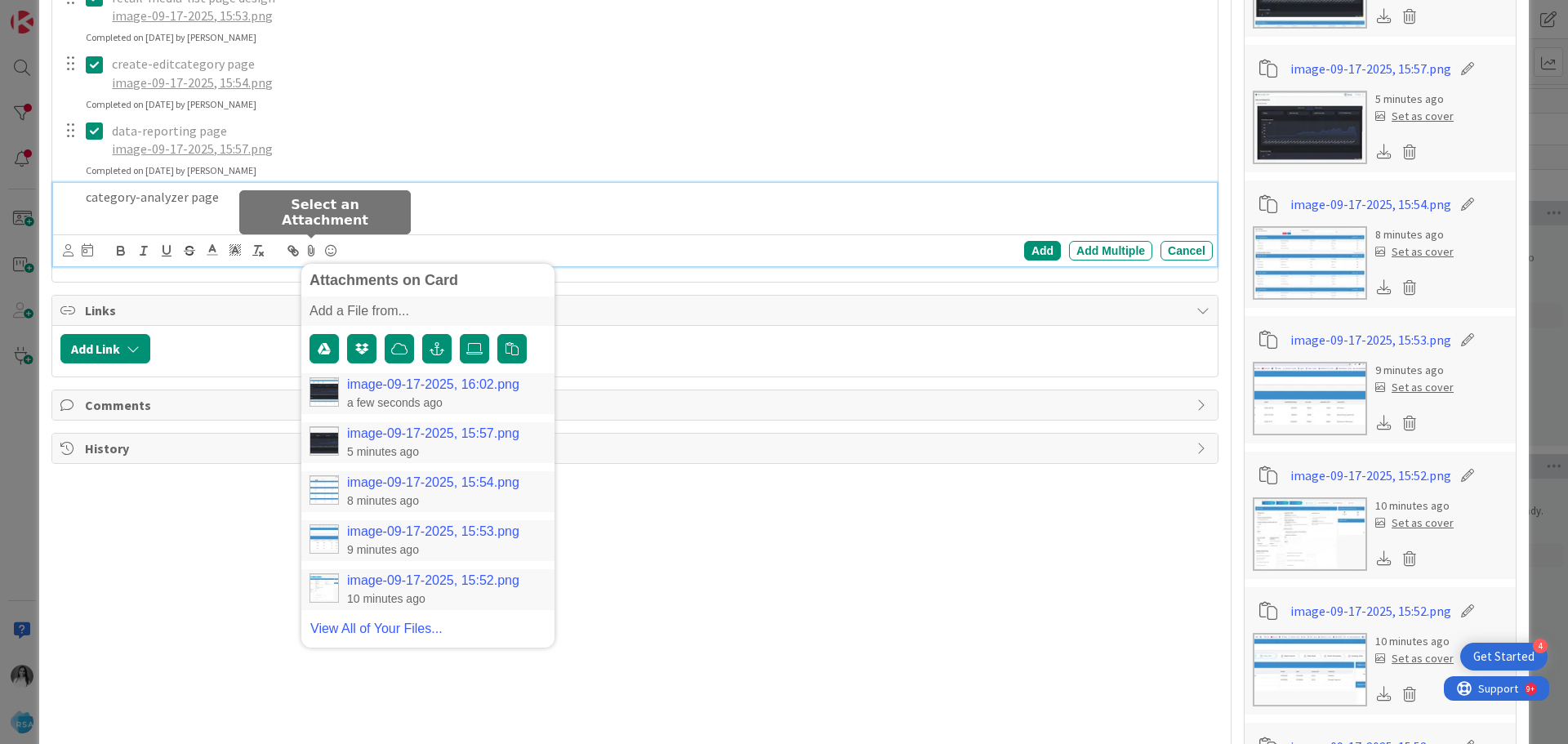
click at [378, 380] on link "image-09-17-2025, 16:02.png" at bounding box center [434, 384] width 173 height 14
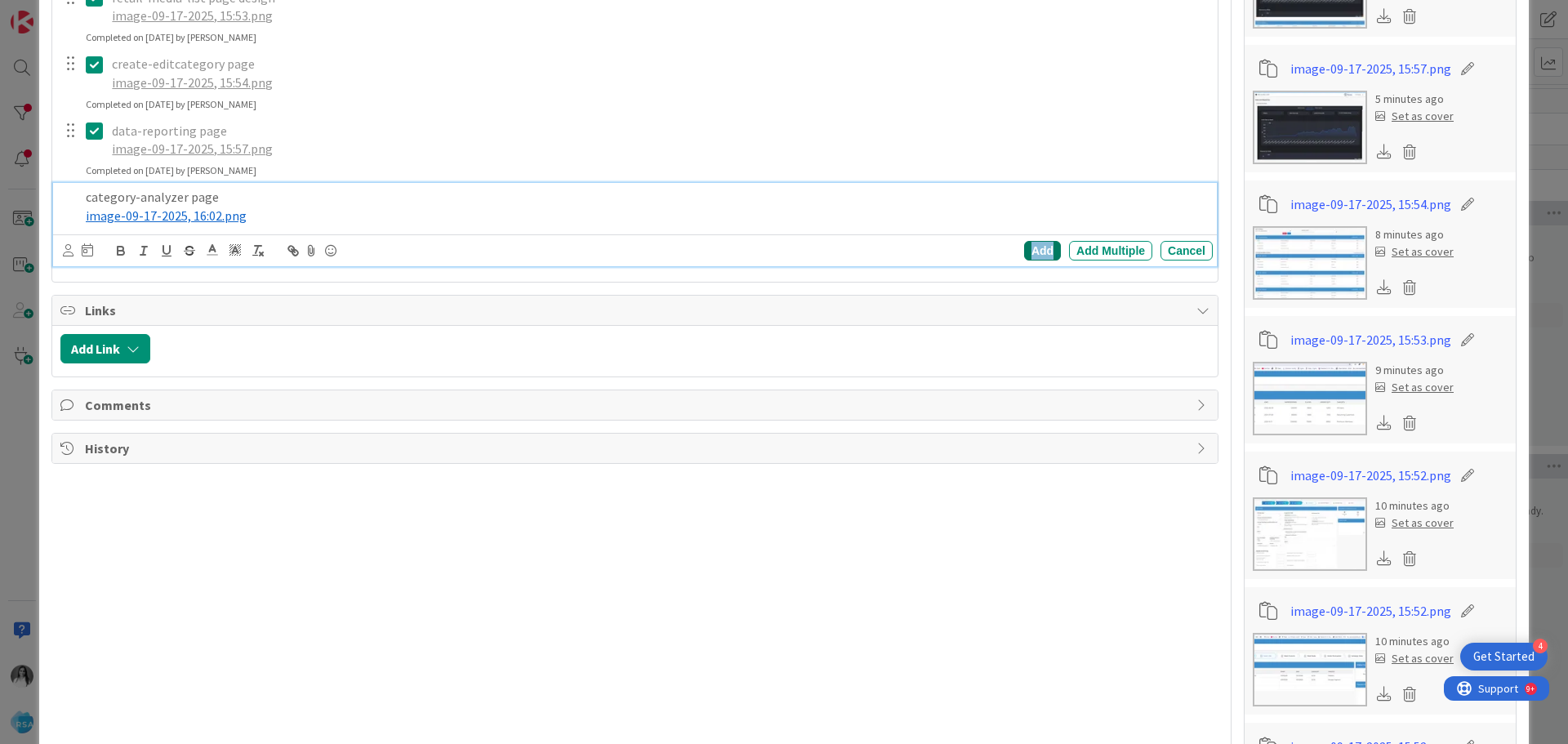
click at [1033, 251] on div "Add" at bounding box center [1042, 251] width 37 height 20
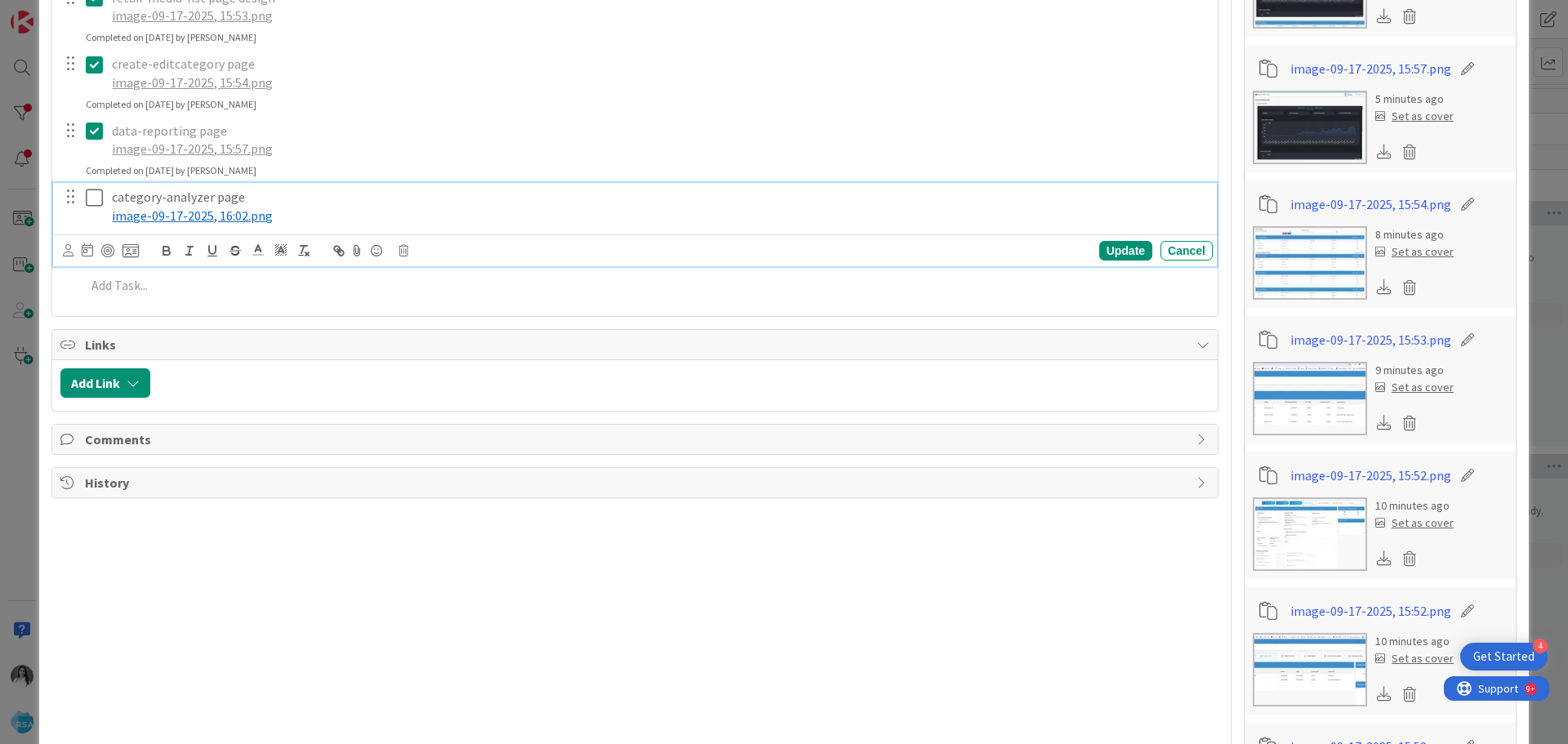
click at [85, 198] on icon at bounding box center [94, 197] width 17 height 20
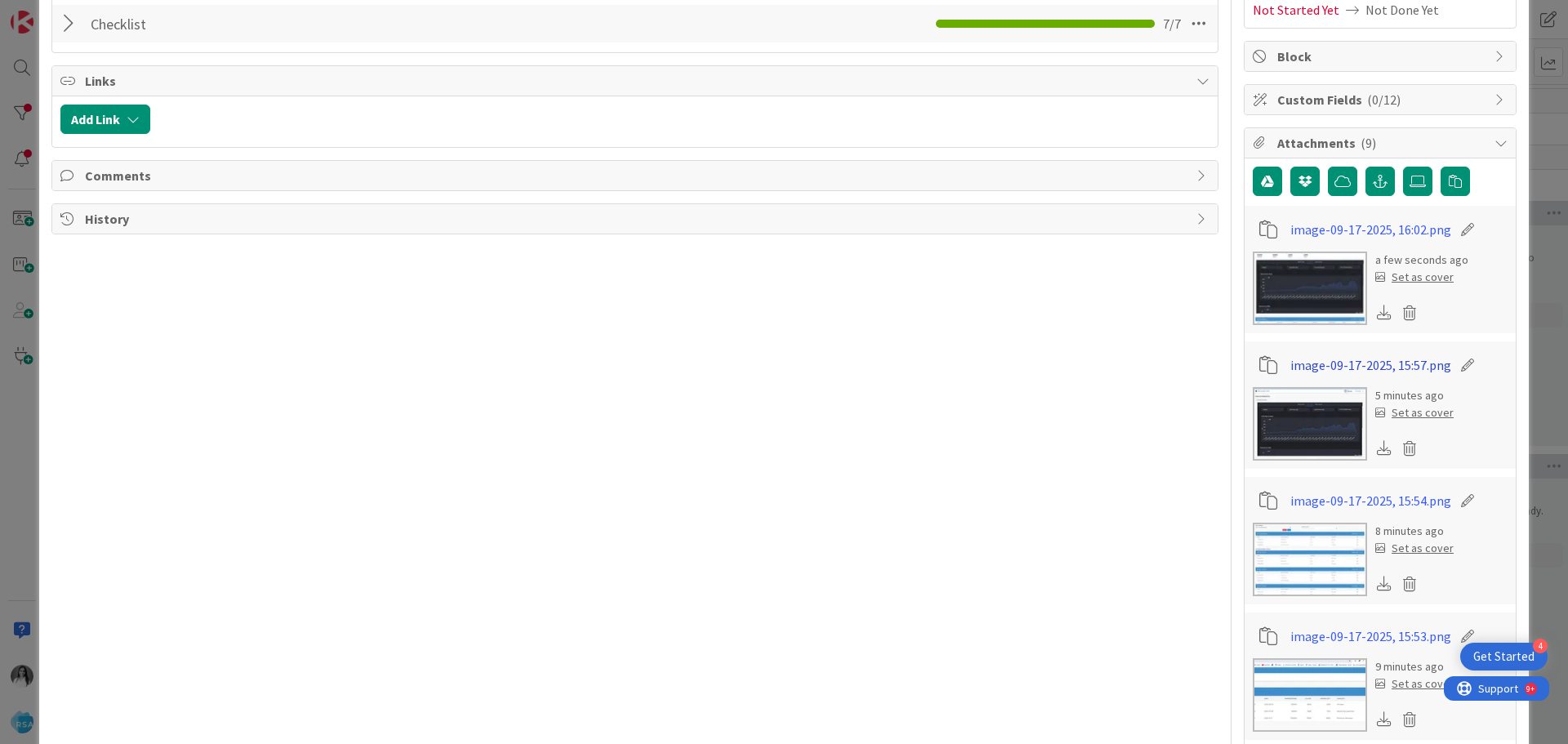
scroll to position [245, 0]
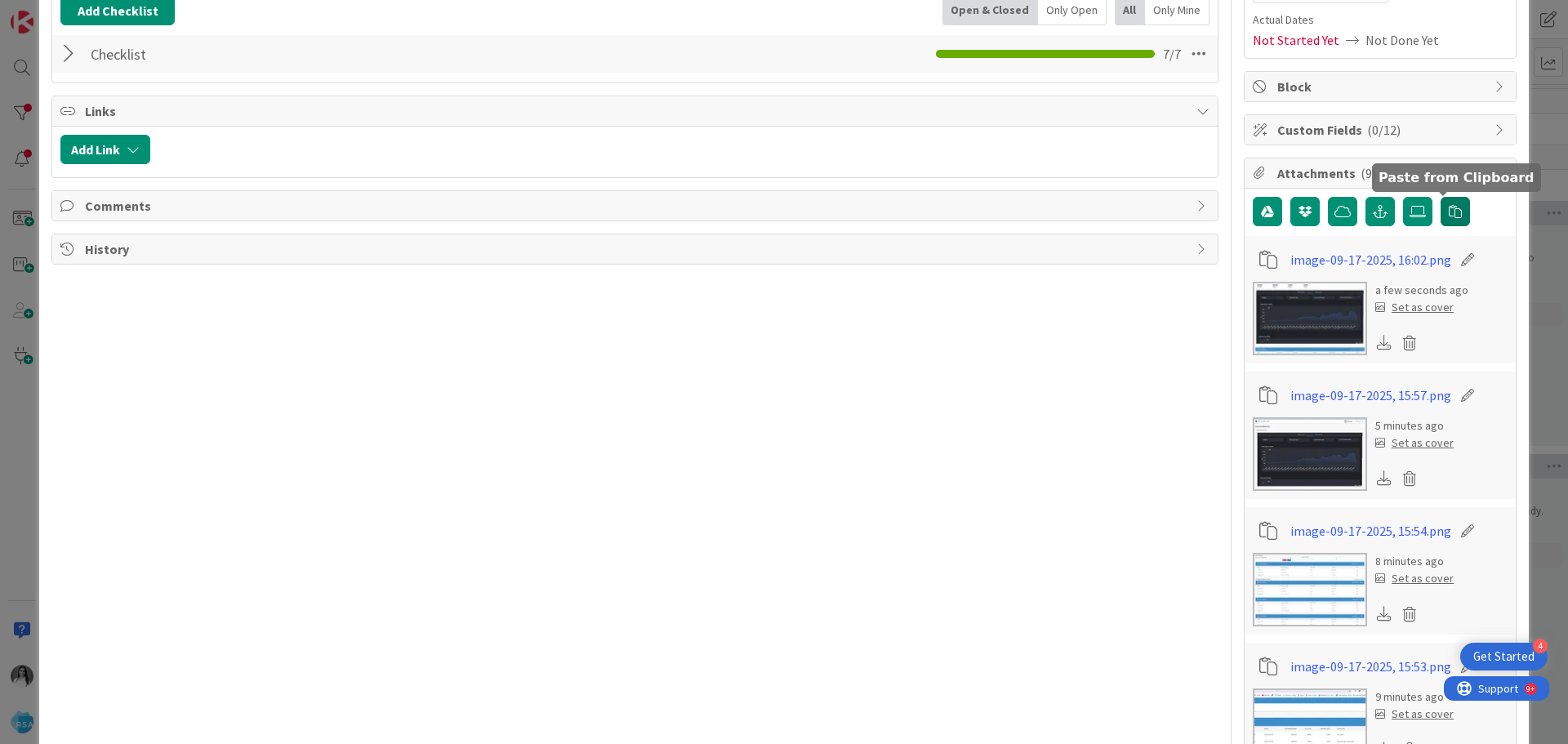
click at [1448, 214] on icon "button" at bounding box center [1455, 212] width 13 height 13
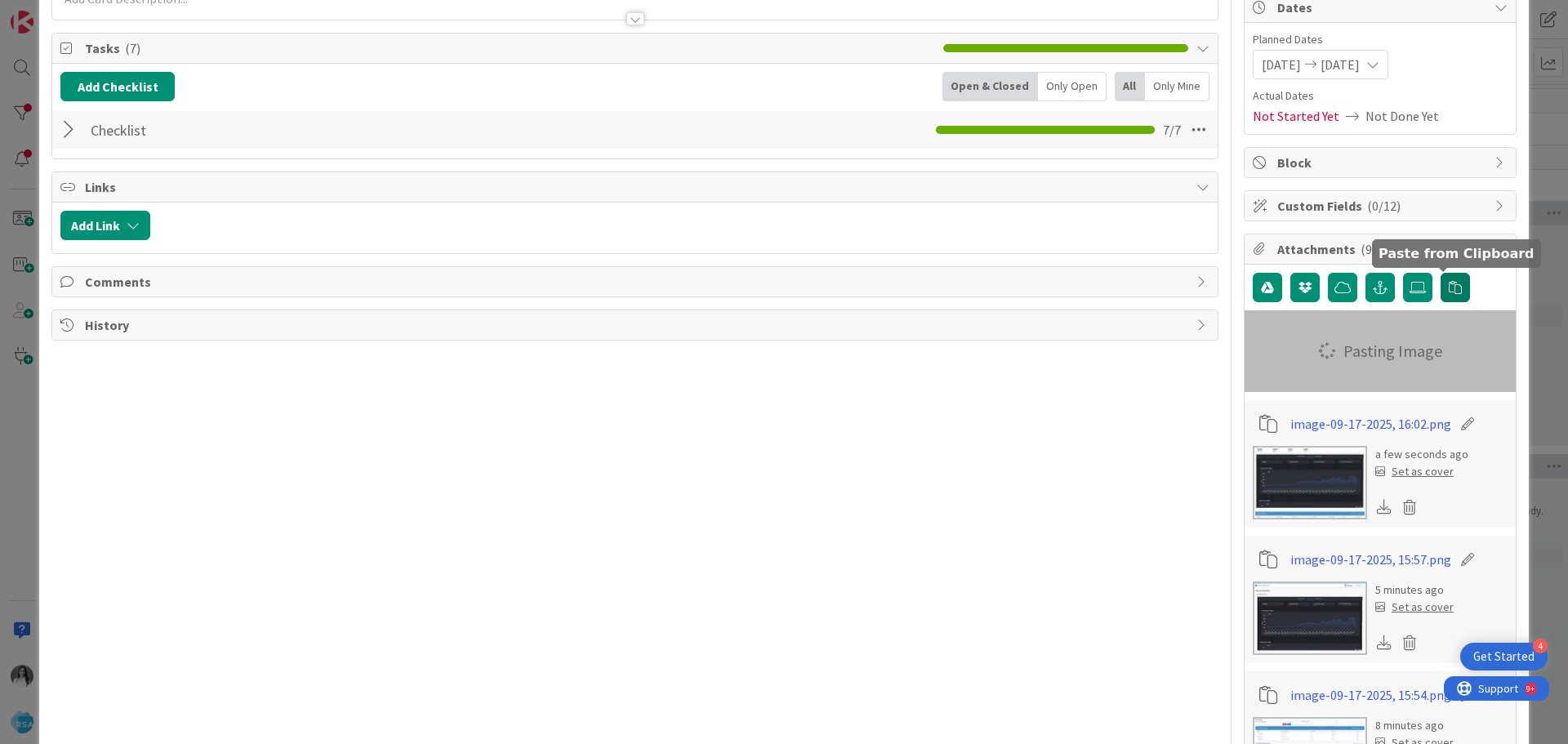
scroll to position [82, 0]
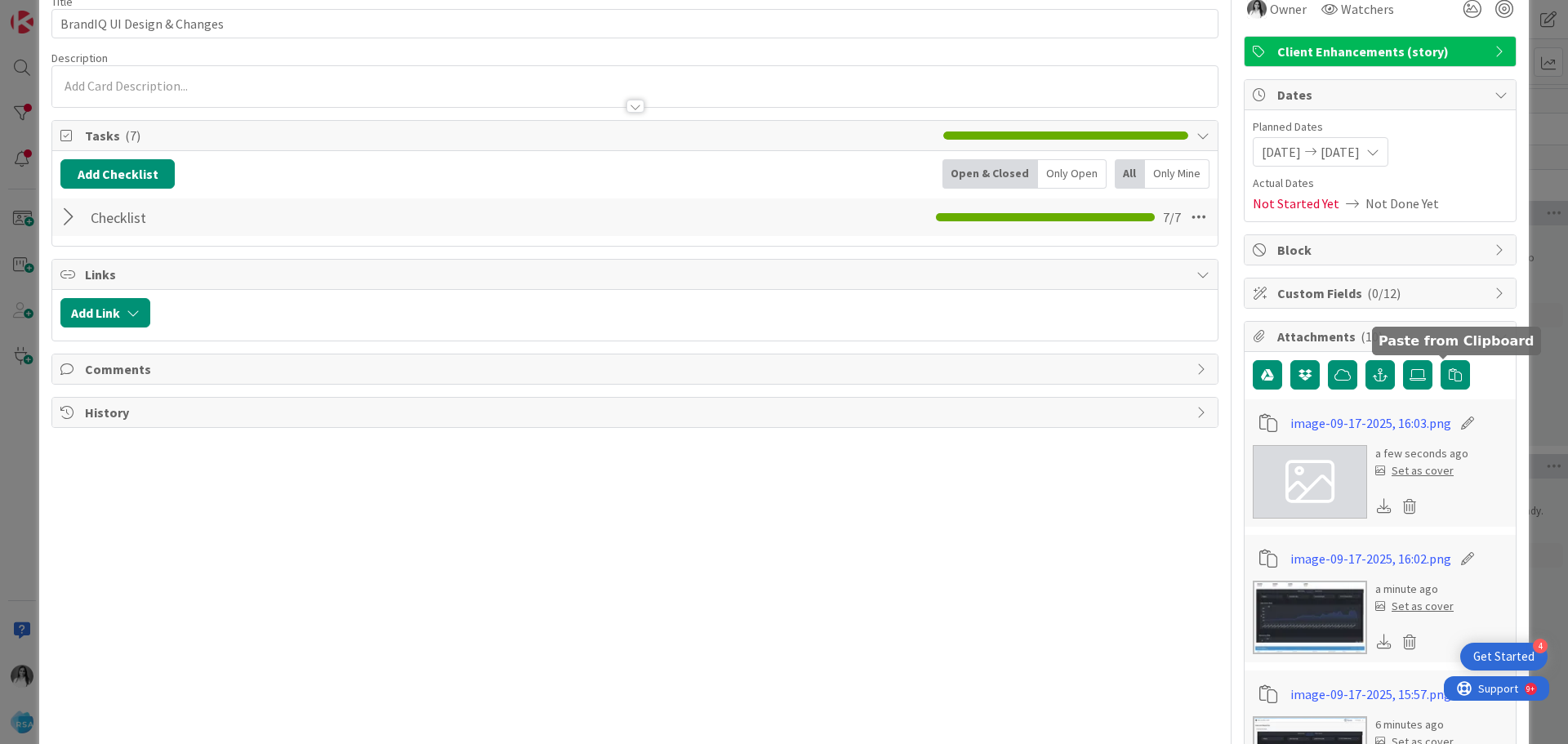
click at [71, 215] on div at bounding box center [71, 216] width 21 height 29
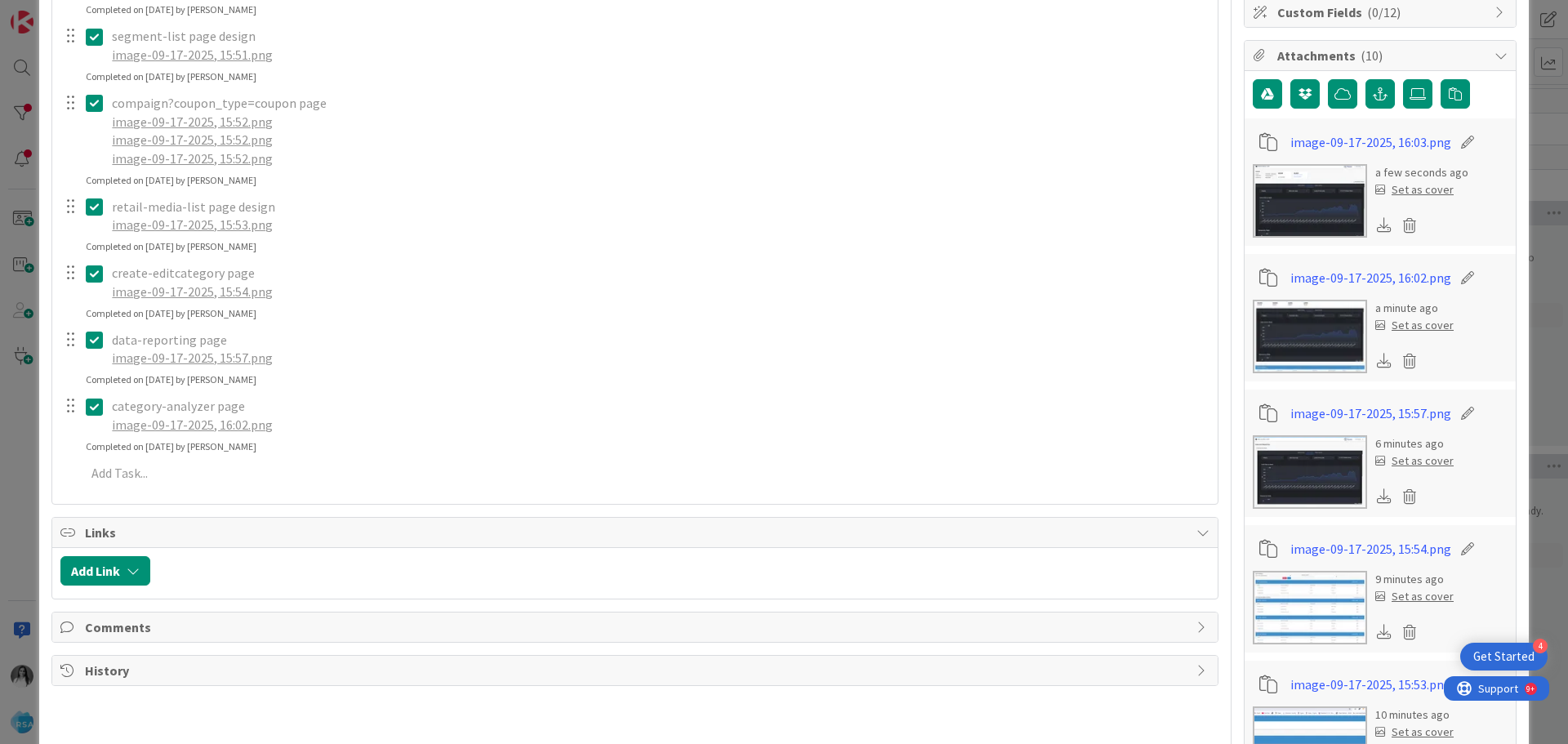
scroll to position [571, 0]
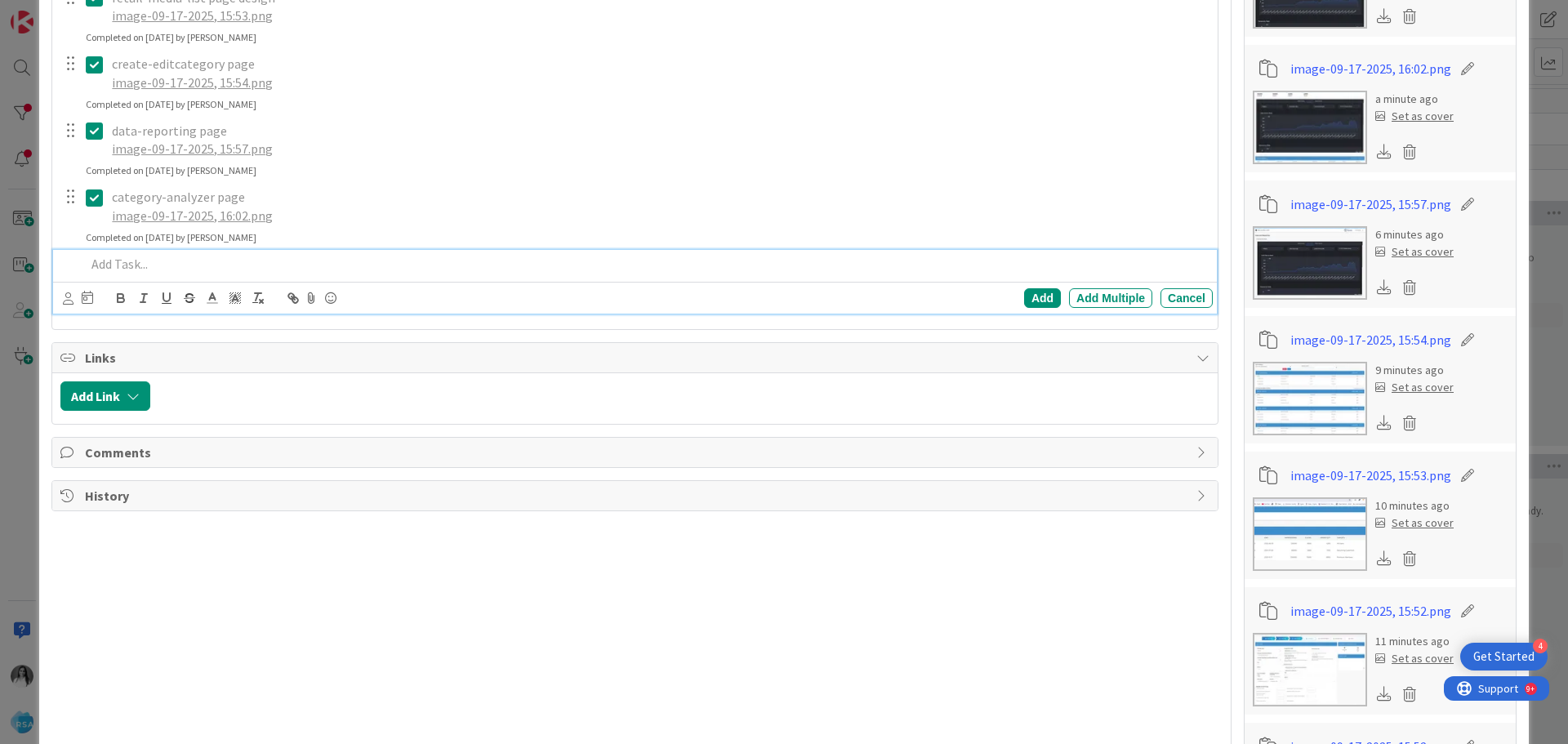
click at [120, 273] on div at bounding box center [645, 264] width 1133 height 28
paste div
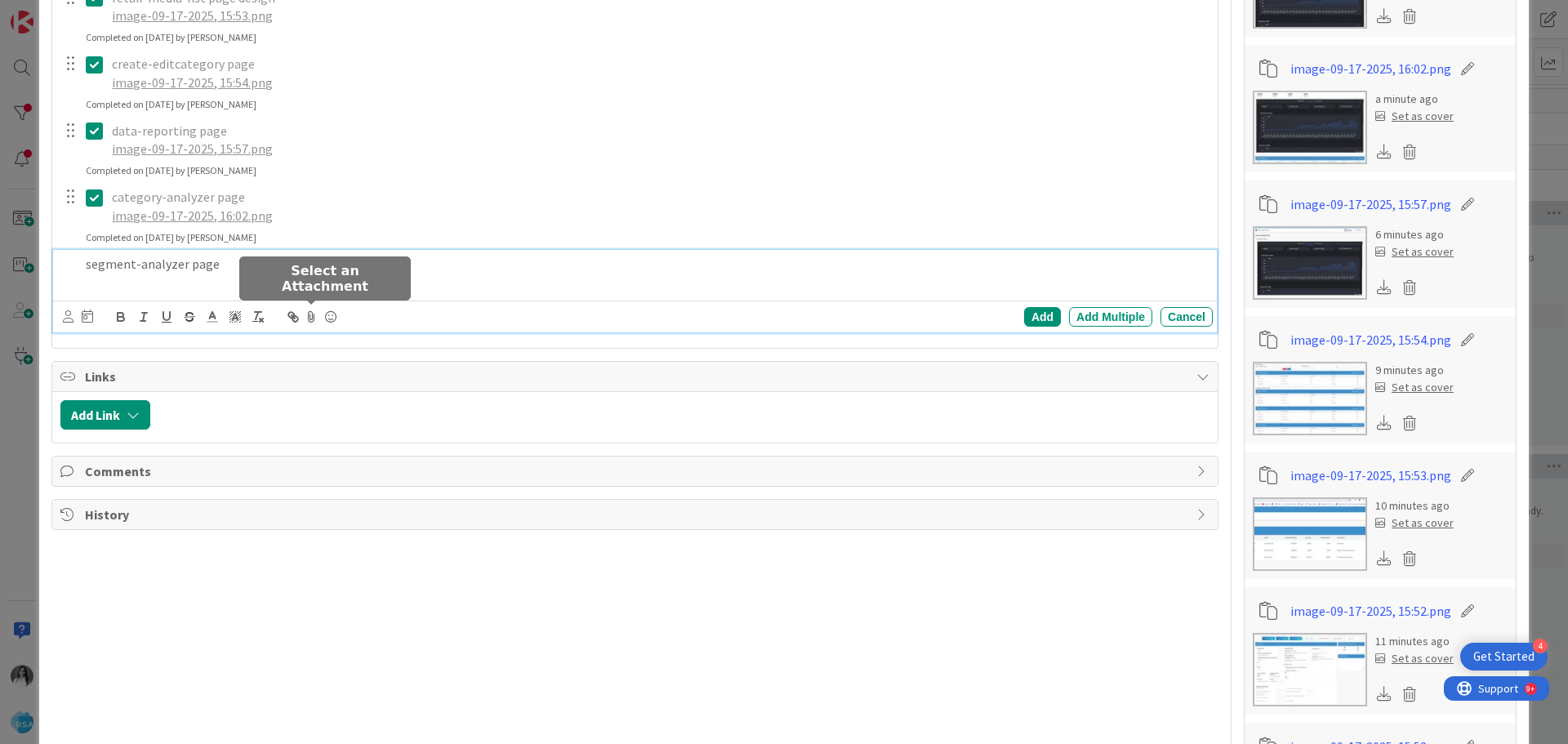
click at [314, 314] on icon at bounding box center [311, 317] width 20 height 23
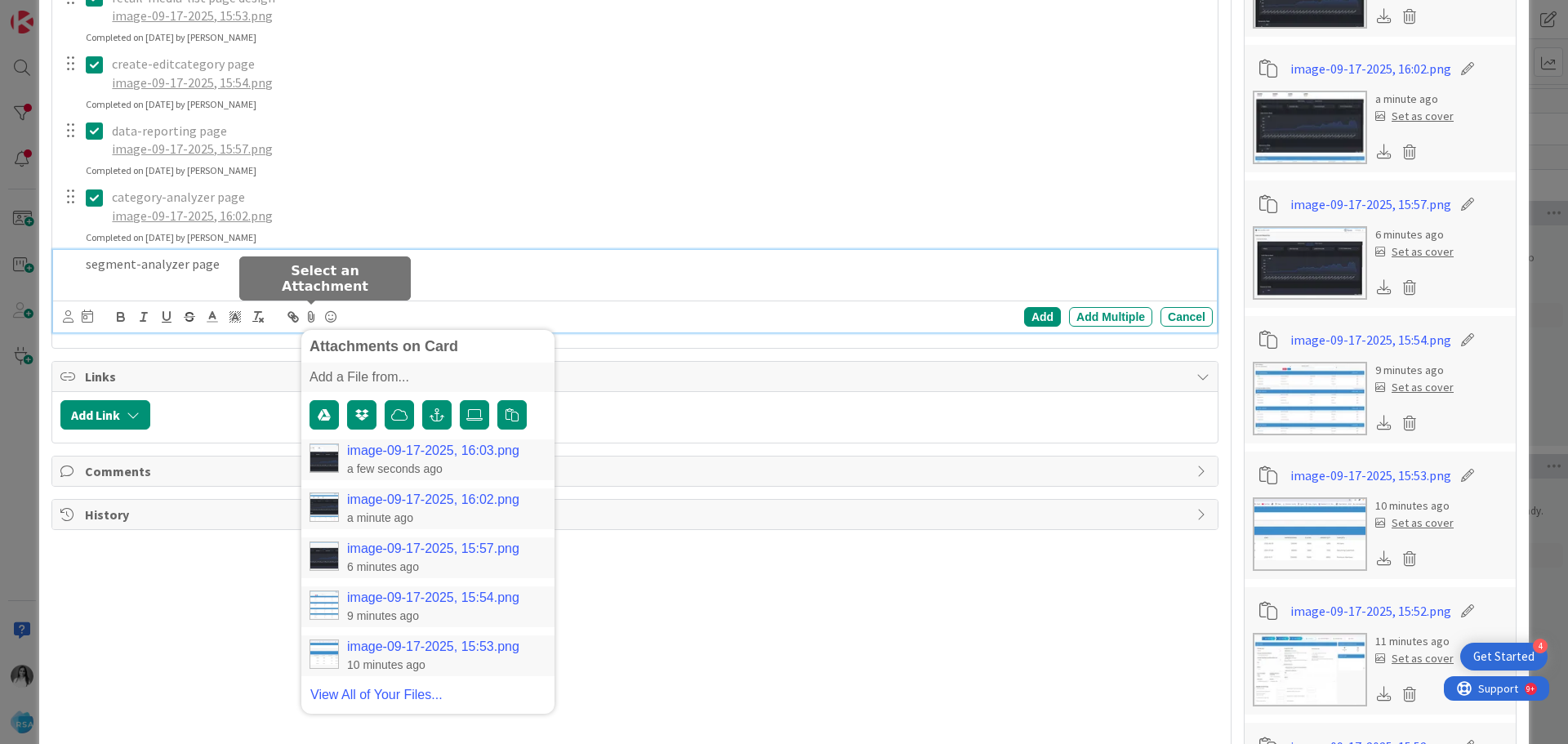
click at [364, 450] on link "image-09-17-2025, 16:03.png" at bounding box center [434, 450] width 173 height 14
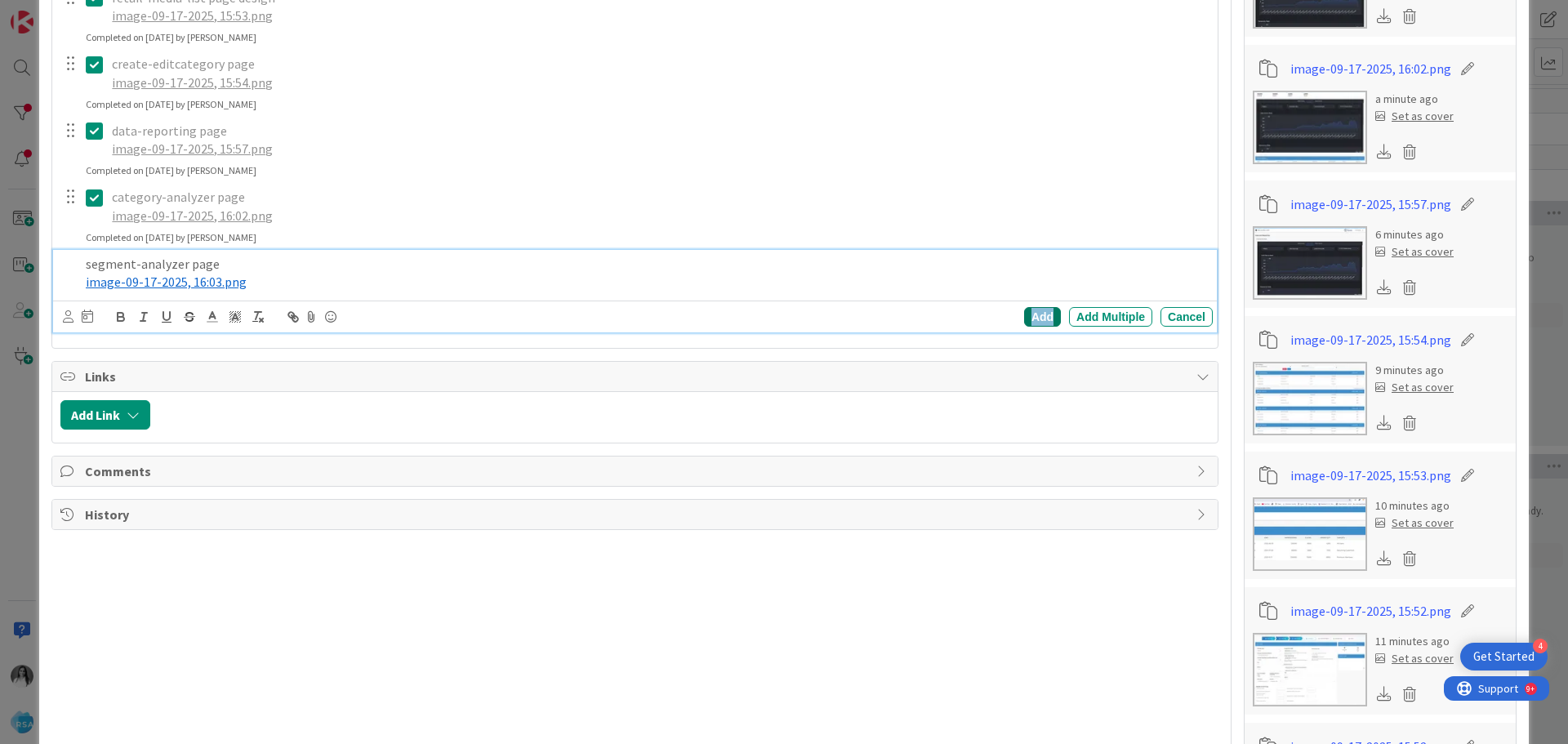
click at [1024, 319] on div "Add" at bounding box center [1042, 317] width 37 height 20
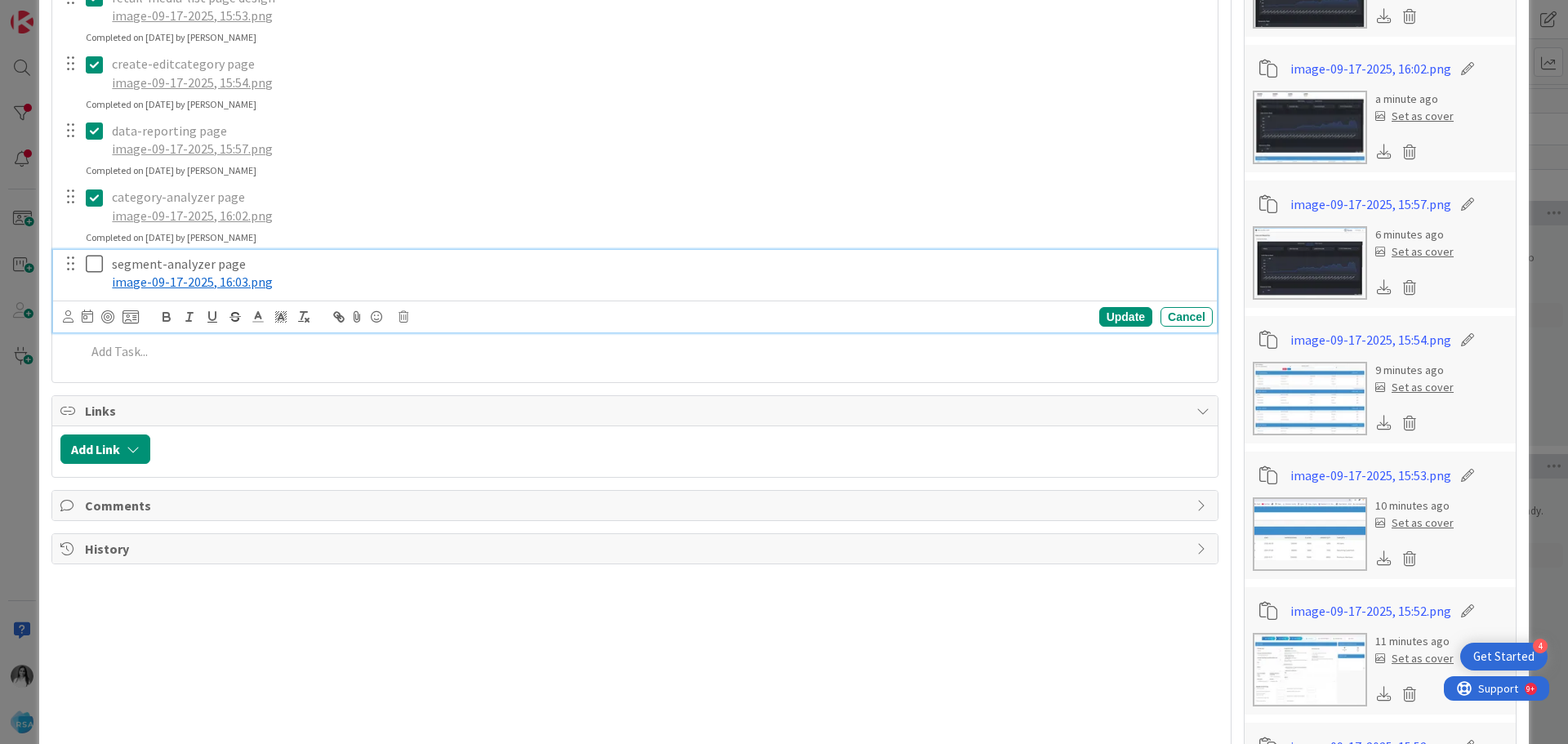
click at [89, 265] on icon at bounding box center [94, 264] width 17 height 20
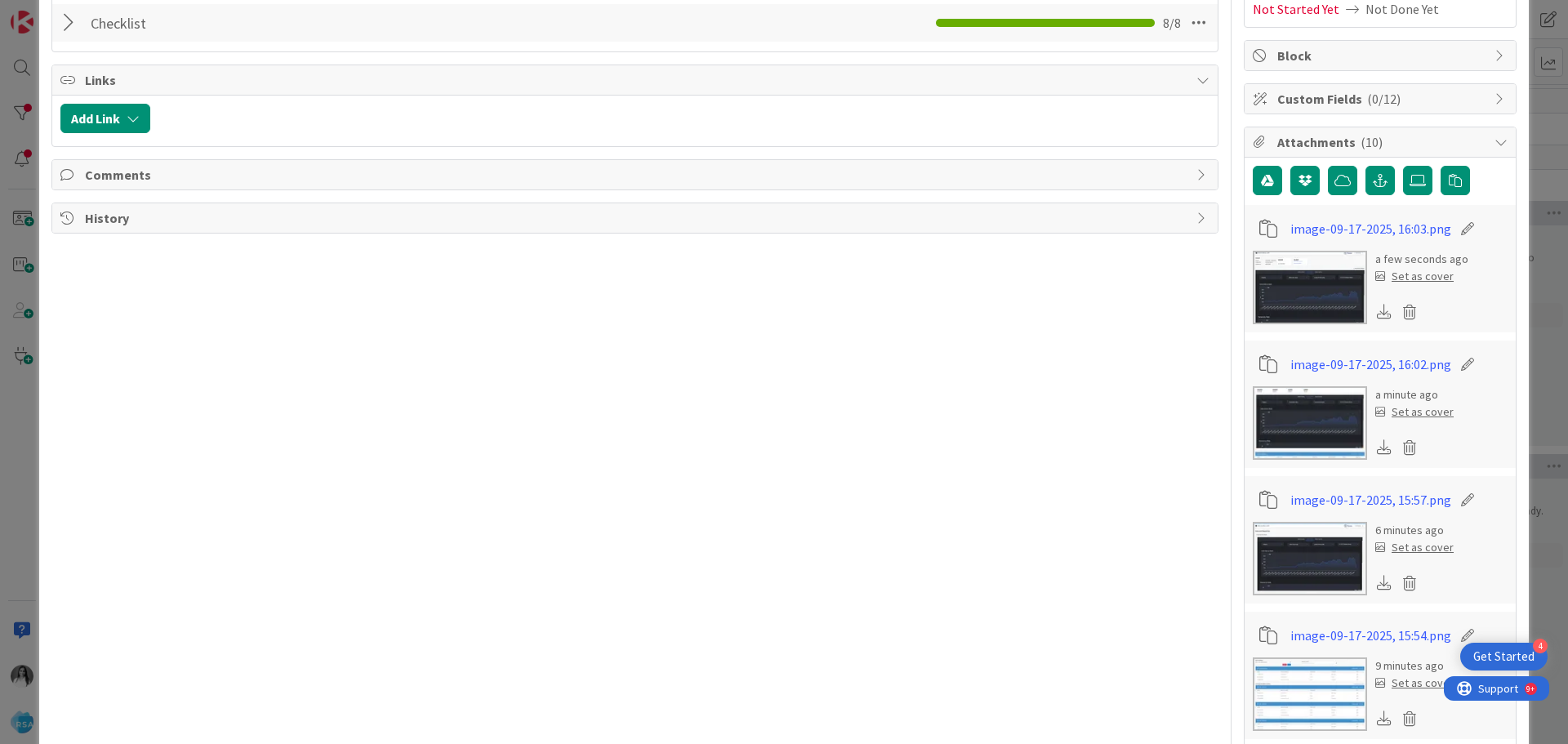
scroll to position [163, 0]
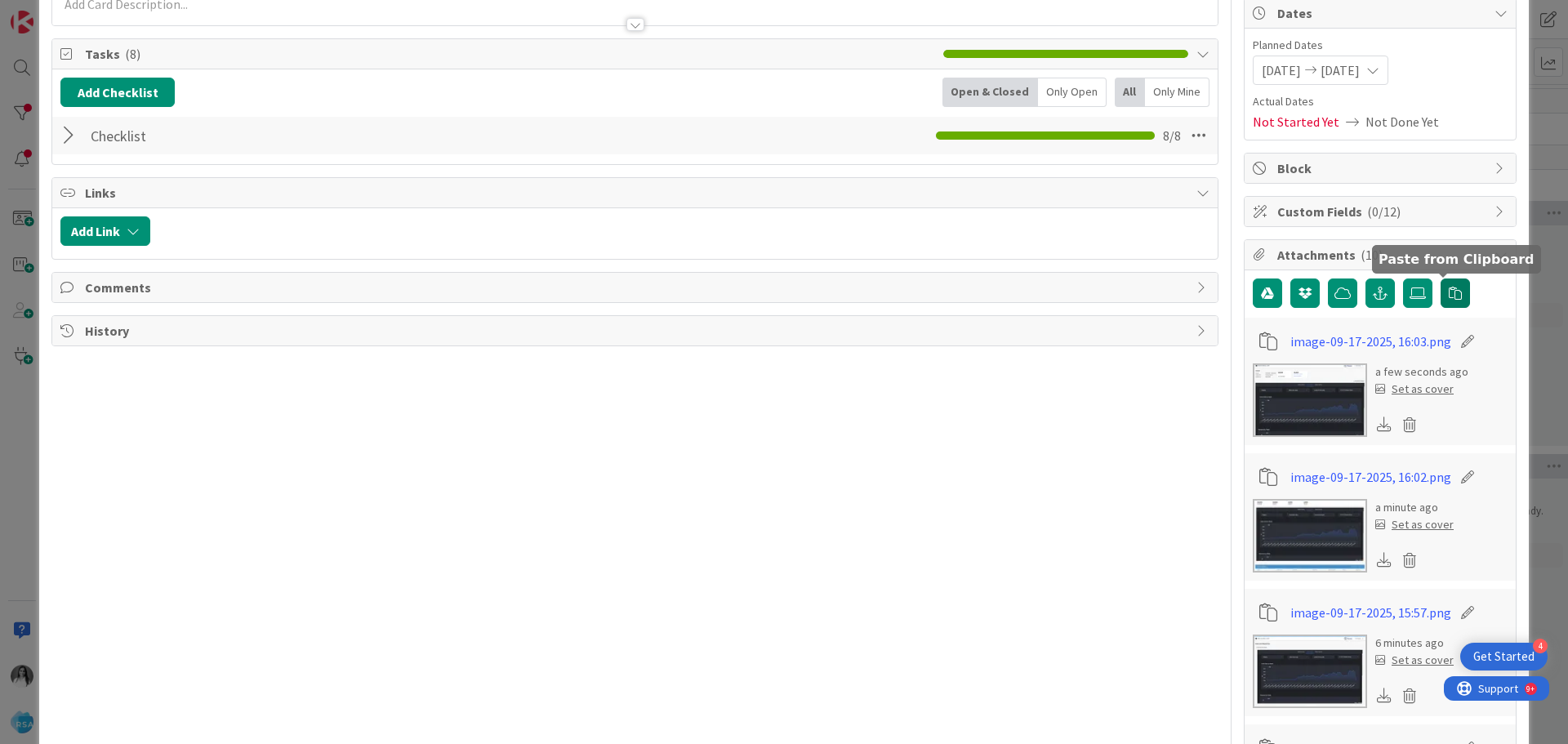
click at [1447, 286] on button "button" at bounding box center [1455, 292] width 29 height 29
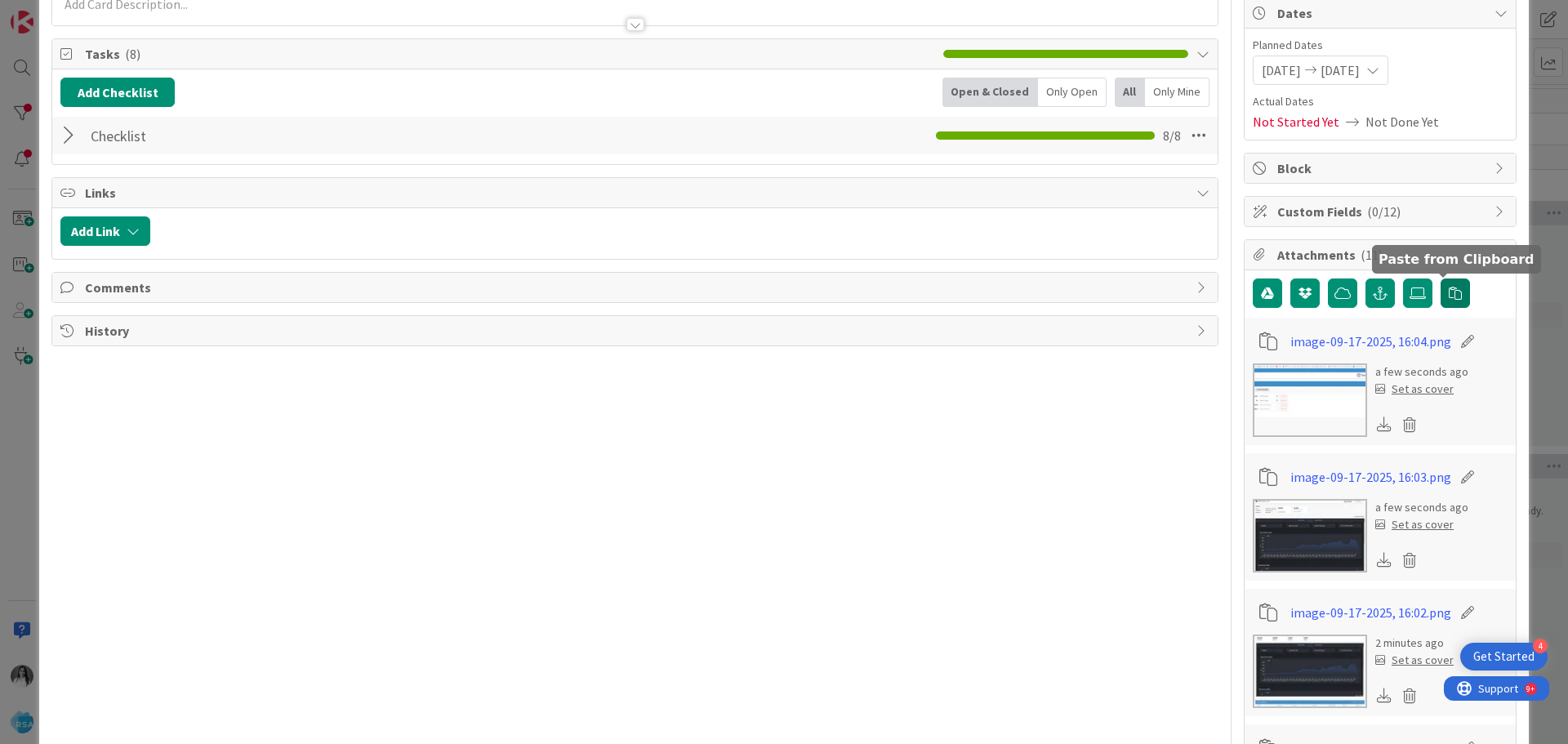
click at [1448, 287] on icon "button" at bounding box center [1455, 293] width 13 height 13
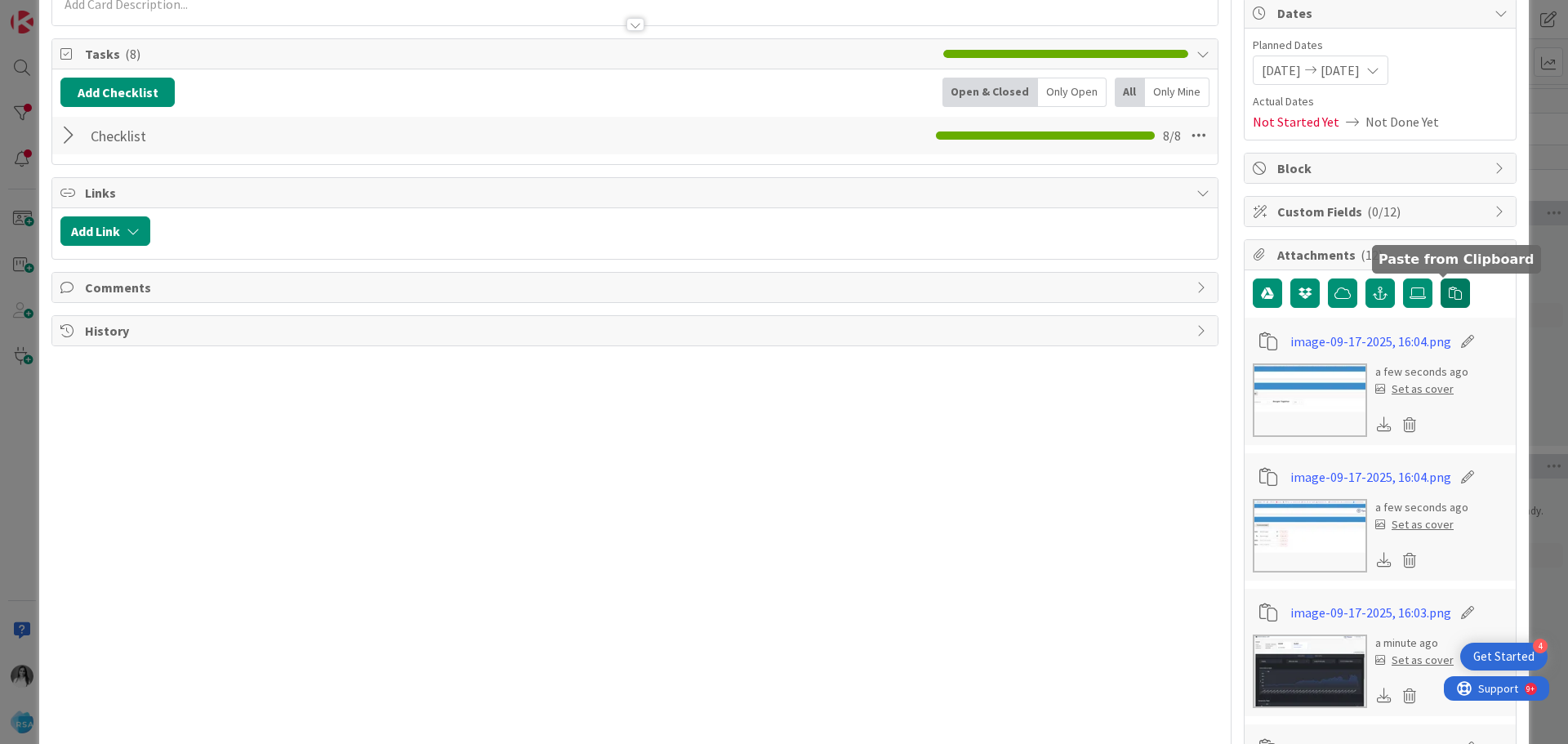
click at [1448, 295] on icon "button" at bounding box center [1455, 293] width 13 height 13
click at [67, 138] on div at bounding box center [71, 135] width 21 height 29
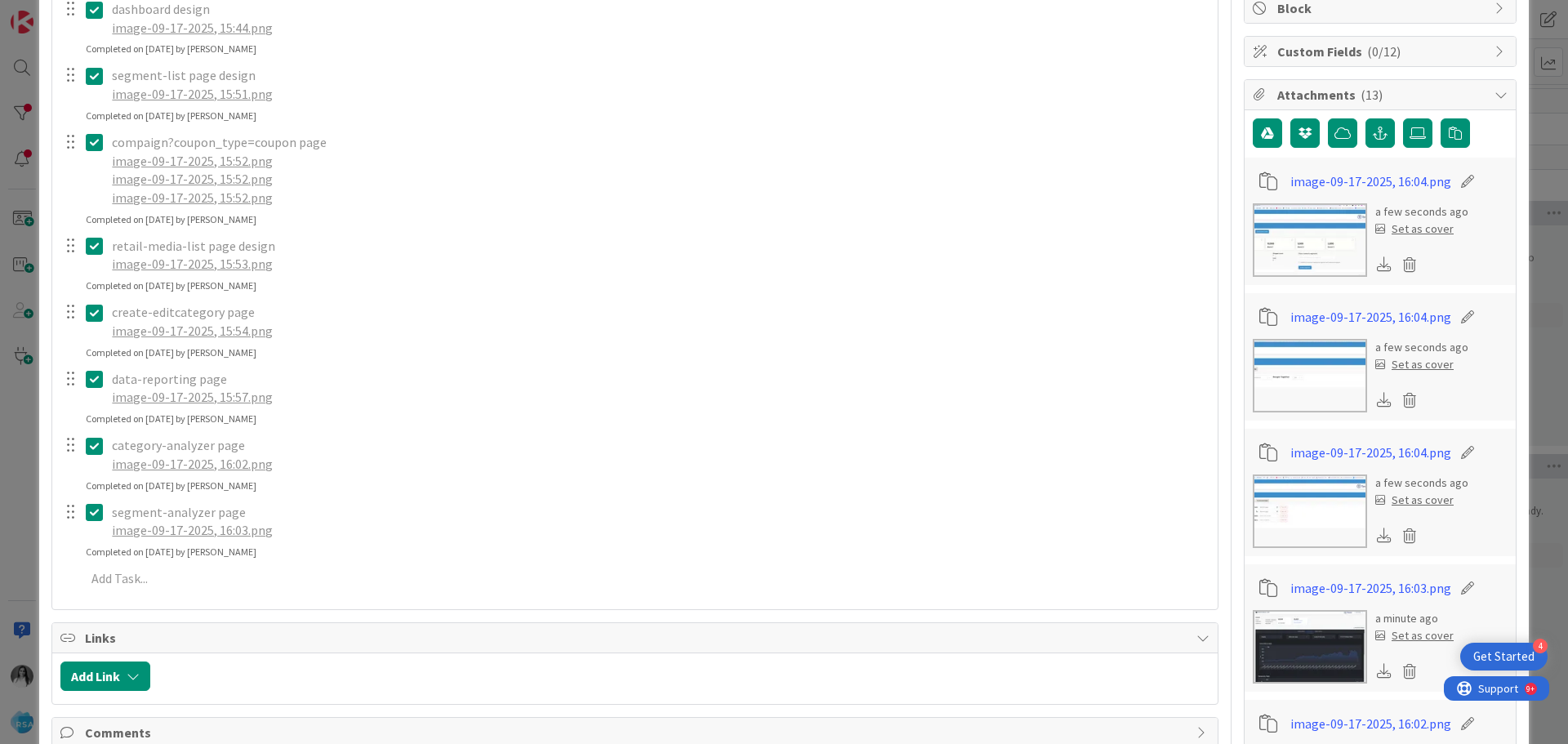
scroll to position [735, 0]
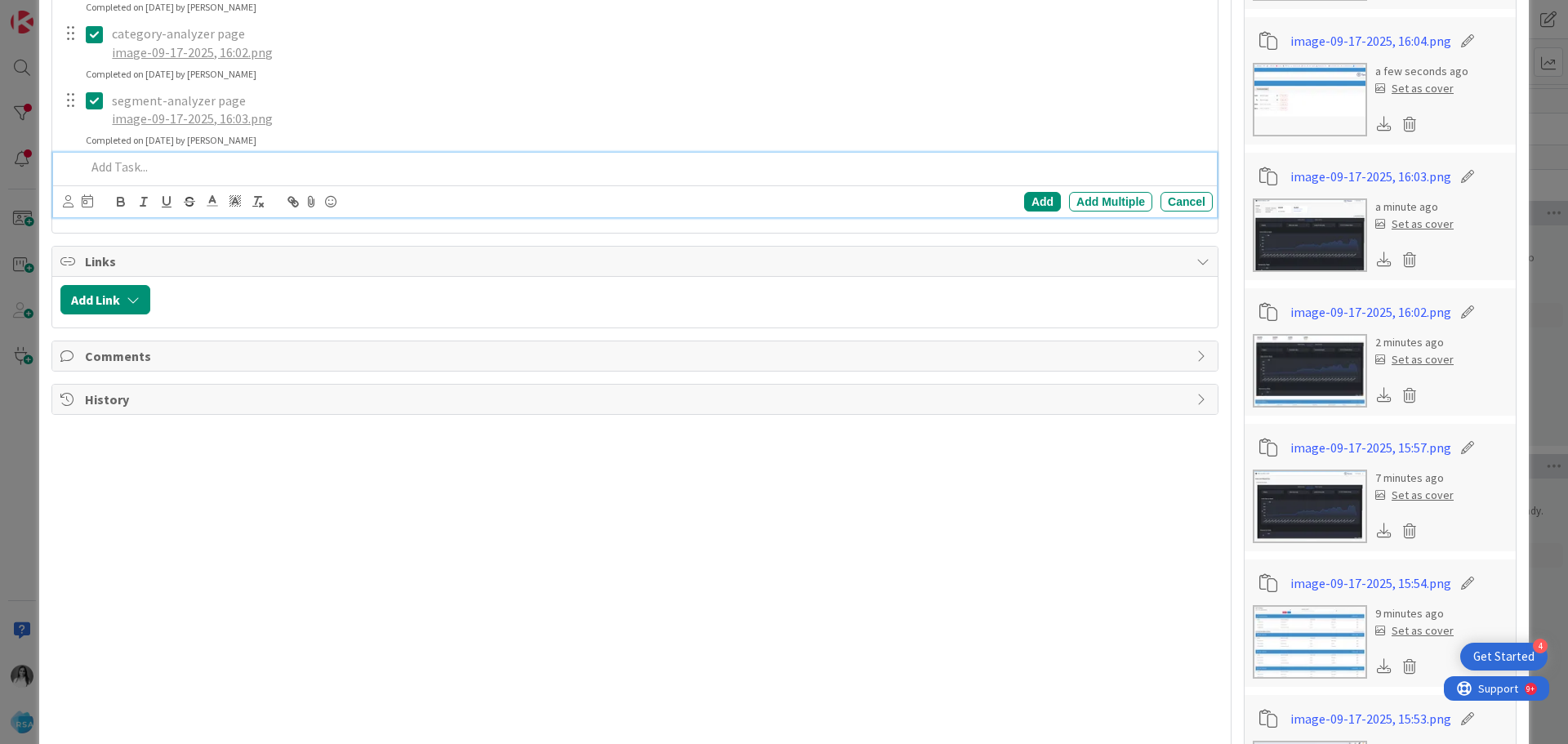
click at [143, 170] on p at bounding box center [645, 167] width 1121 height 19
paste div
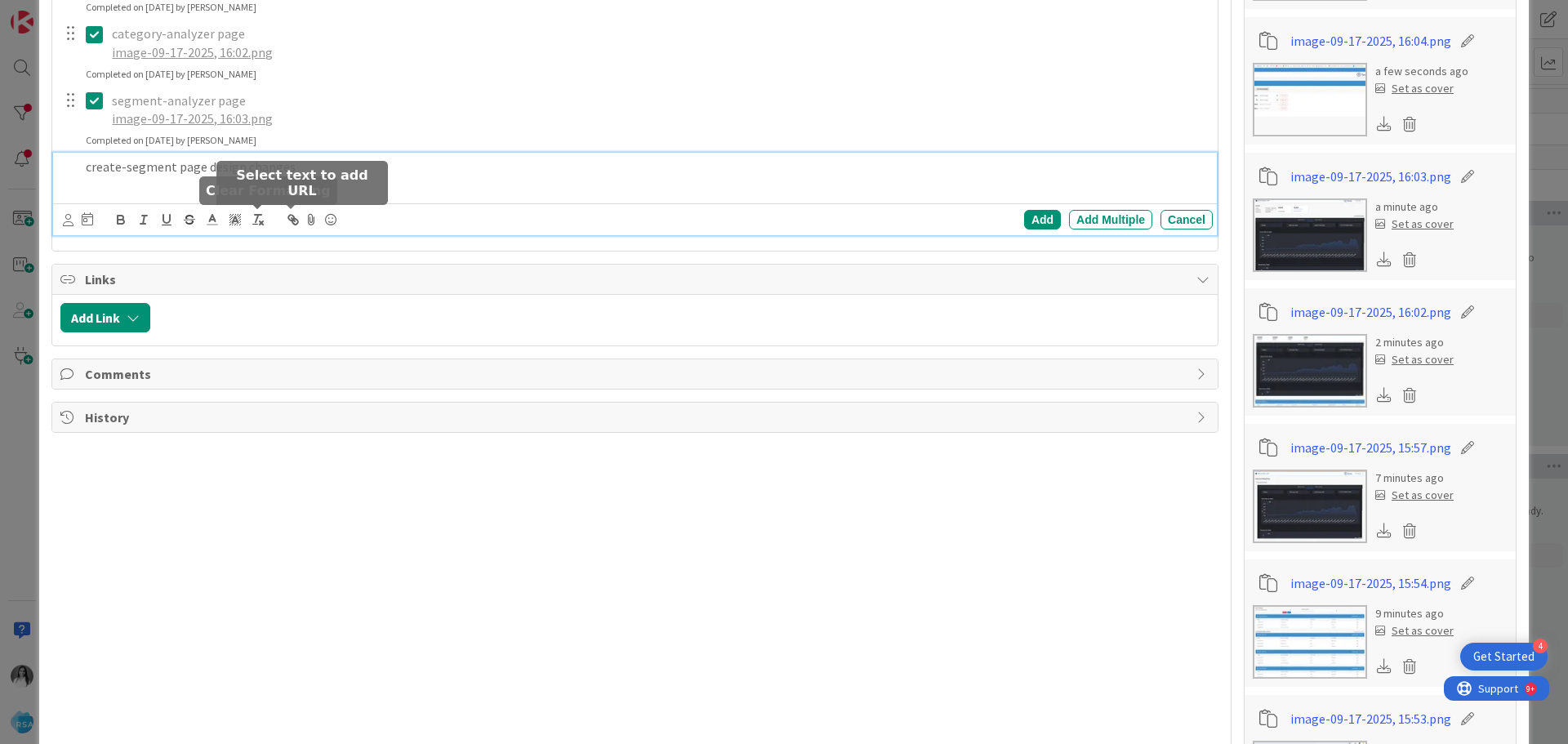
click at [308, 220] on icon at bounding box center [311, 219] width 20 height 23
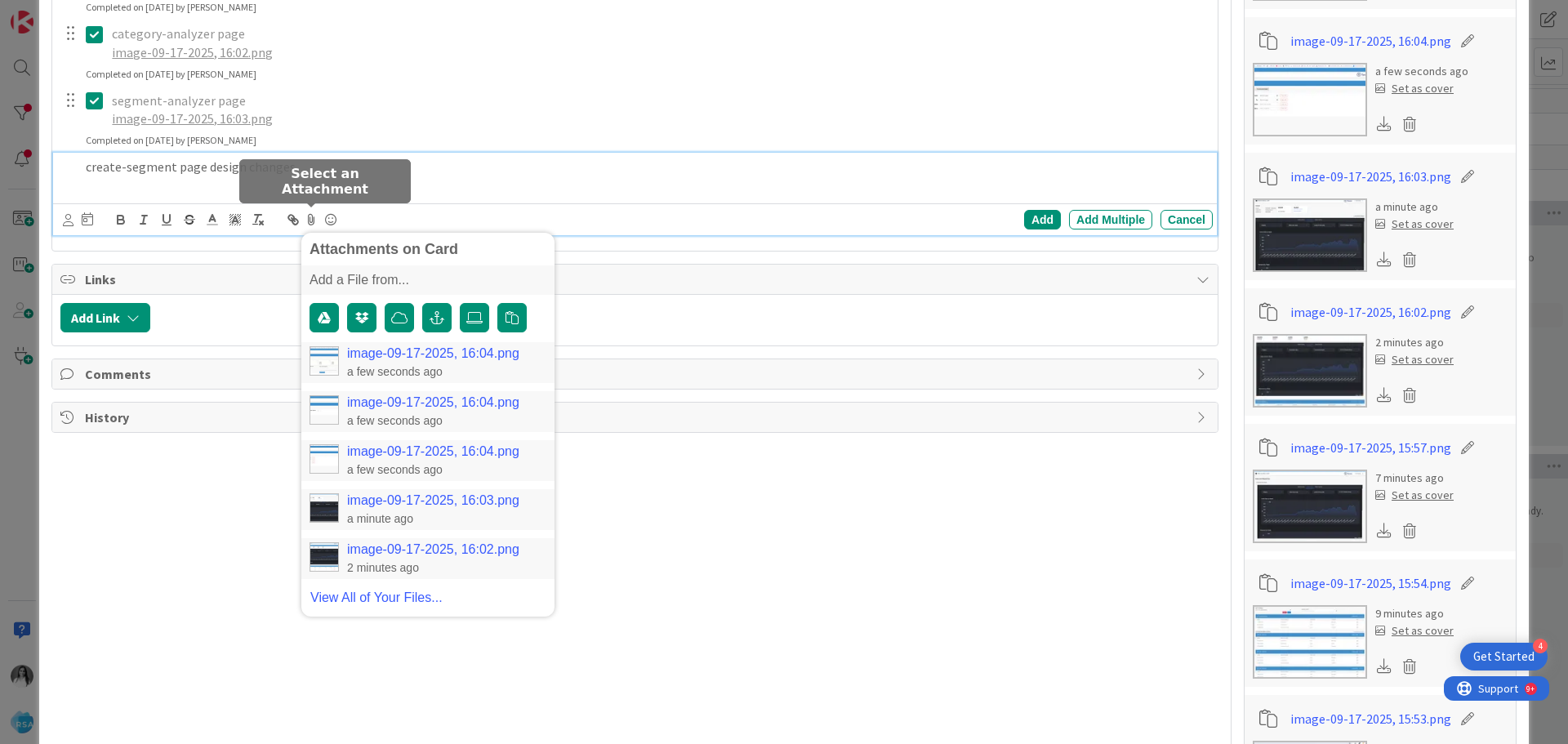
click at [366, 350] on link "image-09-17-2025, 16:04.png" at bounding box center [434, 353] width 173 height 14
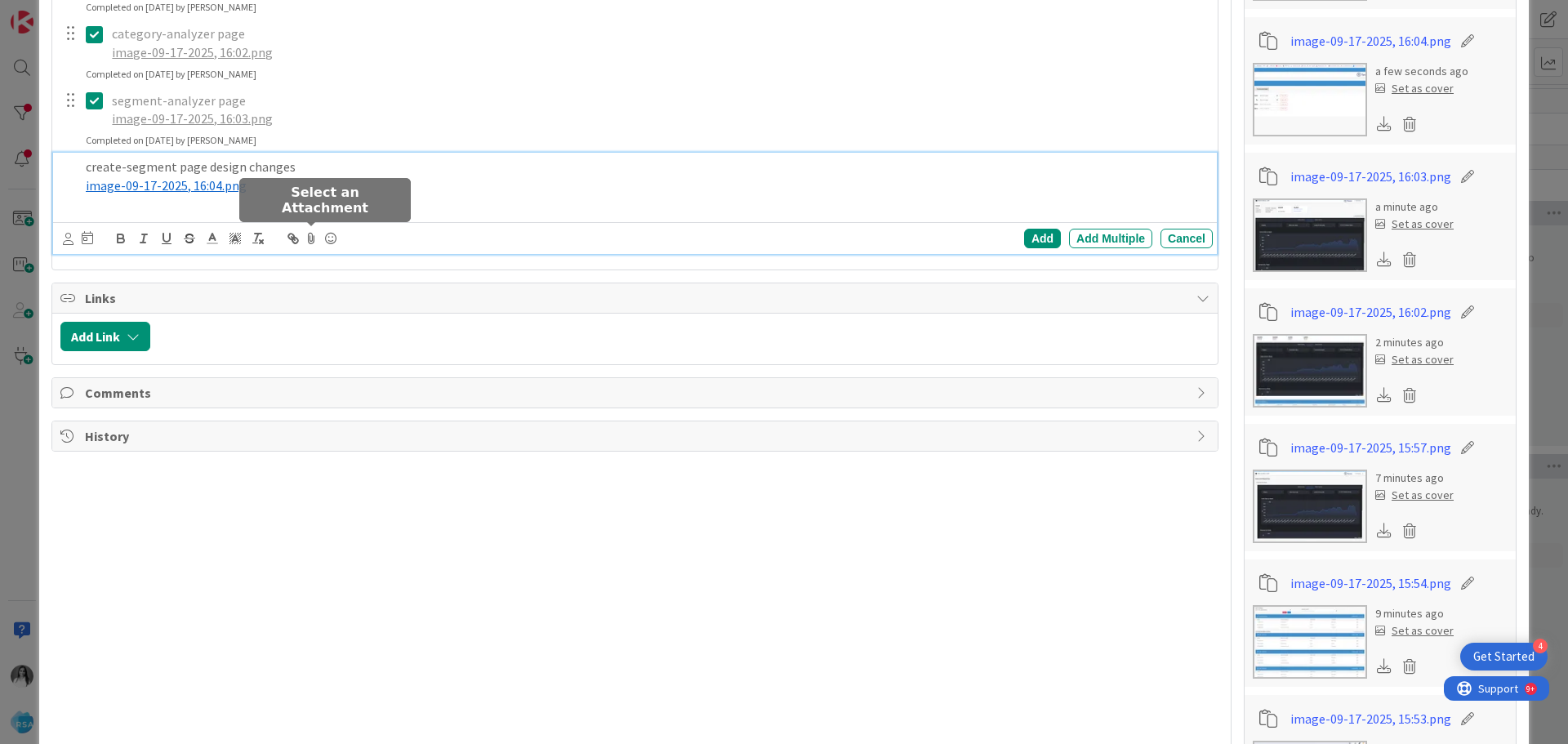
click at [315, 236] on icon at bounding box center [311, 238] width 20 height 23
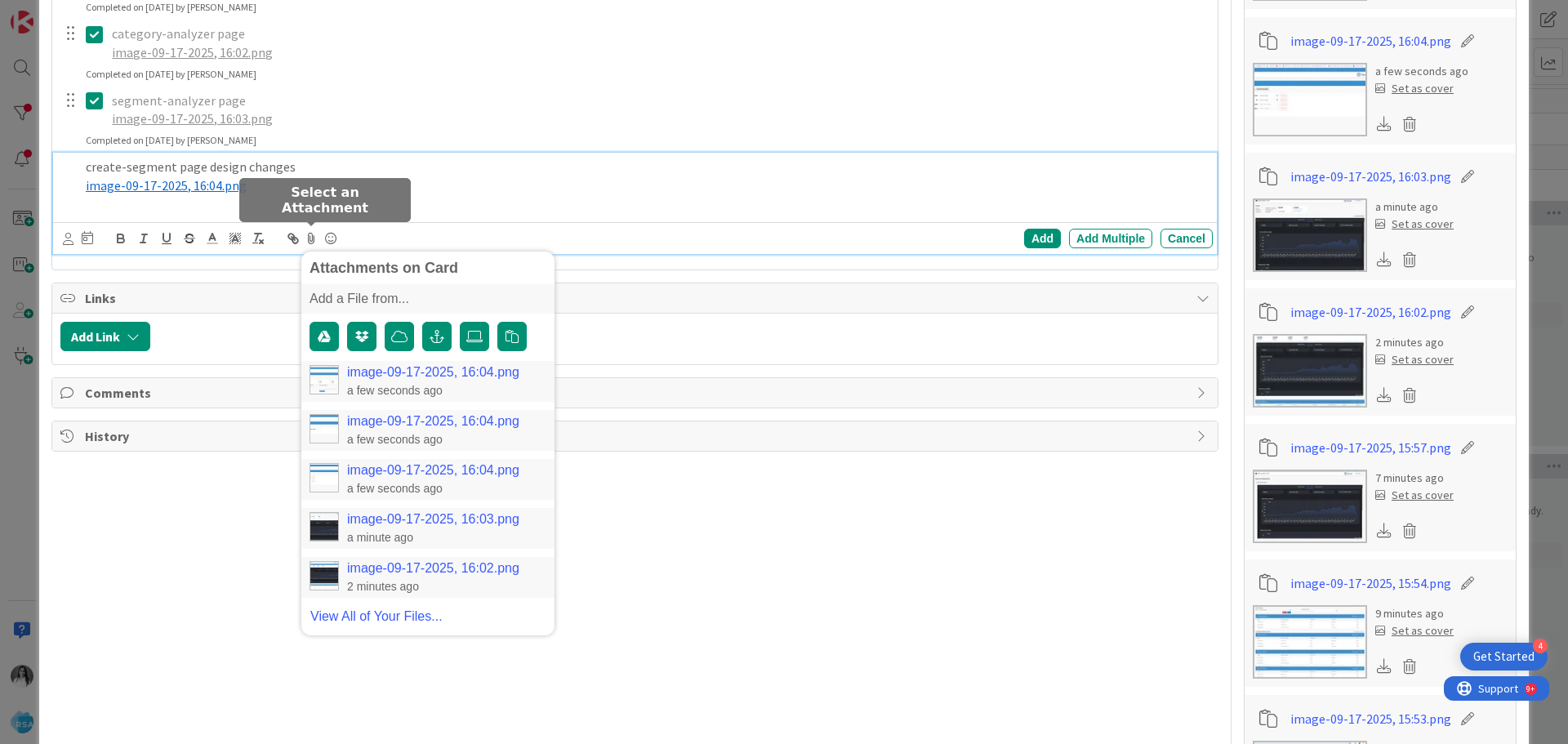
click at [378, 421] on link "image-09-17-2025, 16:04.png" at bounding box center [434, 420] width 173 height 14
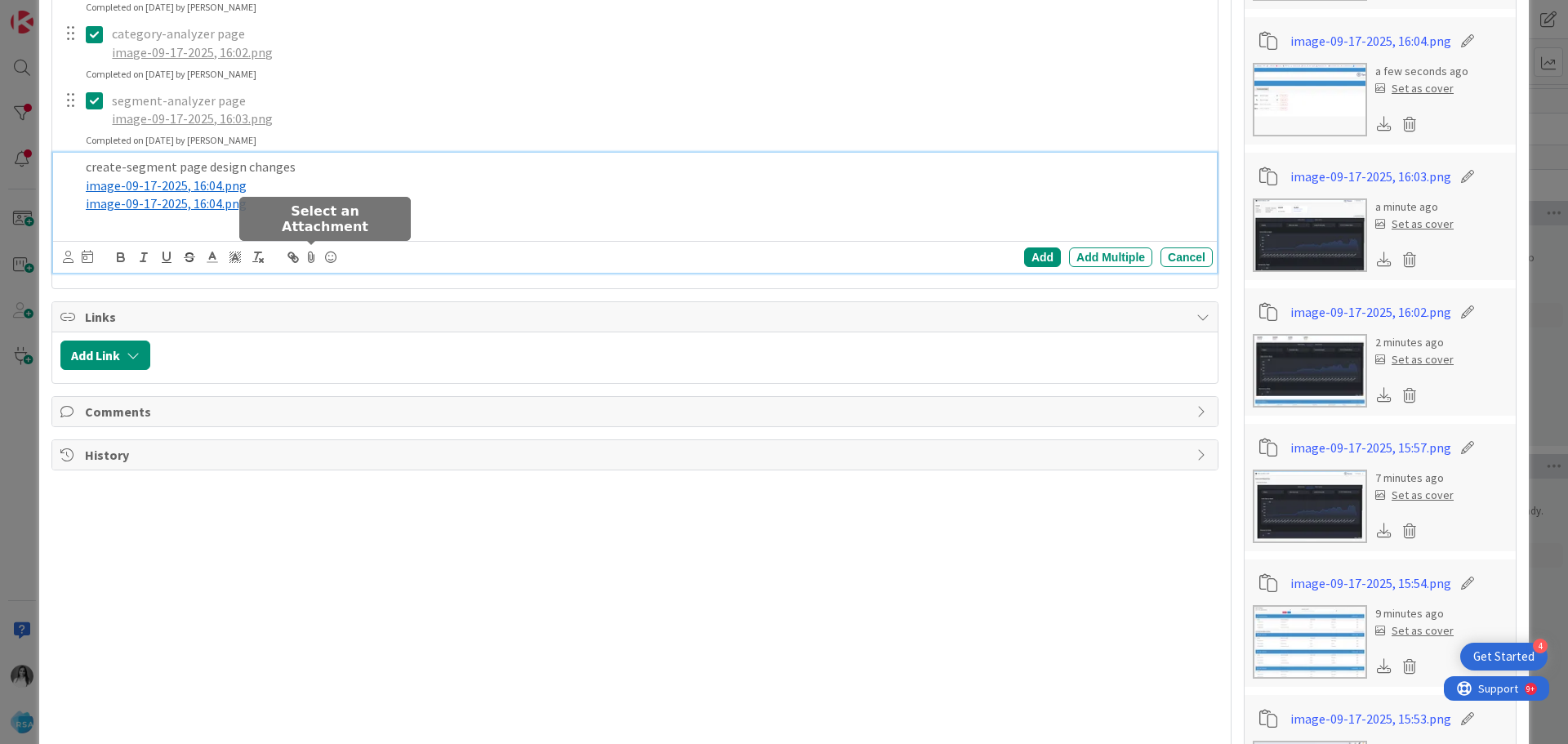
click at [311, 254] on icon at bounding box center [311, 257] width 20 height 23
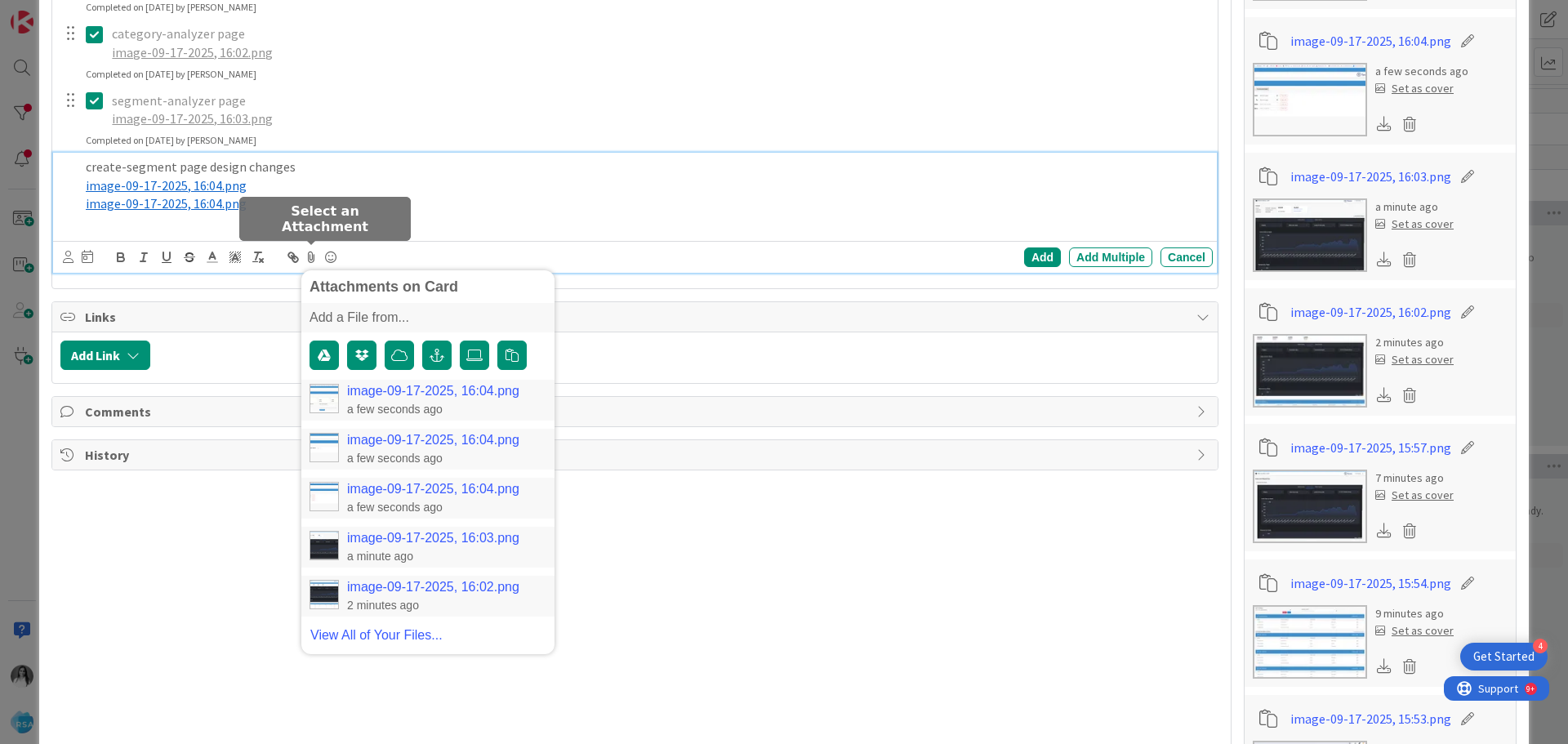
click at [393, 491] on link "image-09-17-2025, 16:04.png" at bounding box center [434, 489] width 173 height 14
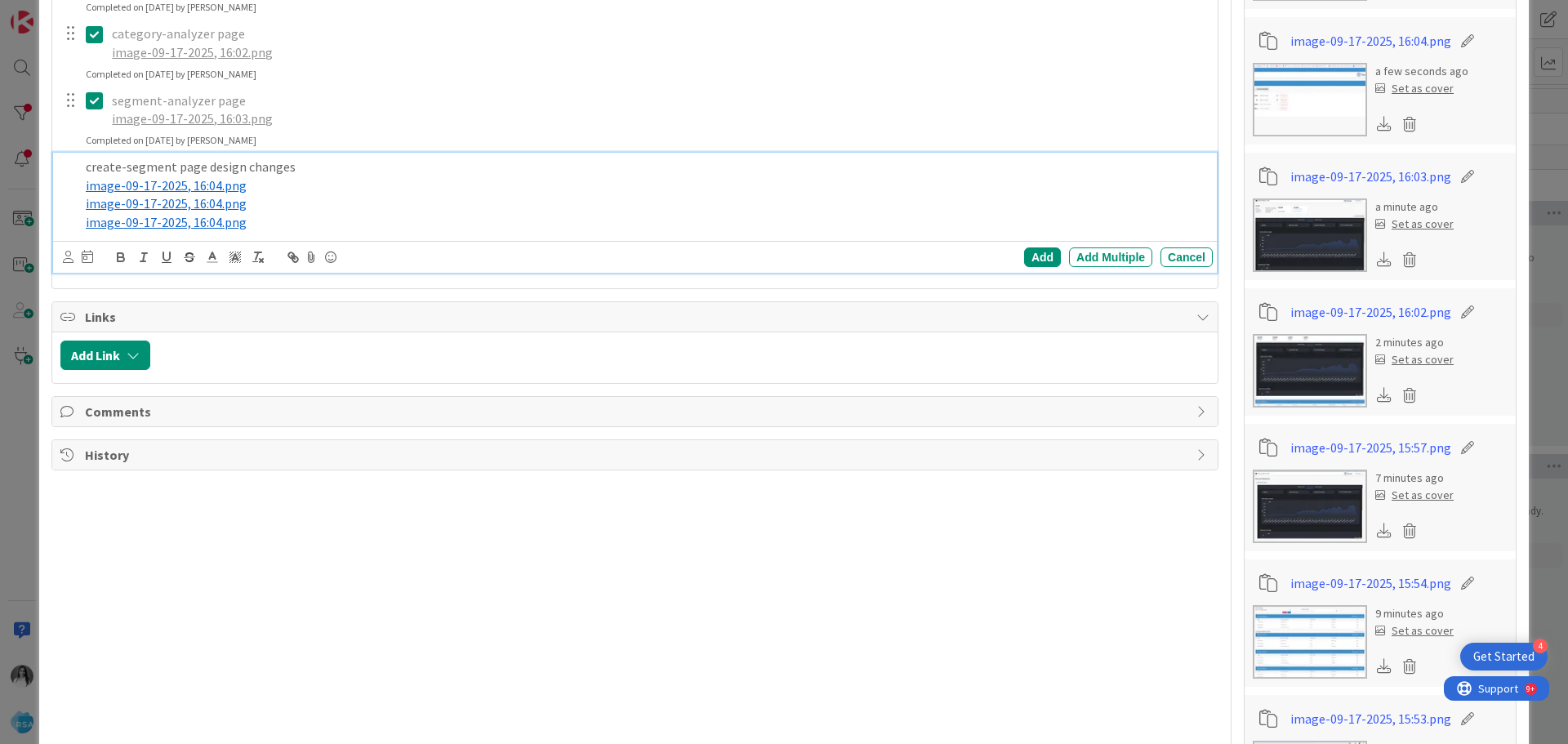
click at [150, 185] on span "image-09-17-2025, 16:04.png" at bounding box center [166, 185] width 161 height 16
click at [360, 178] on p "﻿ image-09-17-2025, 16:04.png ﻿" at bounding box center [645, 186] width 1121 height 19
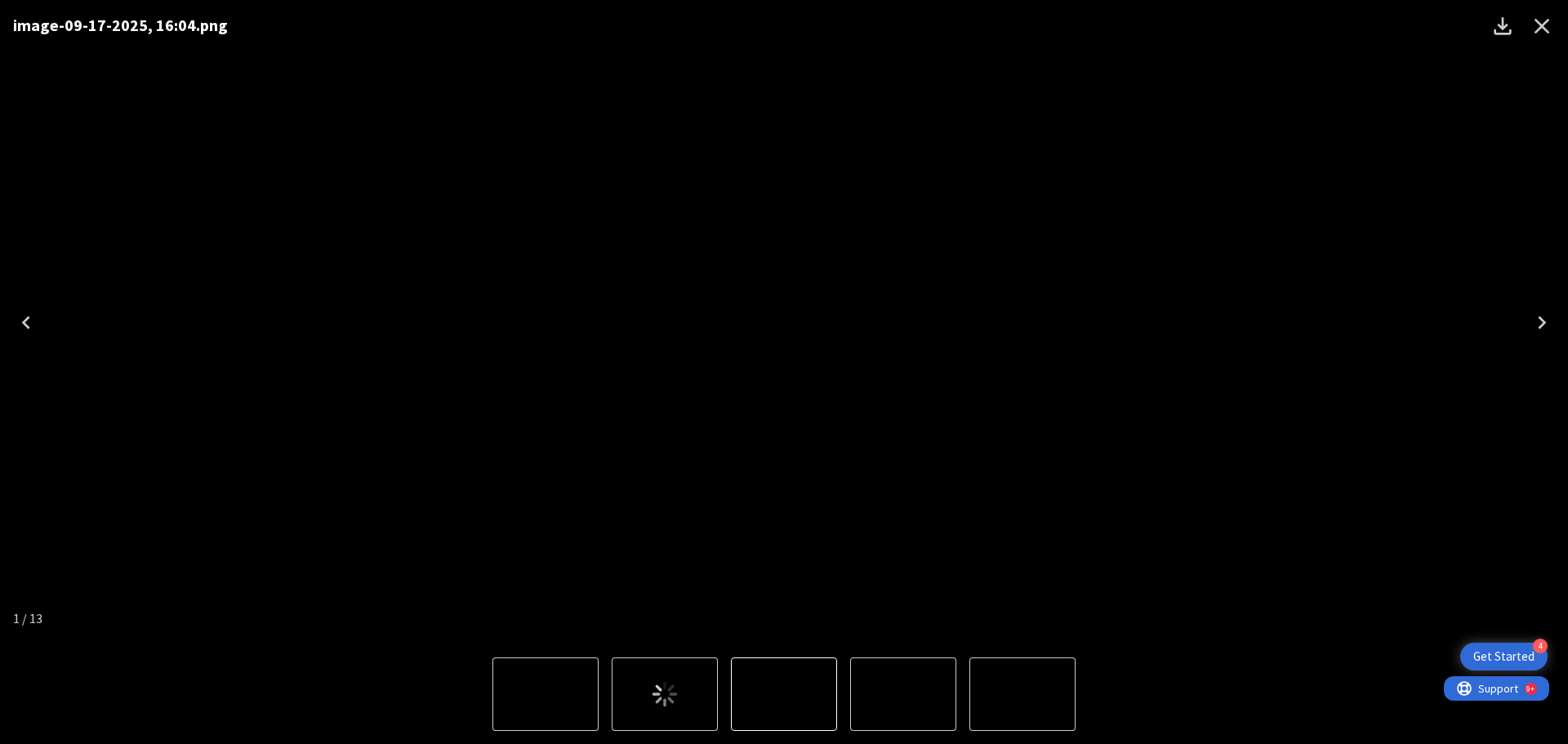
click at [1542, 321] on icon "Next" at bounding box center [1541, 323] width 9 height 13
click at [1545, 32] on icon "Close" at bounding box center [1542, 27] width 27 height 27
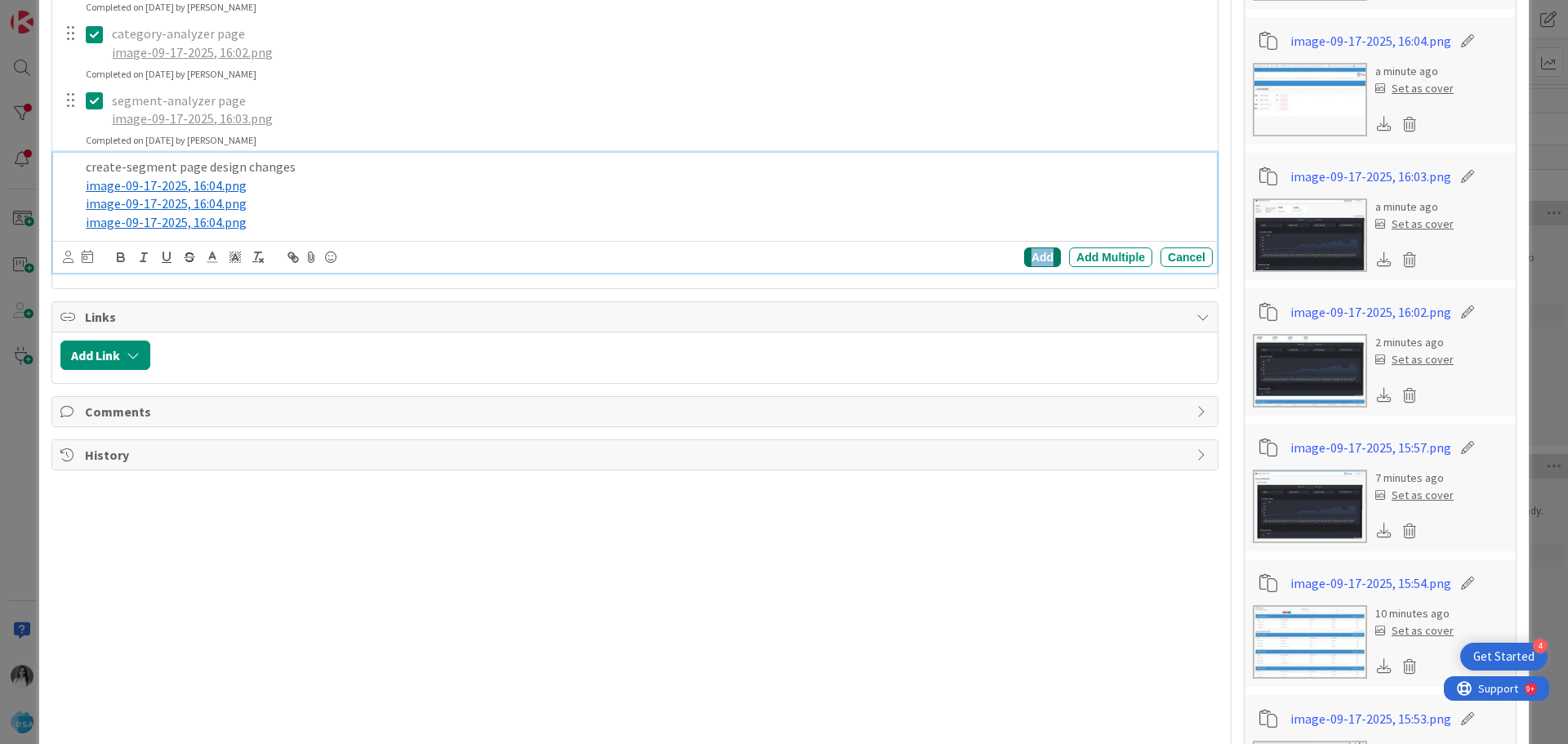
click at [1029, 255] on div "Add" at bounding box center [1042, 257] width 37 height 20
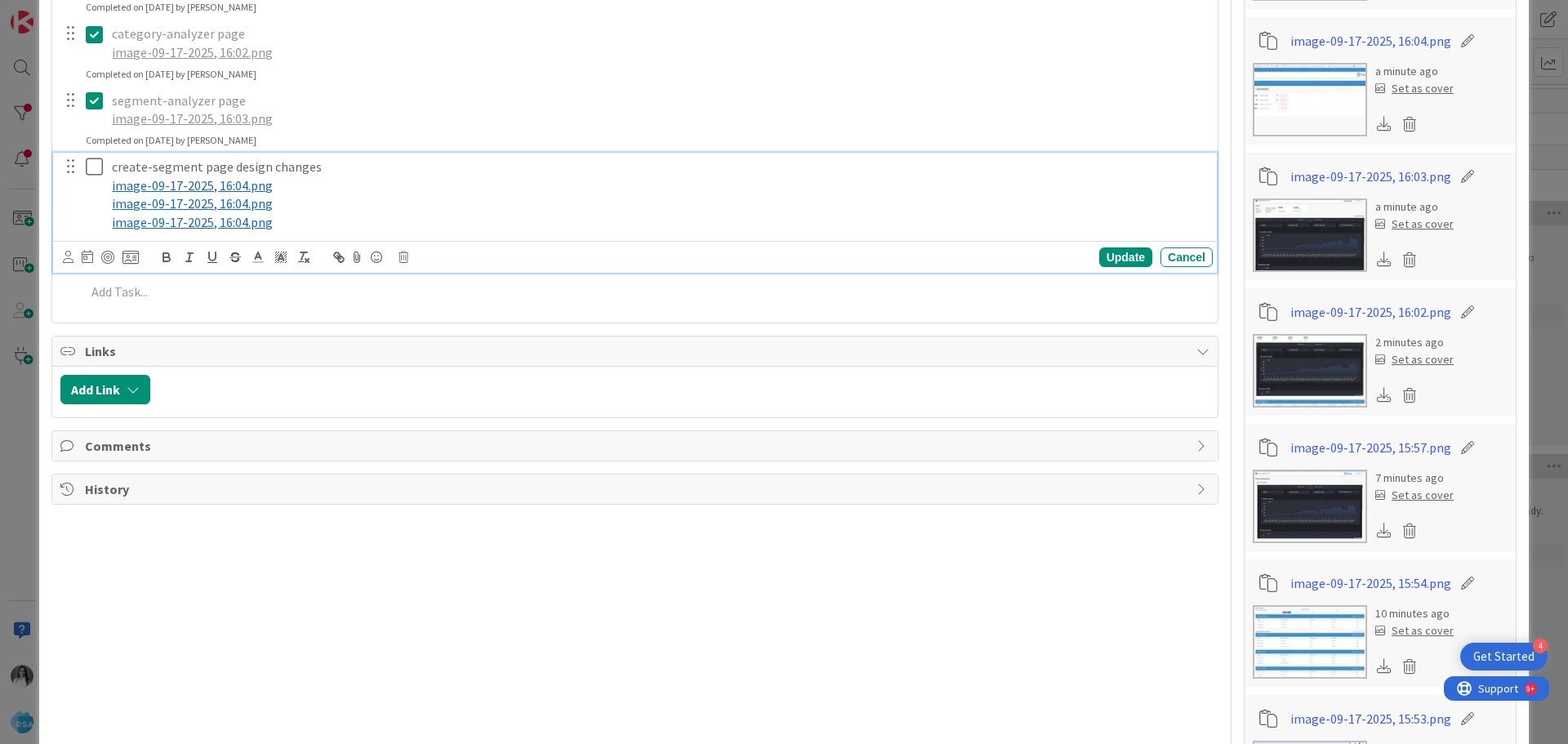
click at [88, 173] on icon at bounding box center [94, 166] width 17 height 20
